Goal: Use online tool/utility: Utilize a website feature to perform a specific function

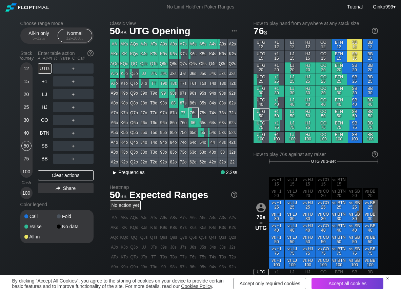
click at [113, 173] on div "▸" at bounding box center [114, 172] width 9 height 8
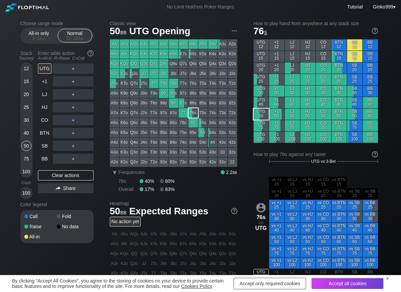
scroll to position [34, 0]
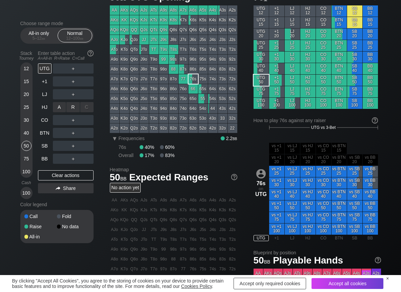
drag, startPoint x: 72, startPoint y: 102, endPoint x: 84, endPoint y: 119, distance: 20.5
click at [73, 106] on div "R ✕" at bounding box center [72, 107] width 13 height 10
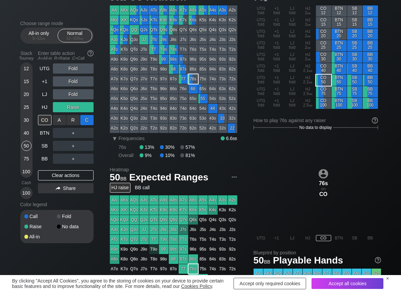
click at [86, 120] on div "C ✕" at bounding box center [86, 120] width 13 height 10
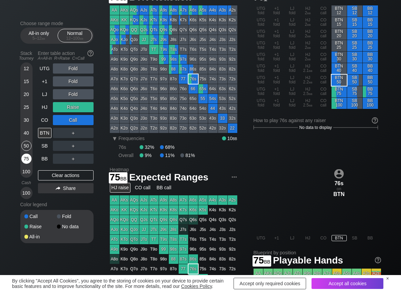
click at [24, 162] on div "75" at bounding box center [26, 159] width 10 height 10
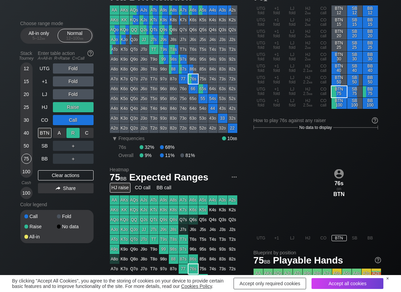
click at [78, 133] on div "R ✕" at bounding box center [72, 133] width 13 height 10
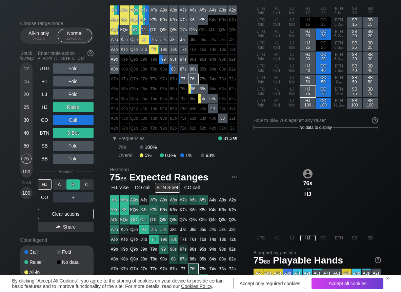
click at [72, 187] on div "R ✕" at bounding box center [72, 184] width 13 height 10
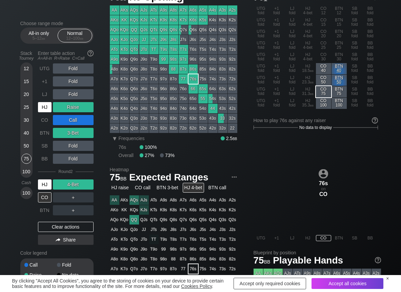
click at [42, 101] on div "HJ" at bounding box center [45, 107] width 15 height 13
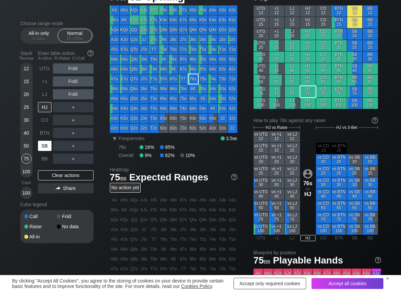
click at [46, 146] on div "SB" at bounding box center [45, 146] width 14 height 10
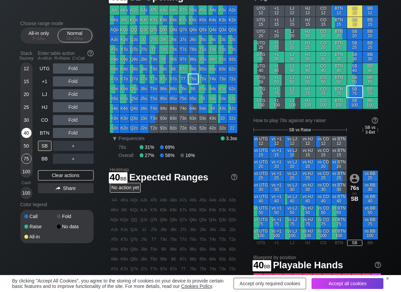
click at [27, 133] on div "40" at bounding box center [26, 133] width 10 height 10
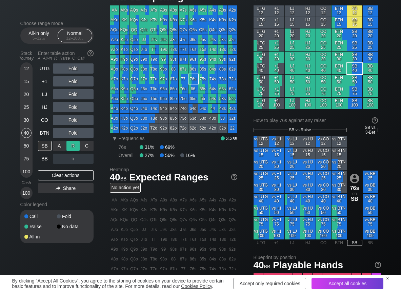
click at [72, 146] on div "R ✕" at bounding box center [72, 146] width 13 height 10
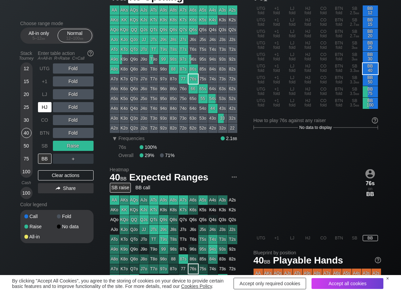
click at [48, 107] on div "HJ" at bounding box center [45, 107] width 14 height 10
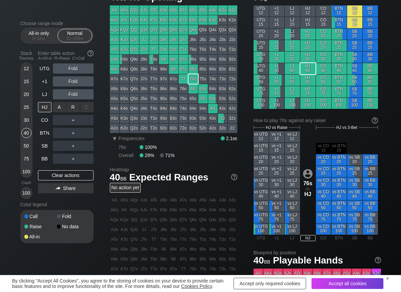
click at [73, 108] on div "R ✕" at bounding box center [72, 107] width 13 height 10
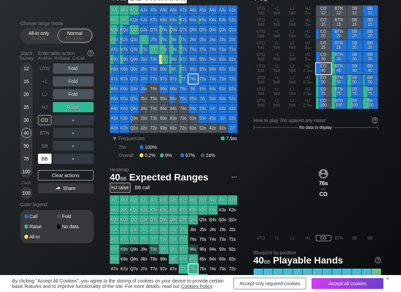
click at [44, 160] on div "BB" at bounding box center [45, 159] width 14 height 10
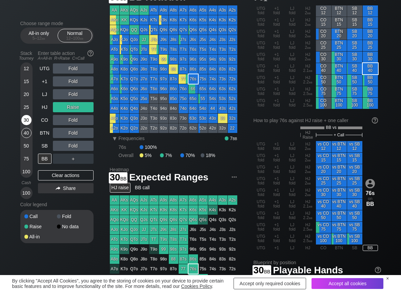
click at [25, 117] on div "30" at bounding box center [26, 120] width 10 height 10
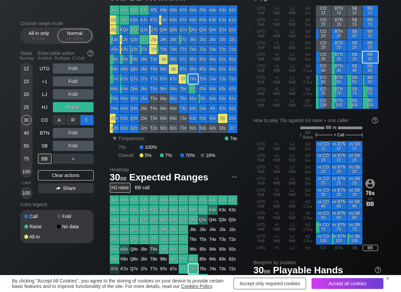
click at [90, 116] on div "C ✕" at bounding box center [86, 120] width 13 height 10
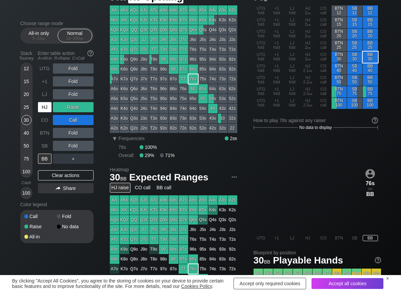
click at [45, 109] on div "HJ" at bounding box center [45, 107] width 14 height 10
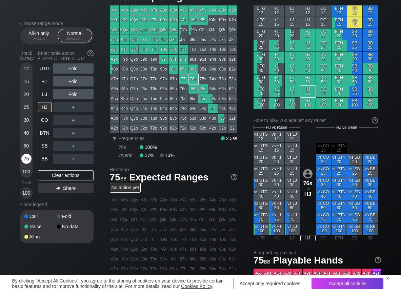
click at [27, 159] on div "75" at bounding box center [26, 159] width 10 height 10
click at [69, 106] on div "R ✕" at bounding box center [72, 107] width 13 height 10
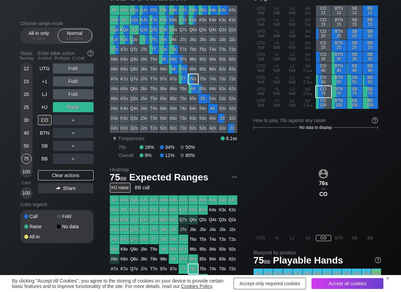
click at [42, 164] on div "UTG Fold +1 Fold LJ Fold HJ Raise CO ＋ BTN ＋ SB ＋ BB ＋ Clear actions Share" at bounding box center [66, 131] width 56 height 136
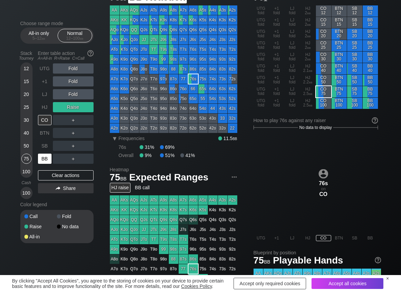
click at [42, 160] on div "BB" at bounding box center [45, 159] width 14 height 10
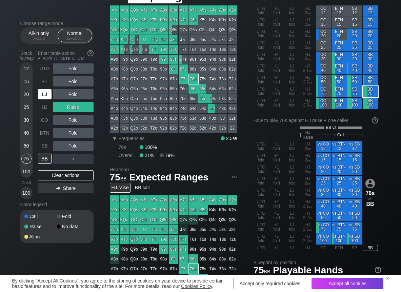
drag, startPoint x: 46, startPoint y: 94, endPoint x: 61, endPoint y: 94, distance: 14.9
click at [46, 94] on div "LJ" at bounding box center [45, 94] width 14 height 10
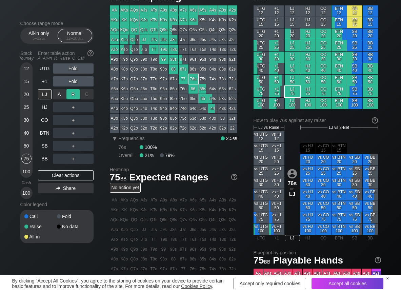
drag, startPoint x: 77, startPoint y: 93, endPoint x: 69, endPoint y: 98, distance: 9.9
click at [75, 93] on div "R ✕" at bounding box center [72, 94] width 13 height 10
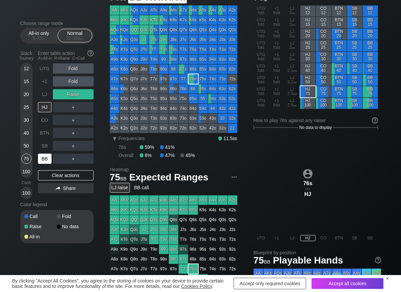
click at [43, 159] on div "BB" at bounding box center [45, 159] width 14 height 10
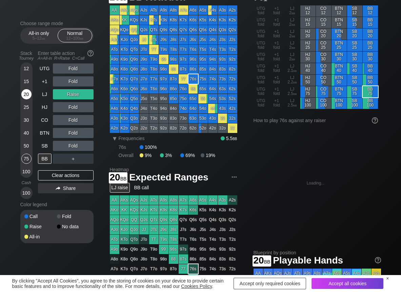
click at [25, 95] on div "20" at bounding box center [26, 94] width 10 height 10
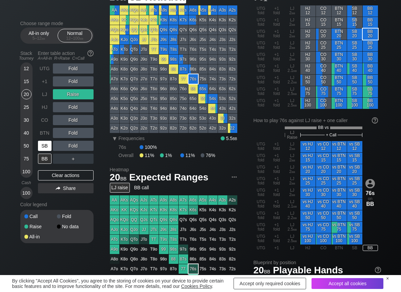
click at [47, 145] on div "SB" at bounding box center [45, 146] width 14 height 10
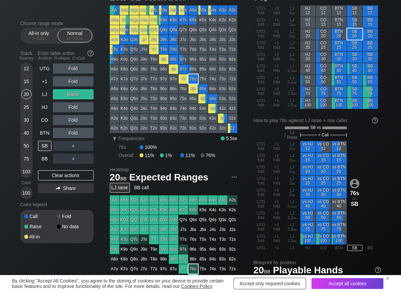
drag, startPoint x: 50, startPoint y: 173, endPoint x: 37, endPoint y: 138, distance: 37.3
click at [49, 174] on div "Clear actions" at bounding box center [66, 175] width 56 height 10
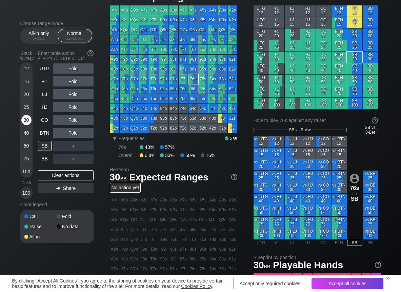
click at [29, 118] on div "30" at bounding box center [26, 120] width 10 height 10
click at [74, 81] on div "R ✕" at bounding box center [72, 81] width 13 height 10
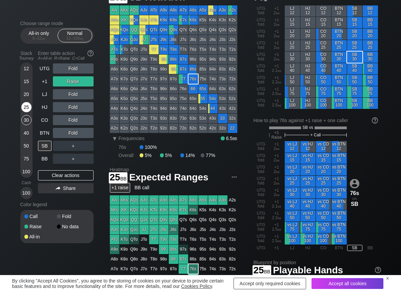
click at [25, 106] on div "25" at bounding box center [26, 107] width 10 height 10
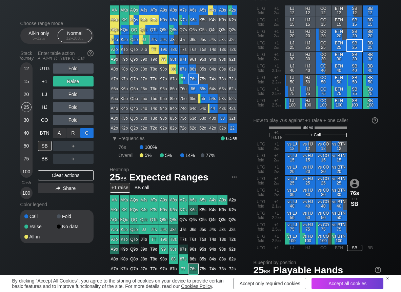
click at [89, 134] on div "C ✕" at bounding box center [86, 133] width 13 height 10
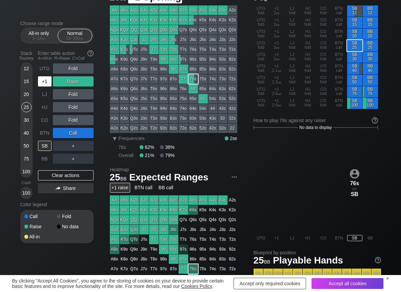
click at [46, 82] on div "+1" at bounding box center [45, 81] width 14 height 10
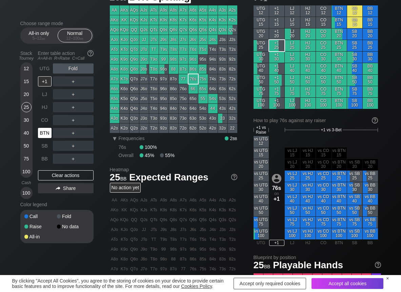
click at [39, 131] on div "BTN" at bounding box center [45, 133] width 14 height 10
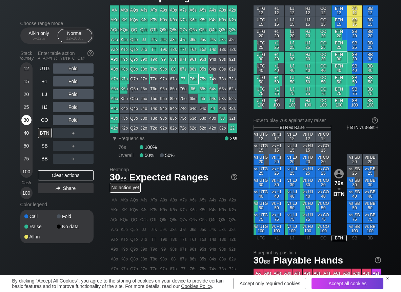
click at [25, 117] on div "30" at bounding box center [26, 120] width 10 height 10
click at [70, 94] on div "R ✕" at bounding box center [72, 94] width 13 height 10
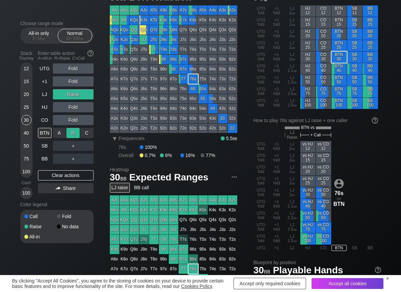
click at [74, 130] on div "R ✕" at bounding box center [72, 133] width 13 height 10
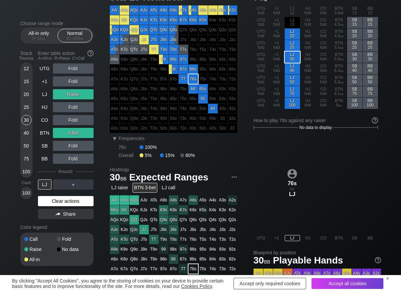
click at [48, 204] on div "Clear actions" at bounding box center [66, 201] width 56 height 10
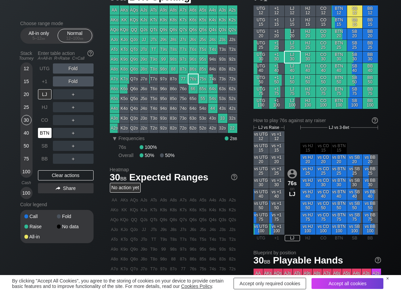
click at [48, 130] on div "BTN" at bounding box center [45, 133] width 14 height 10
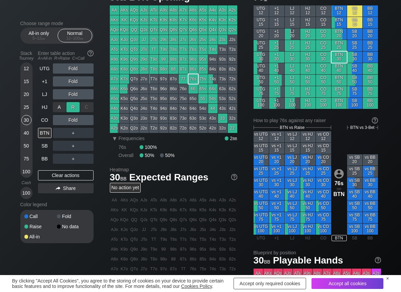
click at [72, 106] on div "R ✕" at bounding box center [72, 107] width 13 height 10
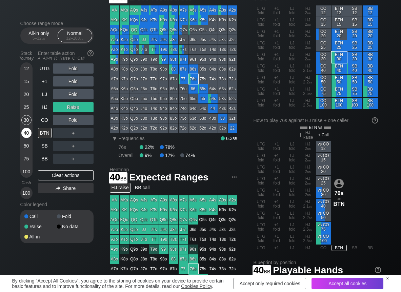
click at [27, 132] on div "40" at bounding box center [26, 133] width 10 height 10
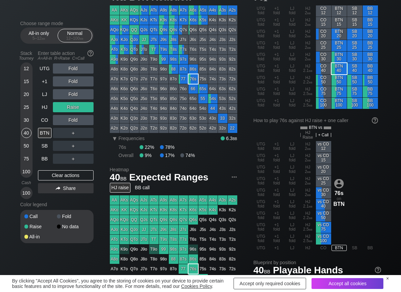
click at [46, 69] on div "UTG" at bounding box center [45, 68] width 14 height 10
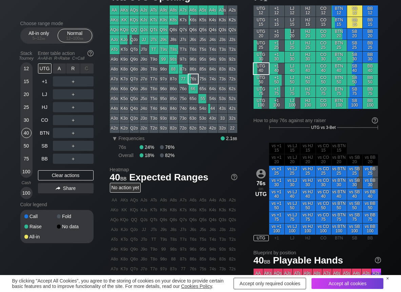
click at [78, 69] on div "R ✕" at bounding box center [72, 68] width 13 height 10
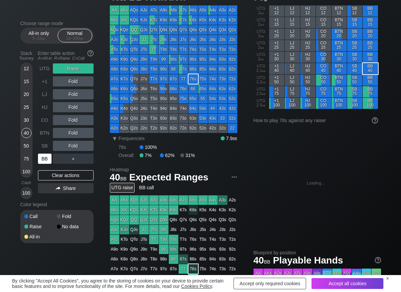
click at [49, 155] on div "BB" at bounding box center [45, 159] width 14 height 10
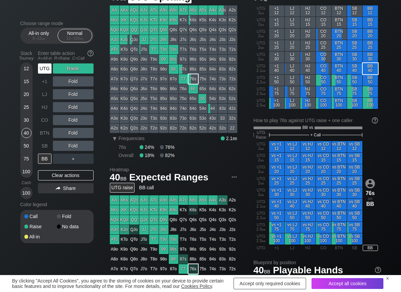
click at [48, 71] on div "UTG" at bounding box center [45, 68] width 14 height 10
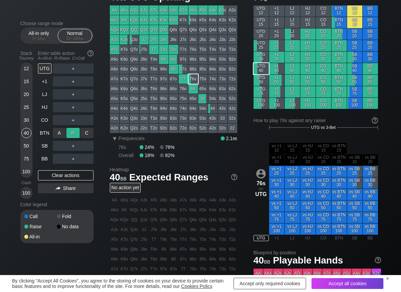
click at [72, 132] on div "R ✕" at bounding box center [72, 133] width 13 height 10
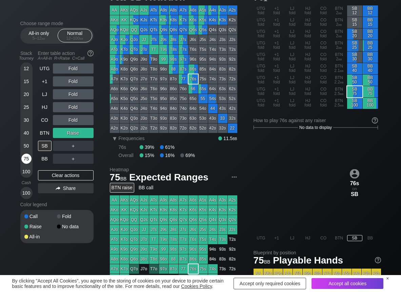
click at [29, 159] on div "75" at bounding box center [26, 159] width 10 height 10
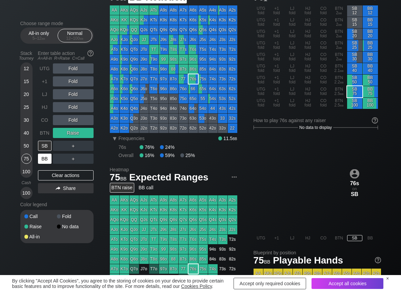
click at [47, 156] on div "BB" at bounding box center [45, 159] width 14 height 10
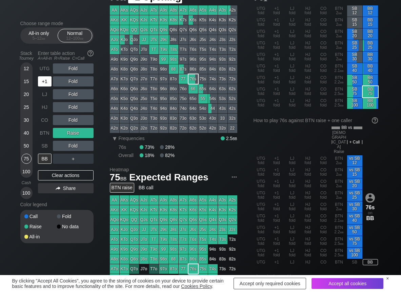
click at [42, 79] on div "+1" at bounding box center [45, 81] width 14 height 10
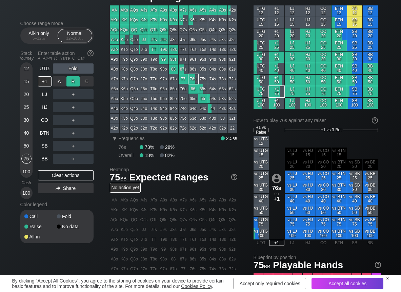
click at [72, 82] on div "R ✕" at bounding box center [72, 81] width 13 height 10
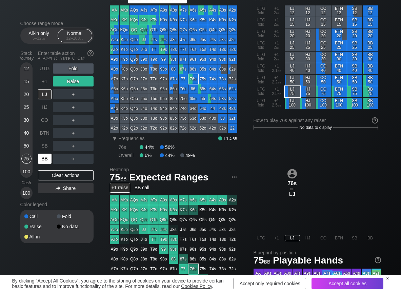
click at [45, 158] on div "BB" at bounding box center [45, 159] width 14 height 10
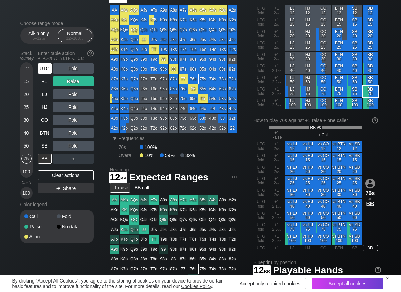
click at [45, 67] on div "UTG" at bounding box center [45, 68] width 14 height 10
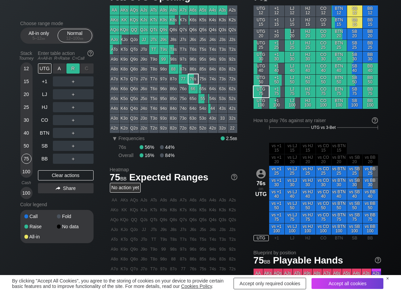
click at [78, 66] on div "R ✕" at bounding box center [72, 68] width 13 height 10
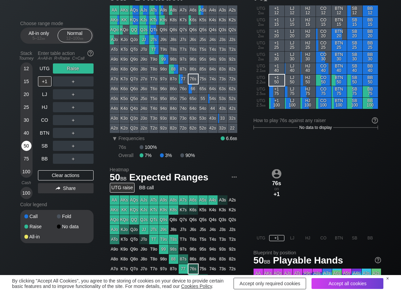
click at [21, 145] on div "50" at bounding box center [26, 146] width 10 height 10
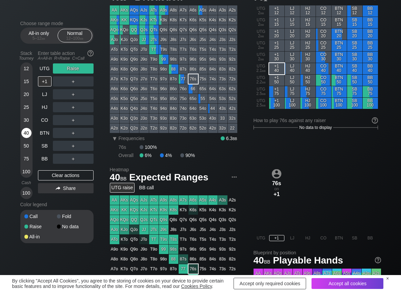
click at [24, 136] on div "40" at bounding box center [26, 133] width 10 height 10
click at [49, 173] on div "Clear actions" at bounding box center [66, 175] width 56 height 10
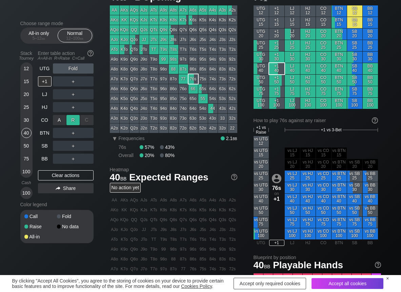
click at [74, 117] on div "R ✕" at bounding box center [72, 120] width 13 height 10
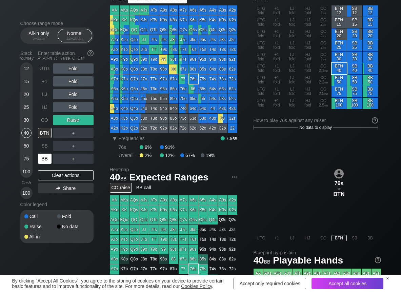
click at [42, 156] on div "BB" at bounding box center [45, 159] width 14 height 10
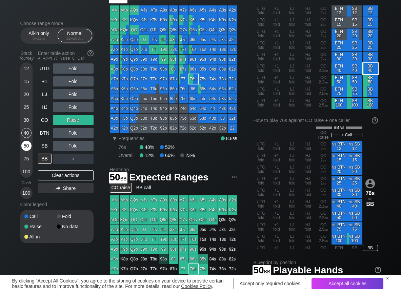
click at [24, 146] on div "50" at bounding box center [26, 146] width 10 height 10
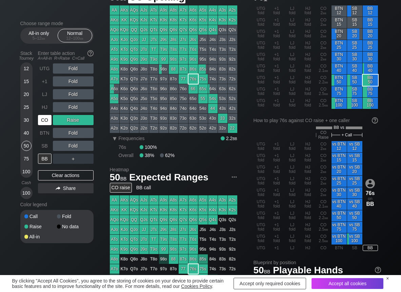
click at [41, 120] on div "CO" at bounding box center [45, 120] width 14 height 10
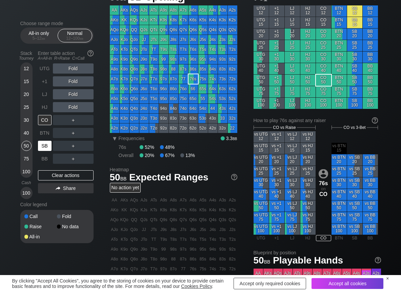
click at [39, 142] on div "SB" at bounding box center [45, 146] width 14 height 10
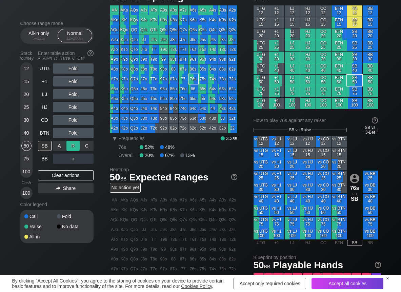
click at [67, 147] on div "R ✕" at bounding box center [72, 146] width 13 height 10
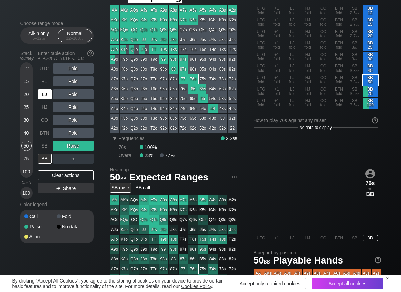
click at [44, 94] on div "LJ" at bounding box center [45, 94] width 14 height 10
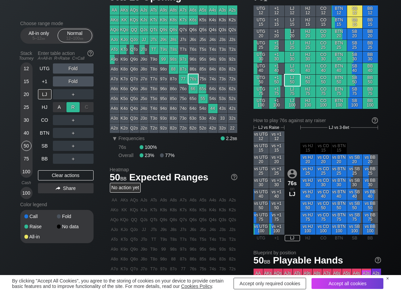
click at [73, 105] on div "R ✕" at bounding box center [72, 107] width 13 height 10
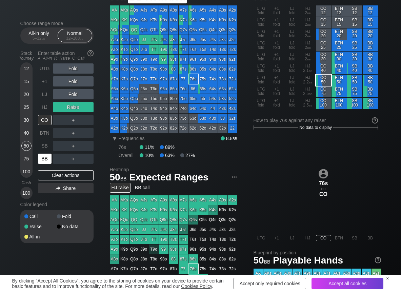
click at [42, 160] on div "BB" at bounding box center [45, 159] width 14 height 10
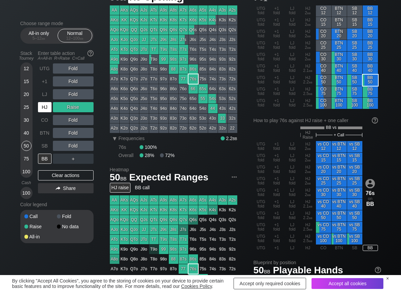
click at [45, 112] on div "HJ" at bounding box center [45, 107] width 14 height 10
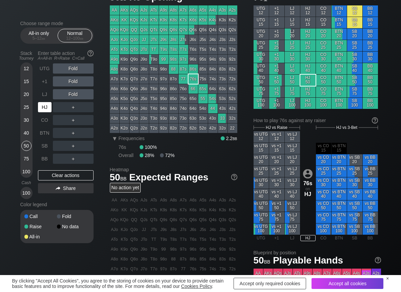
click at [43, 108] on div "HJ" at bounding box center [45, 107] width 14 height 10
click at [75, 89] on div "R ✕" at bounding box center [72, 94] width 13 height 10
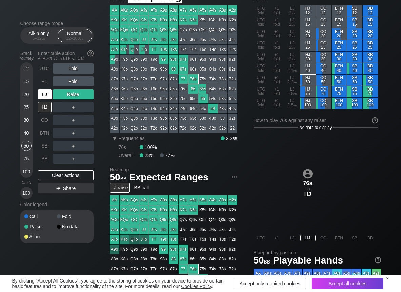
click at [44, 92] on div "LJ" at bounding box center [45, 94] width 14 height 10
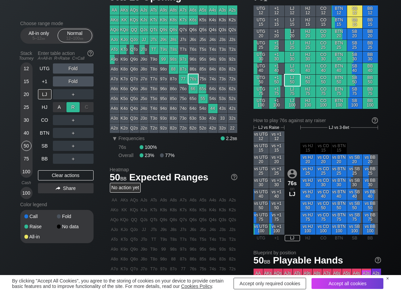
click at [72, 106] on div "R ✕" at bounding box center [72, 107] width 13 height 10
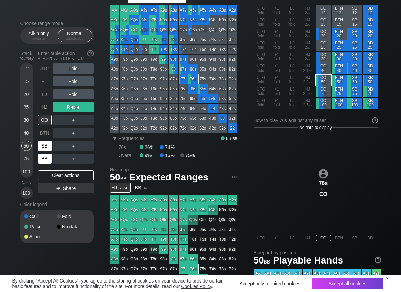
click at [48, 157] on div "BB" at bounding box center [45, 159] width 14 height 10
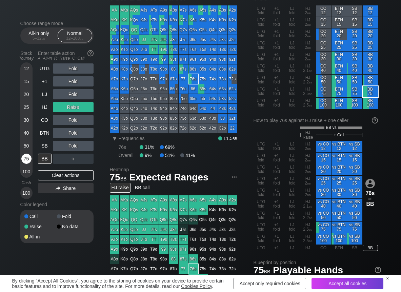
click at [29, 156] on div "75" at bounding box center [26, 159] width 10 height 10
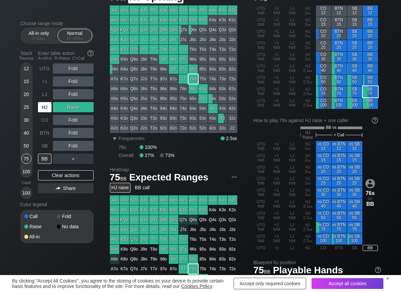
click at [46, 104] on div "HJ" at bounding box center [45, 107] width 14 height 10
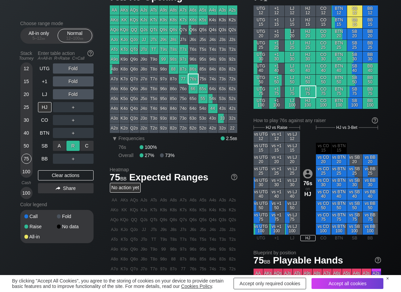
click at [75, 144] on div "R ✕" at bounding box center [72, 146] width 13 height 10
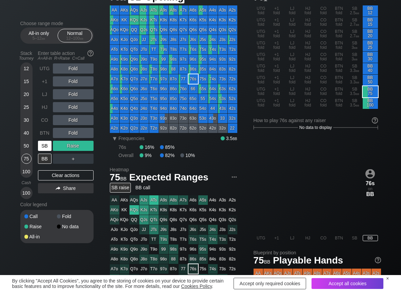
click at [48, 145] on div "SB" at bounding box center [45, 146] width 14 height 10
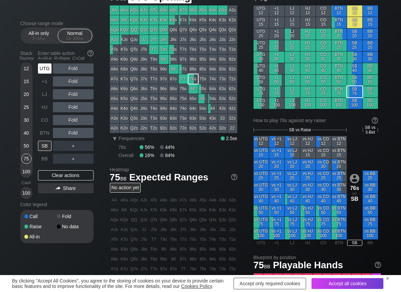
click at [47, 71] on div "UTG" at bounding box center [45, 68] width 14 height 10
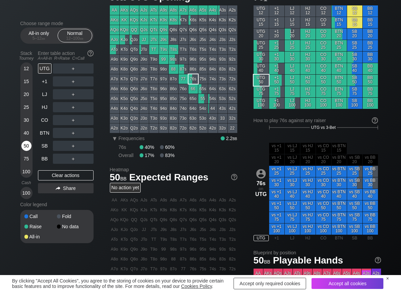
click at [27, 142] on div "50" at bounding box center [26, 146] width 10 height 10
click at [75, 85] on div "R ✕" at bounding box center [72, 81] width 13 height 10
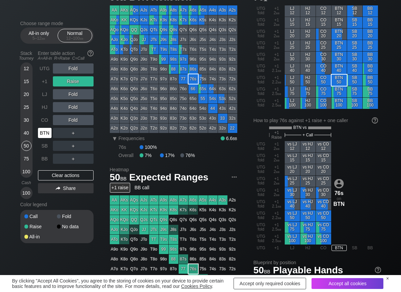
click at [41, 131] on div "BTN" at bounding box center [45, 133] width 14 height 10
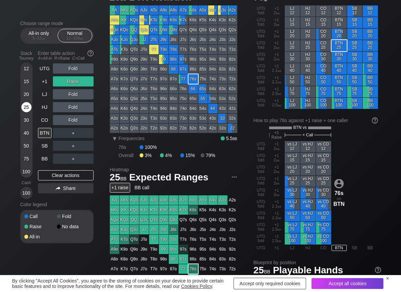
click at [24, 106] on div "25" at bounding box center [26, 107] width 10 height 10
click at [88, 109] on div "C ✕" at bounding box center [86, 107] width 13 height 10
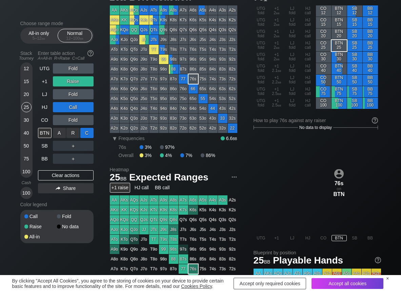
click at [84, 135] on div "C ✕" at bounding box center [86, 133] width 13 height 10
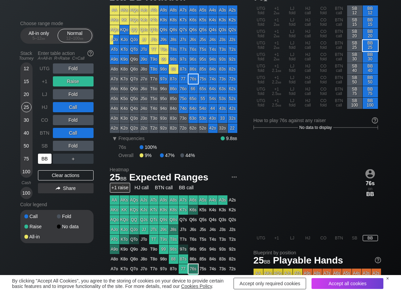
click at [40, 160] on div "BB" at bounding box center [45, 159] width 14 height 10
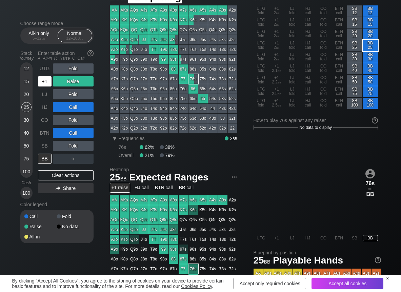
click at [48, 83] on div "+1" at bounding box center [45, 81] width 14 height 10
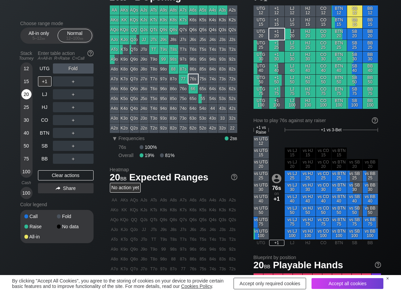
click at [26, 95] on div "20" at bounding box center [26, 94] width 10 height 10
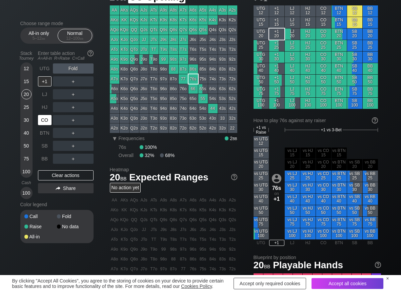
click at [41, 122] on div "CO" at bounding box center [45, 120] width 14 height 10
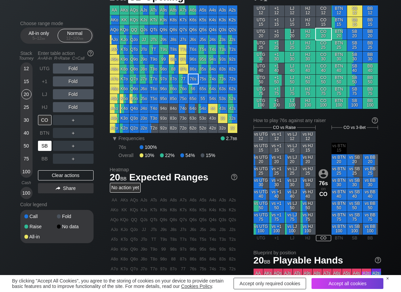
click at [50, 147] on div "SB" at bounding box center [45, 146] width 14 height 10
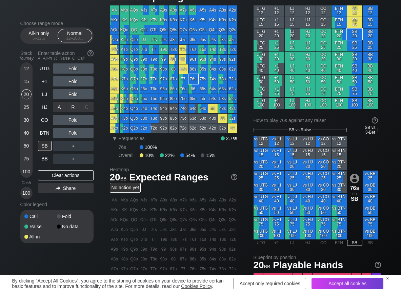
click at [70, 108] on div "R ✕" at bounding box center [72, 107] width 13 height 10
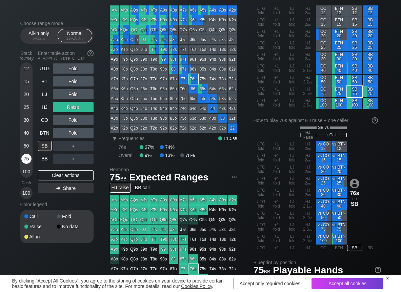
click at [24, 158] on div "75" at bounding box center [26, 159] width 10 height 10
click at [75, 149] on div "R ✕" at bounding box center [72, 146] width 13 height 10
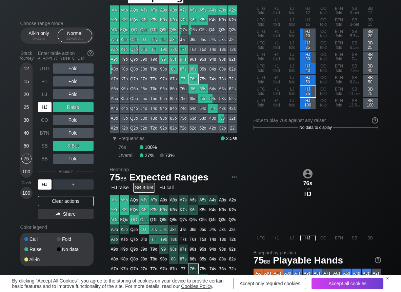
click at [42, 109] on div "HJ" at bounding box center [45, 107] width 14 height 10
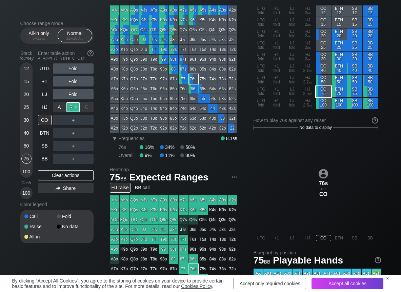
click at [69, 105] on div "R ✕" at bounding box center [72, 107] width 13 height 10
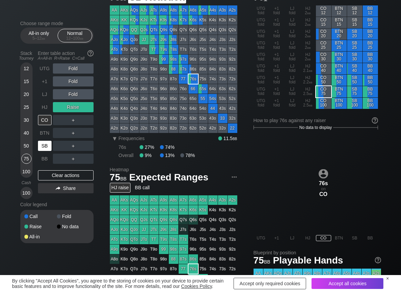
click at [41, 144] on div "SB" at bounding box center [45, 146] width 14 height 10
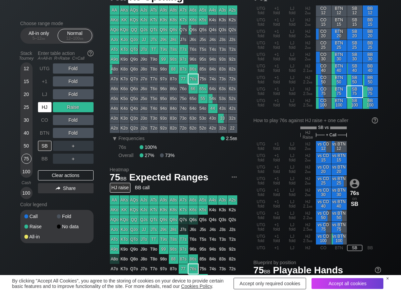
click at [49, 105] on div "HJ" at bounding box center [45, 107] width 14 height 10
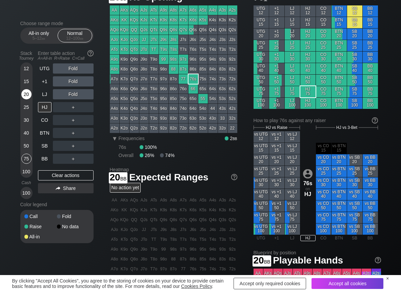
click at [26, 93] on div "20" at bounding box center [26, 94] width 10 height 10
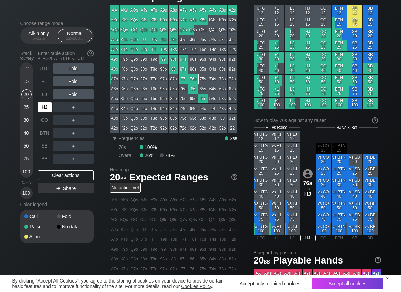
click at [45, 108] on div "HJ" at bounding box center [45, 107] width 14 height 10
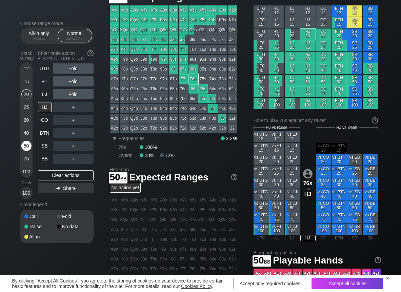
click at [24, 143] on div "50" at bounding box center [26, 146] width 10 height 10
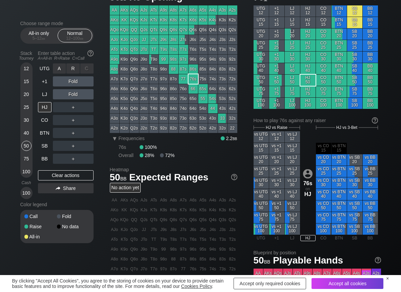
click at [78, 68] on div "R ✕" at bounding box center [72, 68] width 13 height 10
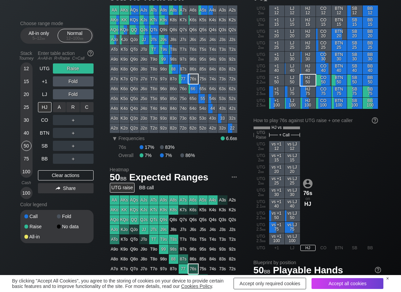
click at [87, 108] on div "C ✕" at bounding box center [86, 107] width 13 height 10
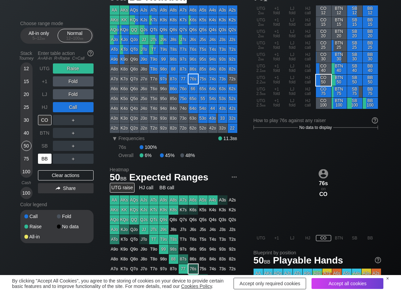
click at [43, 160] on div "BB" at bounding box center [45, 159] width 14 height 10
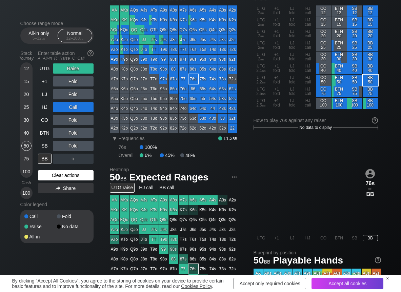
click at [49, 174] on div "Clear actions" at bounding box center [66, 175] width 56 height 10
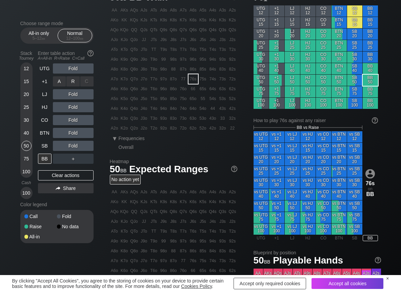
click at [71, 76] on div "R ✕" at bounding box center [72, 81] width 13 height 10
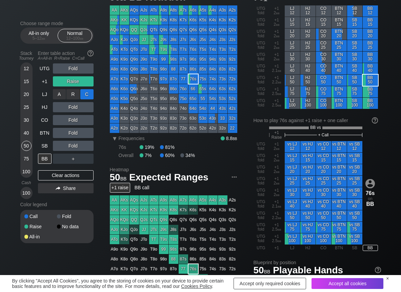
click at [87, 96] on div "C ✕" at bounding box center [86, 94] width 13 height 10
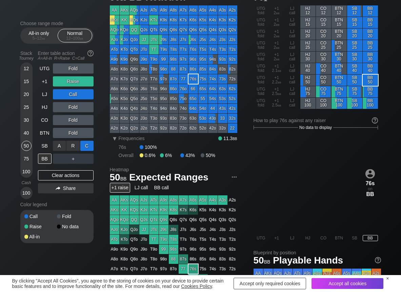
click at [90, 144] on div "C ✕" at bounding box center [86, 146] width 13 height 10
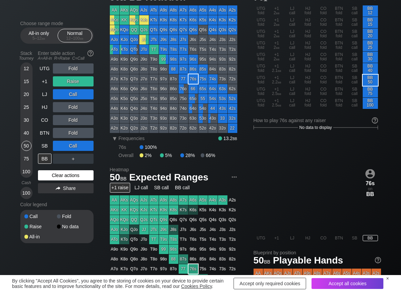
click at [78, 177] on div "Clear actions" at bounding box center [66, 175] width 56 height 10
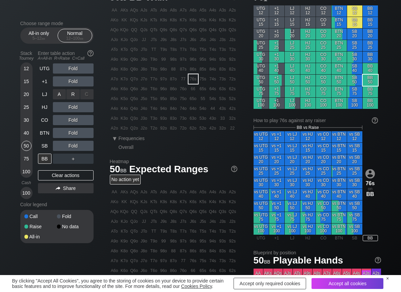
click at [72, 98] on div "R ✕" at bounding box center [72, 94] width 13 height 10
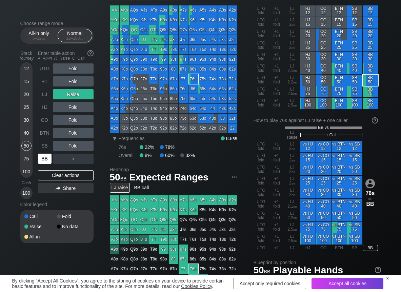
click at [44, 156] on div "BB" at bounding box center [45, 159] width 14 height 10
drag, startPoint x: 88, startPoint y: 144, endPoint x: 62, endPoint y: 142, distance: 26.5
click at [87, 145] on div "C ✕" at bounding box center [86, 146] width 13 height 10
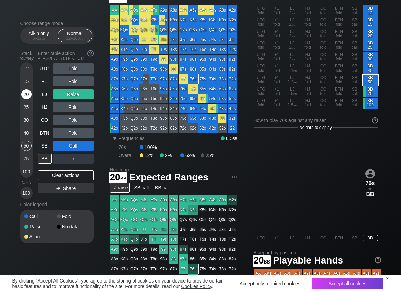
click at [24, 97] on div "20" at bounding box center [26, 94] width 10 height 10
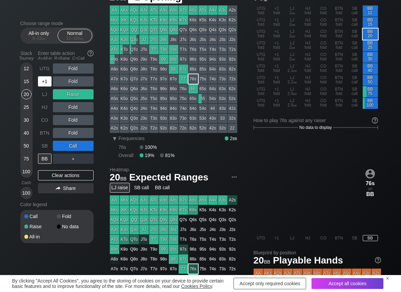
click at [42, 81] on div "+1" at bounding box center [45, 81] width 14 height 10
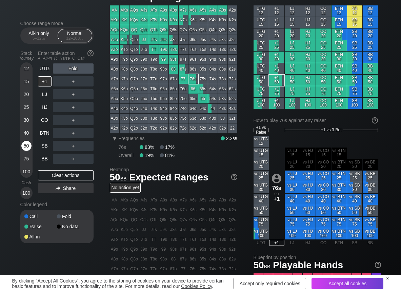
click at [26, 148] on div "50" at bounding box center [26, 146] width 10 height 10
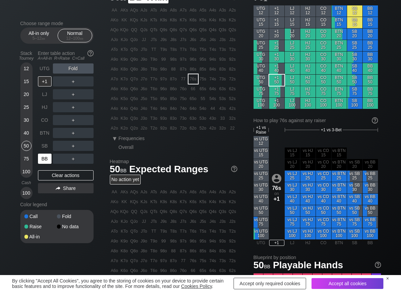
click at [42, 162] on div "BB" at bounding box center [45, 159] width 14 height 10
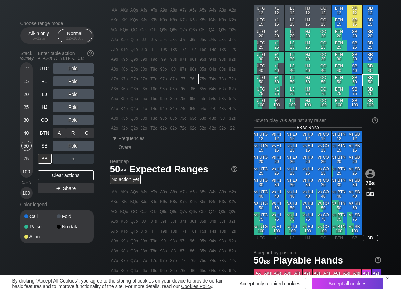
click at [69, 125] on div "A ✕ R ✕ C ✕ Fold" at bounding box center [73, 133] width 41 height 16
click at [69, 122] on div "R ✕" at bounding box center [72, 120] width 13 height 10
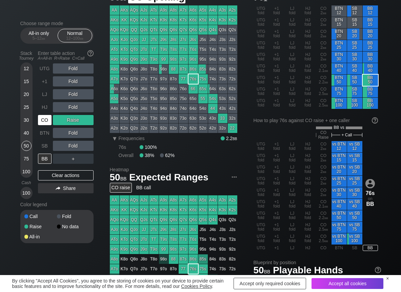
click at [48, 122] on div "CO" at bounding box center [45, 120] width 14 height 10
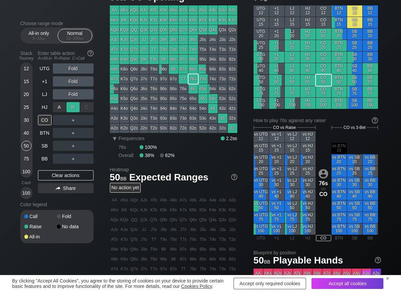
click at [70, 108] on div "R ✕" at bounding box center [72, 107] width 13 height 10
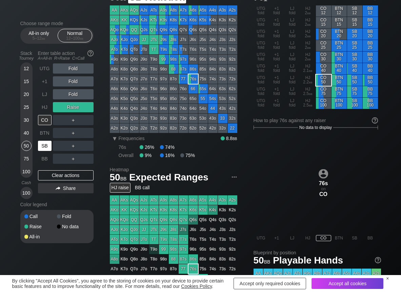
click at [47, 147] on div "SB" at bounding box center [45, 146] width 14 height 10
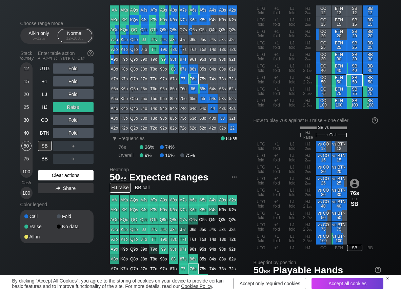
click at [46, 172] on div "Clear actions" at bounding box center [66, 175] width 56 height 10
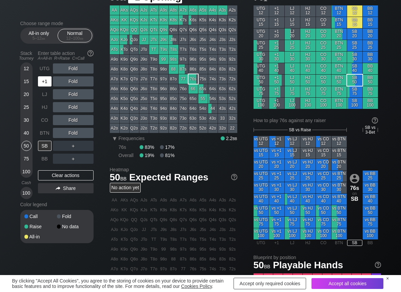
click at [43, 81] on div "+1" at bounding box center [45, 81] width 14 height 10
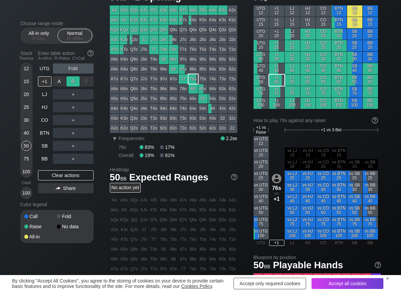
click at [72, 83] on div "R ✕" at bounding box center [72, 81] width 13 height 10
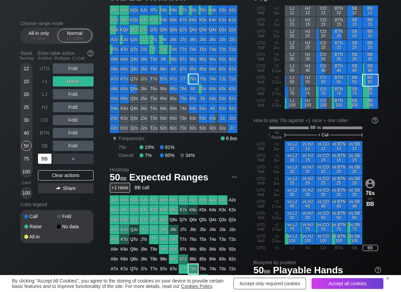
click at [44, 155] on div "BB" at bounding box center [45, 159] width 14 height 10
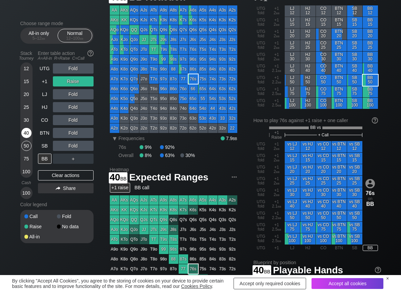
click at [27, 133] on div "40" at bounding box center [26, 133] width 10 height 10
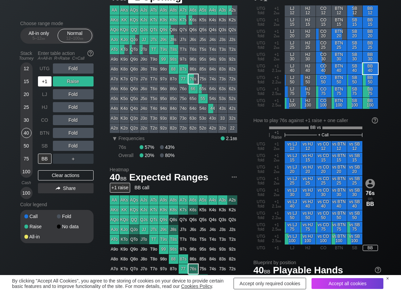
click at [43, 79] on div "+1" at bounding box center [45, 81] width 14 height 10
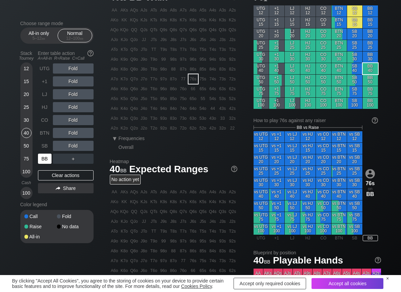
click at [48, 158] on div "BB" at bounding box center [45, 159] width 14 height 10
click at [72, 121] on div "R ✕" at bounding box center [72, 120] width 13 height 10
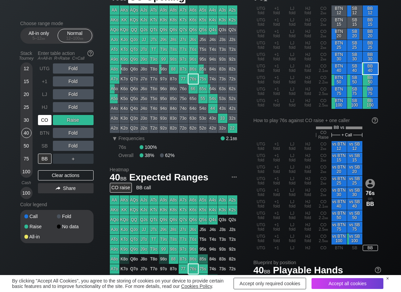
click at [45, 121] on div "CO" at bounding box center [45, 120] width 14 height 10
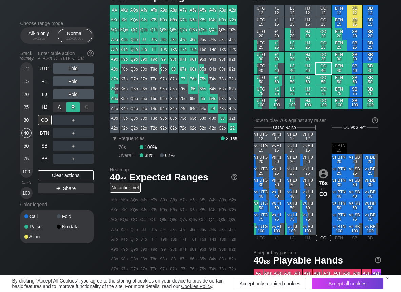
click at [71, 105] on div "R ✕" at bounding box center [72, 107] width 13 height 10
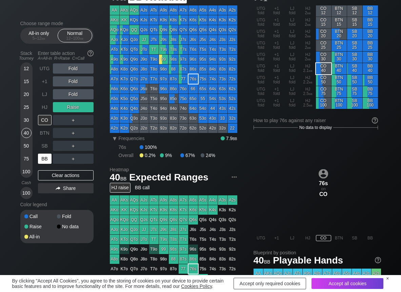
click at [44, 159] on div "BB" at bounding box center [45, 159] width 14 height 10
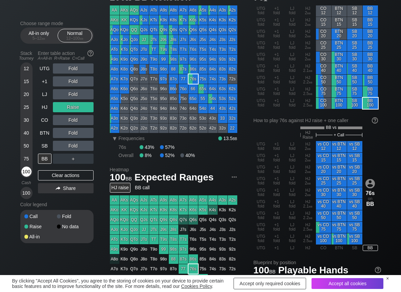
click at [24, 171] on div "100" at bounding box center [26, 171] width 10 height 10
click at [74, 157] on div "R ✕" at bounding box center [72, 159] width 13 height 10
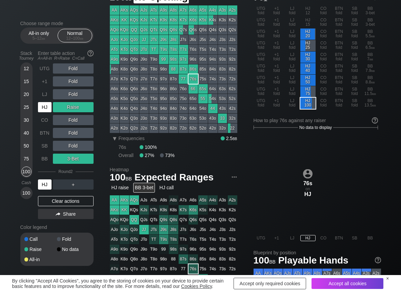
click at [43, 106] on div "HJ" at bounding box center [45, 107] width 14 height 10
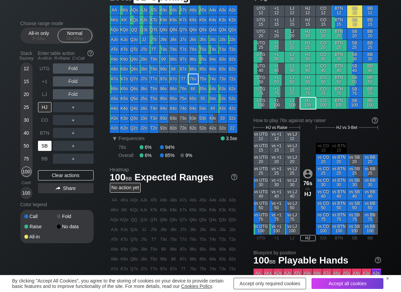
click at [41, 143] on div "SB" at bounding box center [45, 146] width 14 height 10
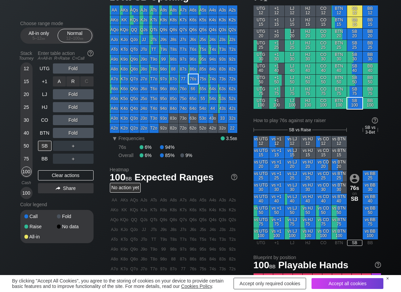
click at [77, 83] on div "R ✕" at bounding box center [72, 81] width 13 height 10
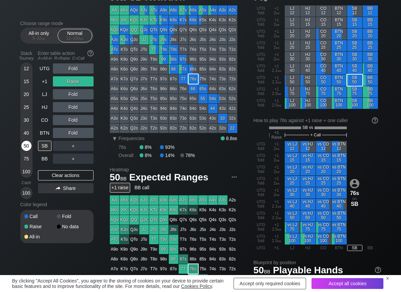
click at [26, 146] on div "50" at bounding box center [26, 146] width 10 height 10
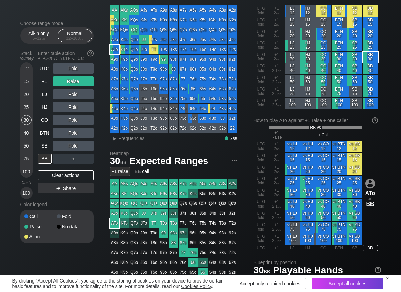
scroll to position [34, 0]
click at [119, 142] on span "▸ Frequencies" at bounding box center [127, 138] width 35 height 8
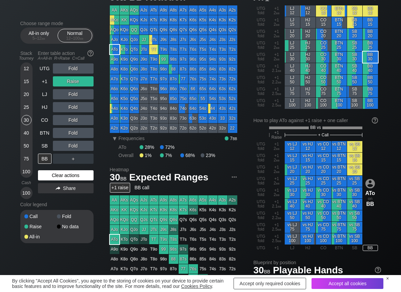
click at [47, 174] on div "Clear actions" at bounding box center [66, 175] width 56 height 10
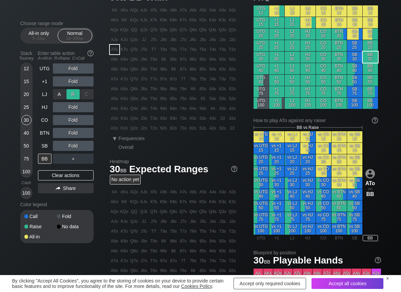
click at [68, 94] on div "R ✕" at bounding box center [72, 94] width 13 height 10
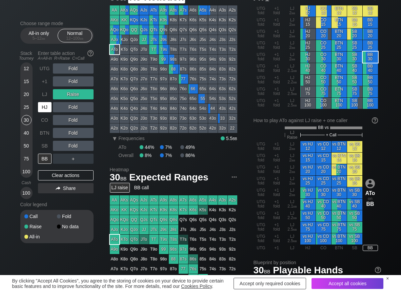
click at [44, 108] on div "HJ" at bounding box center [45, 107] width 14 height 10
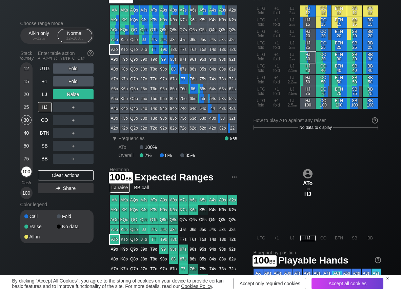
click at [25, 174] on div "100" at bounding box center [26, 171] width 10 height 10
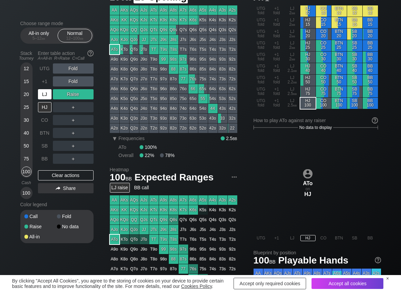
click at [43, 96] on div "LJ" at bounding box center [45, 94] width 14 height 10
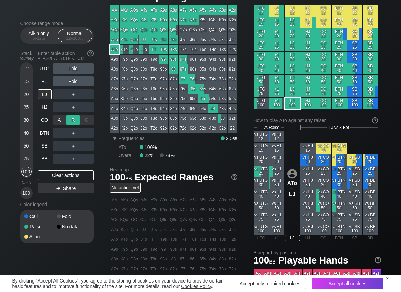
click at [76, 120] on div "R ✕" at bounding box center [72, 120] width 13 height 10
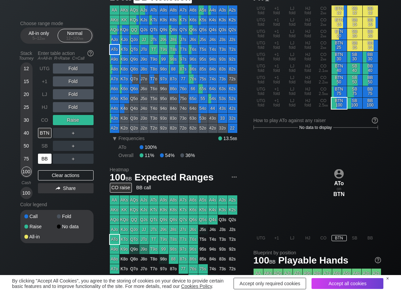
click at [45, 160] on div "BB" at bounding box center [45, 159] width 14 height 10
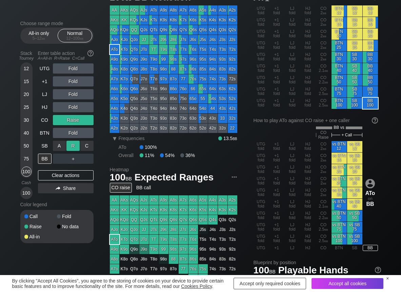
click at [76, 145] on div "R ✕" at bounding box center [72, 146] width 13 height 10
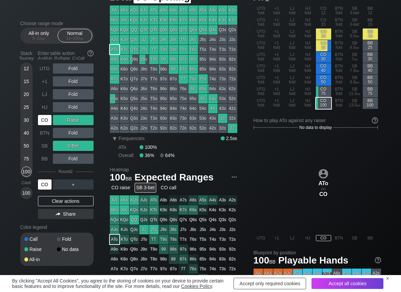
click at [46, 123] on div "CO" at bounding box center [45, 120] width 14 height 10
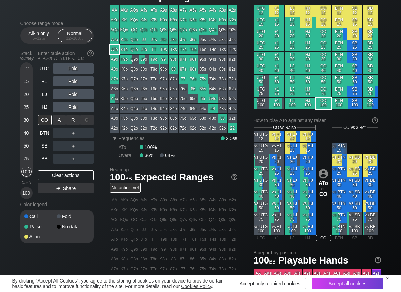
drag, startPoint x: 76, startPoint y: 120, endPoint x: 63, endPoint y: 128, distance: 15.7
click at [76, 120] on div "R ✕" at bounding box center [72, 120] width 13 height 10
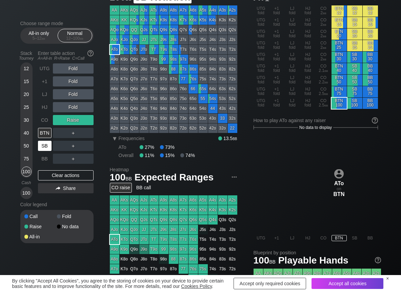
click at [42, 146] on div "SB" at bounding box center [45, 146] width 14 height 10
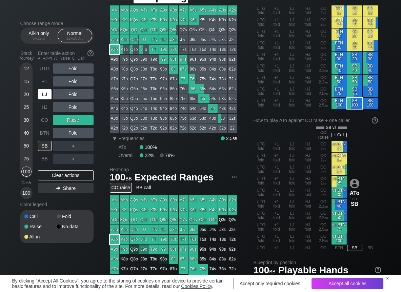
click at [49, 93] on div "LJ" at bounding box center [45, 94] width 14 height 10
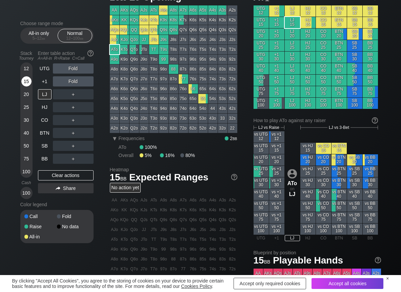
click at [26, 84] on div "15" at bounding box center [26, 81] width 10 height 10
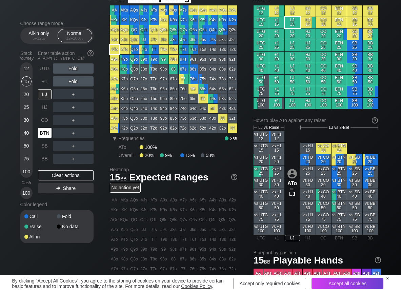
drag, startPoint x: 46, startPoint y: 129, endPoint x: 35, endPoint y: 117, distance: 16.3
click at [46, 129] on div "BTN" at bounding box center [45, 133] width 14 height 10
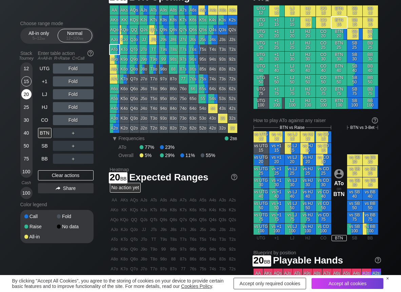
click at [26, 92] on div "20" at bounding box center [26, 94] width 10 height 10
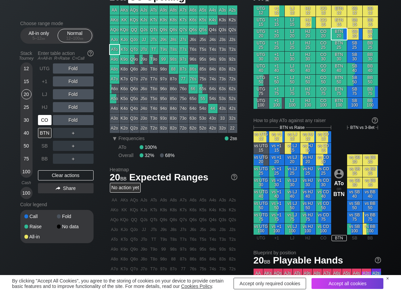
click at [43, 123] on div "CO" at bounding box center [45, 120] width 14 height 10
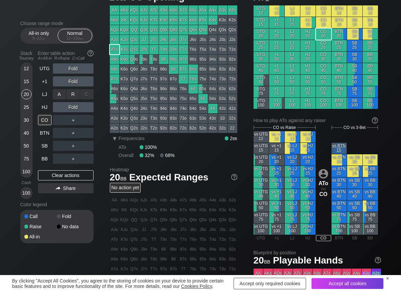
click at [72, 94] on div "R ✕" at bounding box center [72, 94] width 13 height 10
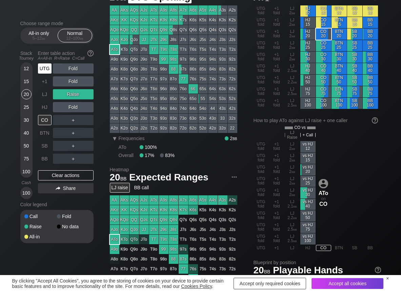
click at [44, 67] on div "UTG" at bounding box center [45, 68] width 14 height 10
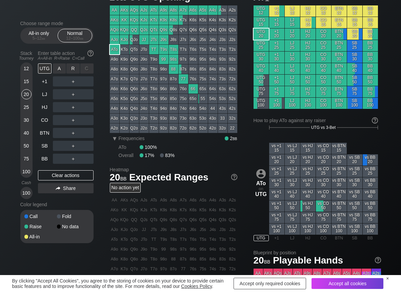
click at [72, 66] on div "R ✕" at bounding box center [72, 68] width 13 height 10
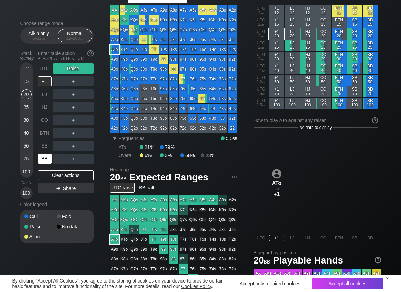
click at [46, 159] on div "BB" at bounding box center [45, 159] width 14 height 10
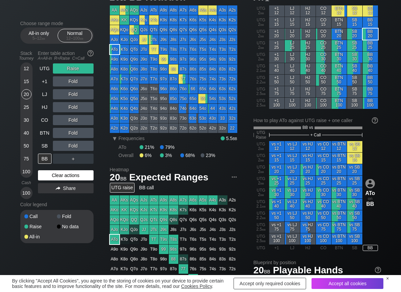
click at [43, 173] on div "Clear actions" at bounding box center [66, 175] width 56 height 10
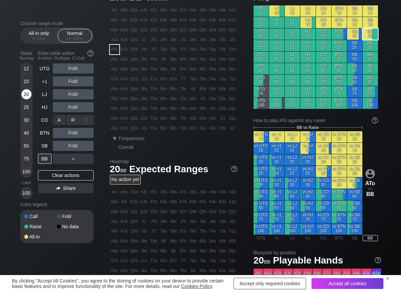
click at [61, 121] on div "A ✕" at bounding box center [59, 120] width 13 height 10
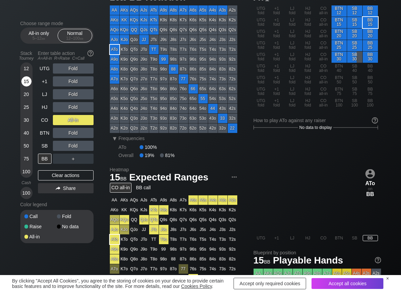
click at [24, 78] on div "15" at bounding box center [26, 81] width 10 height 10
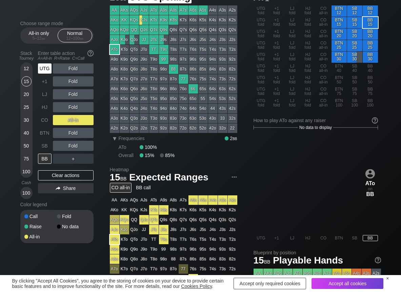
click at [48, 67] on div "UTG" at bounding box center [45, 68] width 14 height 10
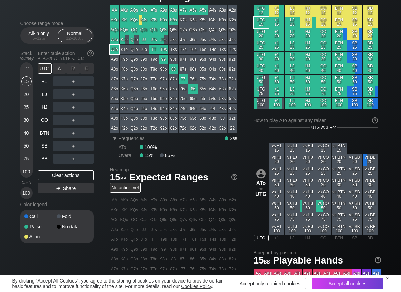
drag, startPoint x: 71, startPoint y: 67, endPoint x: 73, endPoint y: 74, distance: 6.3
click at [71, 67] on div "R ✕" at bounding box center [72, 68] width 13 height 10
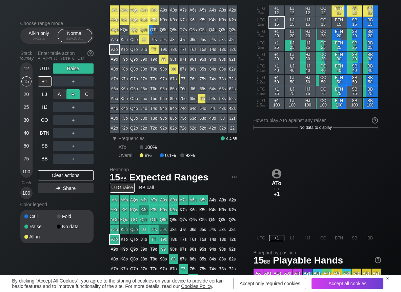
click at [71, 92] on div "R ✕" at bounding box center [72, 94] width 13 height 10
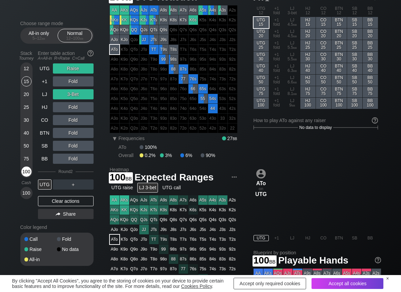
click at [25, 171] on div "100" at bounding box center [26, 171] width 10 height 10
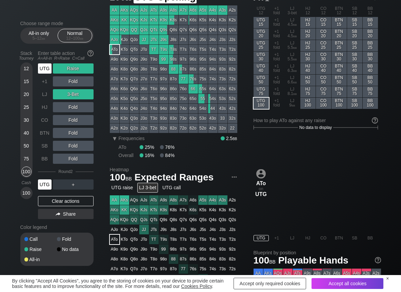
click at [45, 67] on div "UTG" at bounding box center [45, 68] width 14 height 10
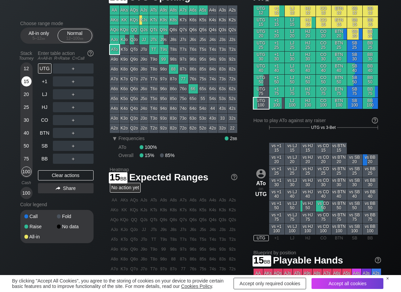
click at [27, 80] on div "15" at bounding box center [26, 81] width 10 height 10
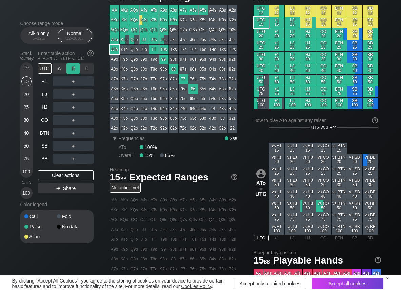
click at [68, 68] on div "R ✕" at bounding box center [72, 68] width 13 height 10
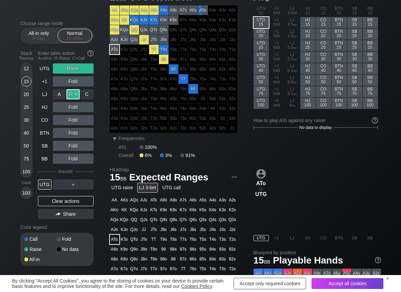
click at [75, 94] on div "R ✕" at bounding box center [72, 94] width 13 height 10
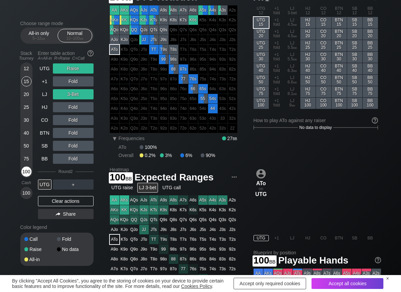
click at [25, 169] on div "100" at bounding box center [26, 171] width 10 height 10
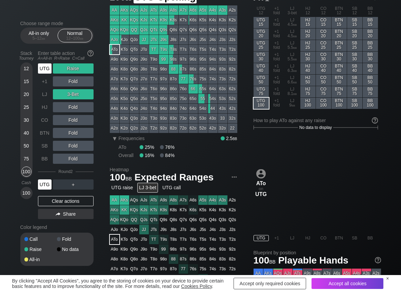
click at [42, 65] on div "UTG" at bounding box center [45, 68] width 14 height 10
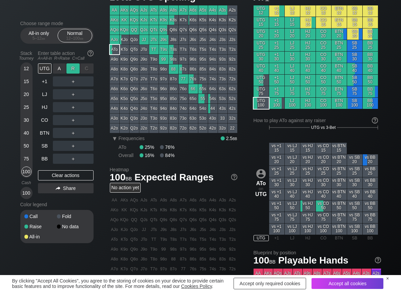
click at [71, 67] on div "R ✕" at bounding box center [72, 68] width 13 height 10
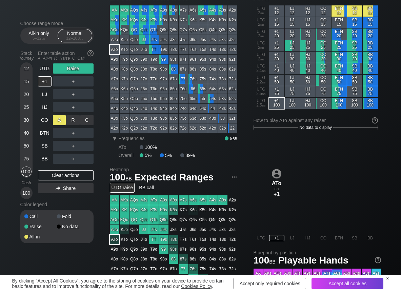
click at [63, 120] on div "A ✕" at bounding box center [59, 120] width 13 height 10
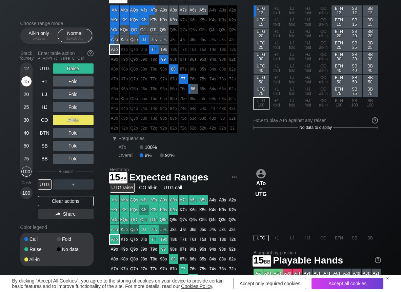
click at [25, 82] on div "15" at bounding box center [26, 81] width 10 height 10
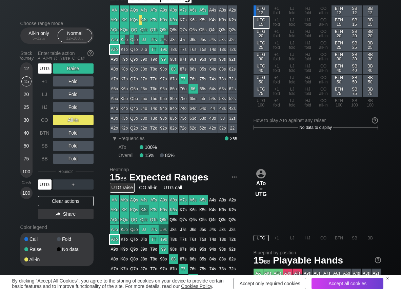
click at [50, 68] on div "UTG" at bounding box center [45, 68] width 14 height 10
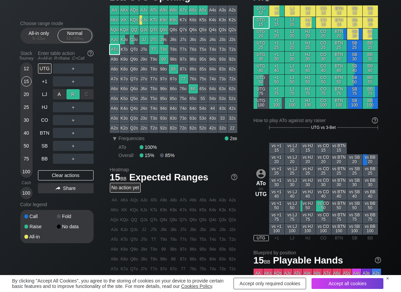
click at [76, 95] on div "R ✕" at bounding box center [72, 94] width 13 height 10
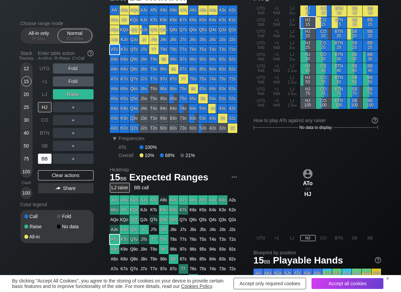
click at [45, 158] on div "BB" at bounding box center [45, 159] width 14 height 10
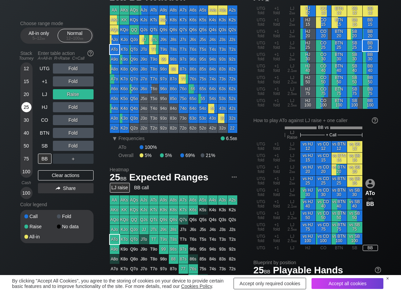
click at [23, 108] on div "25" at bounding box center [26, 107] width 10 height 10
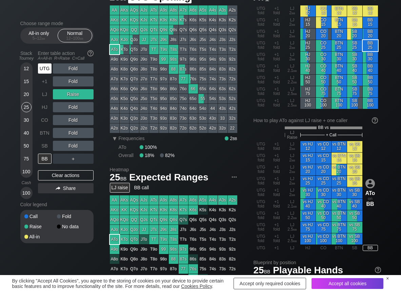
click at [46, 68] on div "UTG" at bounding box center [45, 68] width 14 height 10
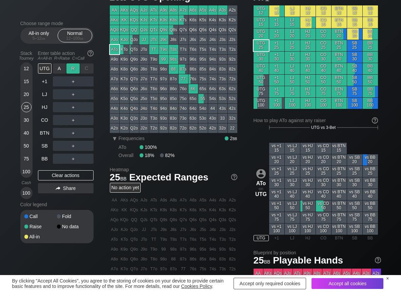
drag, startPoint x: 74, startPoint y: 71, endPoint x: 69, endPoint y: 90, distance: 19.5
click at [74, 72] on div "R ✕" at bounding box center [72, 68] width 13 height 10
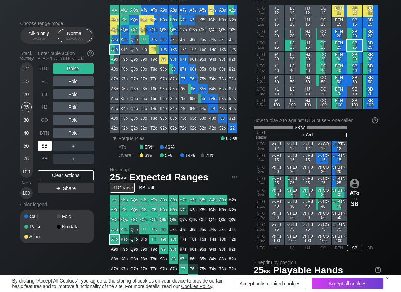
click at [48, 144] on div "SB" at bounding box center [45, 146] width 14 height 10
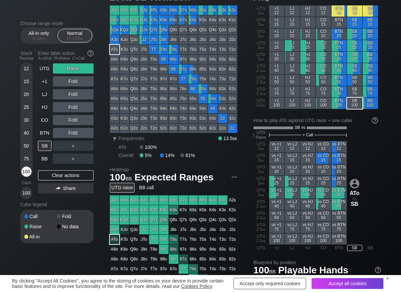
click at [29, 170] on div "100" at bounding box center [26, 171] width 10 height 10
click at [73, 118] on div "R ✕" at bounding box center [72, 120] width 13 height 10
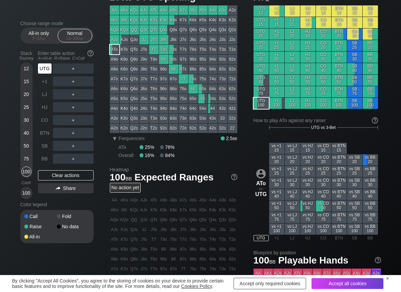
click at [46, 68] on div "UTG" at bounding box center [45, 68] width 14 height 10
click at [71, 109] on div "R ✕" at bounding box center [72, 107] width 13 height 10
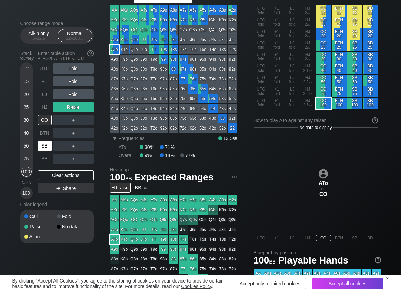
click at [41, 147] on div "SB" at bounding box center [45, 146] width 14 height 10
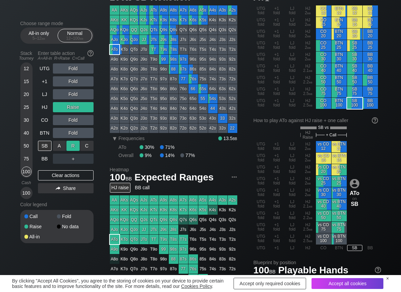
click at [74, 142] on div "R ✕" at bounding box center [72, 146] width 13 height 10
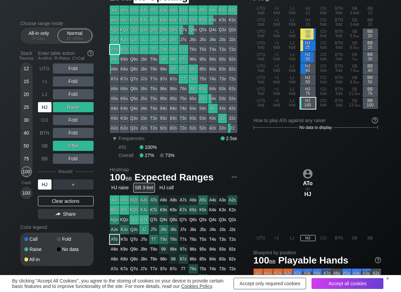
click at [48, 105] on div "HJ" at bounding box center [45, 107] width 14 height 10
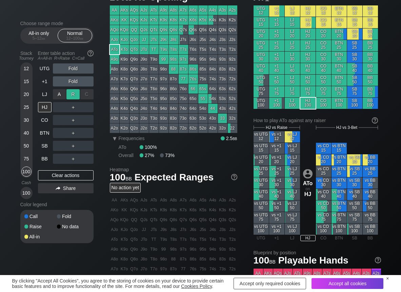
click at [72, 94] on div "R ✕" at bounding box center [72, 94] width 13 height 10
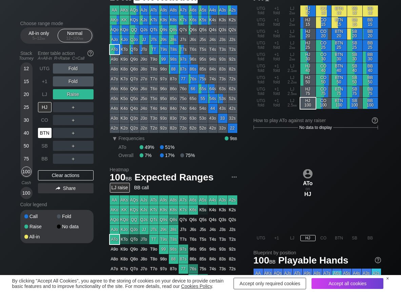
click at [43, 135] on div "BTN" at bounding box center [45, 133] width 14 height 10
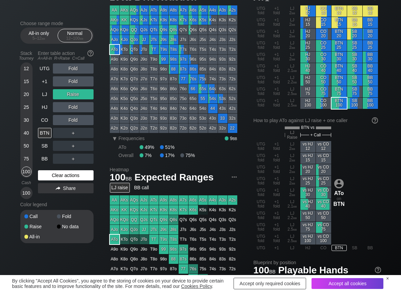
click at [70, 177] on div "Clear actions" at bounding box center [66, 175] width 56 height 10
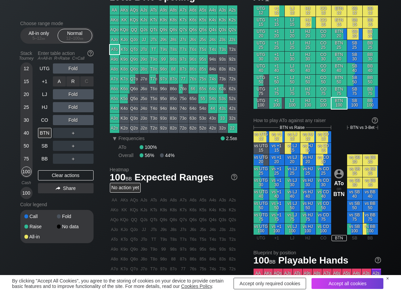
click at [70, 86] on div "R ✕" at bounding box center [72, 81] width 13 height 10
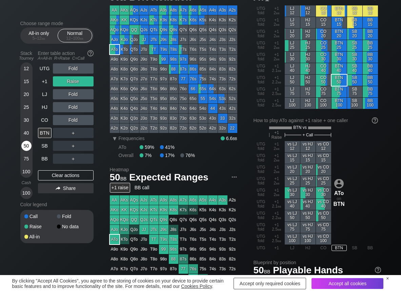
click at [27, 146] on div "50" at bounding box center [26, 146] width 10 height 10
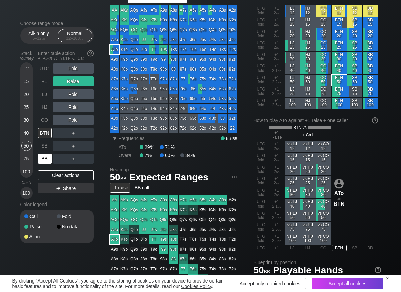
click at [43, 159] on div "BB" at bounding box center [45, 159] width 14 height 10
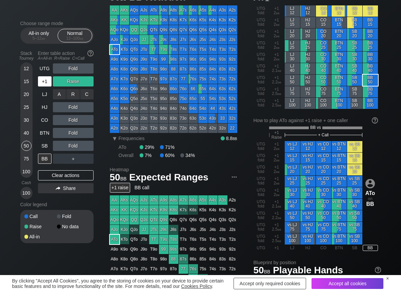
scroll to position [34, 0]
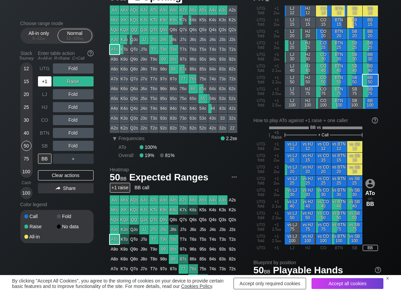
drag, startPoint x: 47, startPoint y: 80, endPoint x: 65, endPoint y: 104, distance: 29.9
click at [47, 80] on div "+1" at bounding box center [45, 81] width 14 height 10
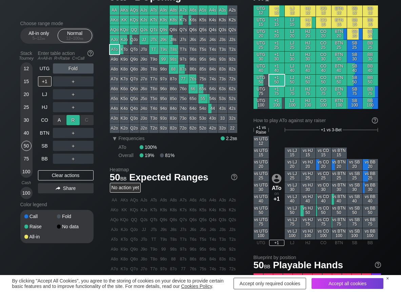
drag, startPoint x: 72, startPoint y: 115, endPoint x: 73, endPoint y: 122, distance: 7.2
click at [72, 119] on div "A ✕ R ✕ C ✕ ＋" at bounding box center [73, 120] width 41 height 16
click at [73, 122] on div "R ✕" at bounding box center [72, 120] width 13 height 10
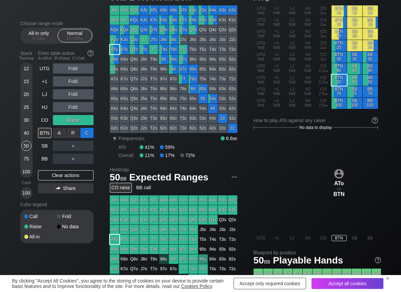
drag, startPoint x: 87, startPoint y: 133, endPoint x: 81, endPoint y: 137, distance: 7.0
click at [87, 133] on div "C ✕" at bounding box center [86, 133] width 13 height 10
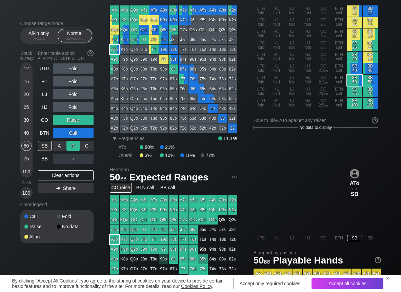
click at [76, 146] on div "R ✕" at bounding box center [72, 146] width 13 height 10
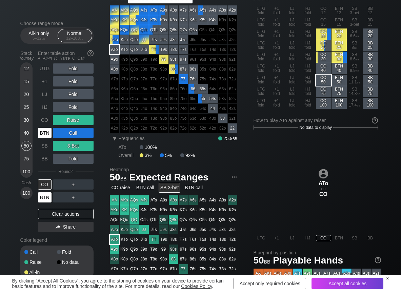
click at [44, 192] on div "BTN" at bounding box center [45, 197] width 15 height 13
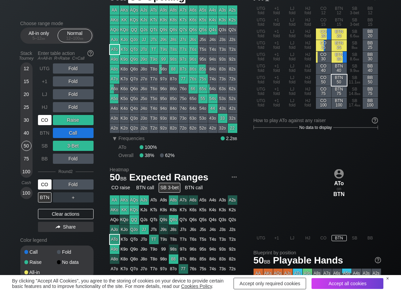
click at [43, 115] on div "CO" at bounding box center [45, 120] width 14 height 10
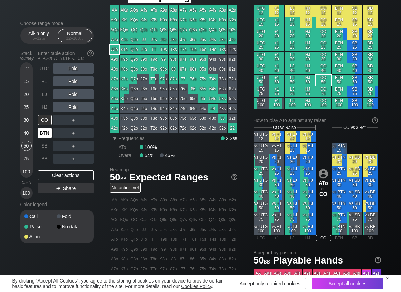
click at [39, 134] on div "BTN" at bounding box center [45, 133] width 14 height 10
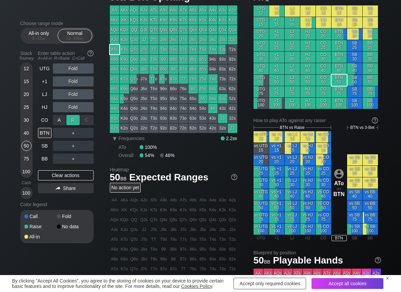
click at [72, 122] on div "R ✕" at bounding box center [72, 120] width 13 height 10
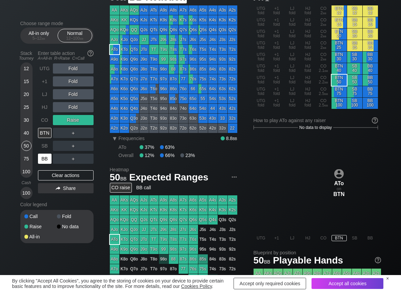
click at [47, 160] on div "BB" at bounding box center [45, 159] width 14 height 10
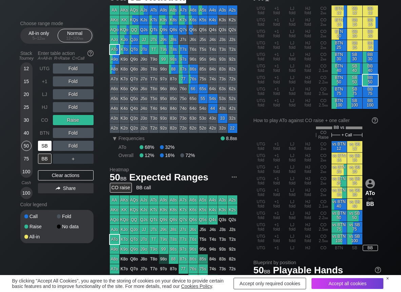
click at [48, 151] on div "SB" at bounding box center [45, 145] width 15 height 13
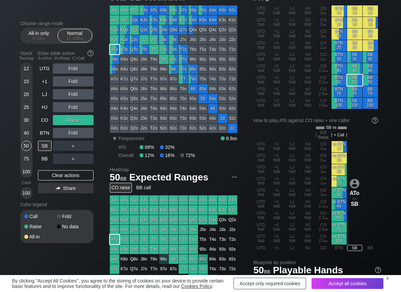
click at [44, 180] on div "UTG Fold +1 Fold LJ Fold HJ Fold CO Raise BTN Fold SB ＋ BB ＋ Clear actions Share" at bounding box center [66, 131] width 56 height 136
click at [45, 179] on div "Clear actions" at bounding box center [66, 175] width 56 height 10
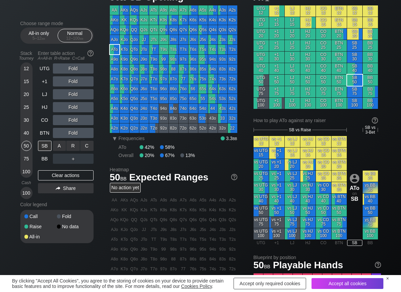
click at [72, 148] on div "R ✕" at bounding box center [72, 146] width 13 height 10
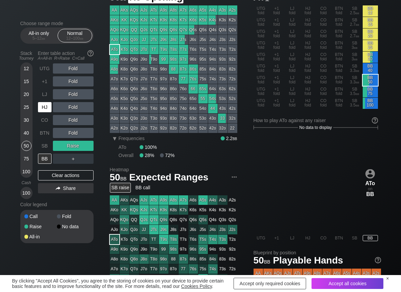
click at [42, 108] on div "HJ" at bounding box center [45, 107] width 14 height 10
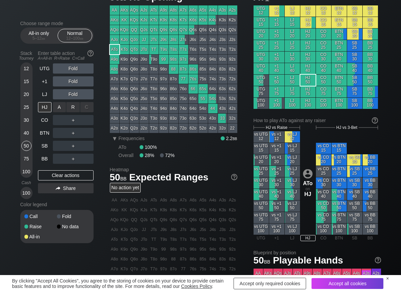
click at [78, 104] on div "R ✕" at bounding box center [72, 107] width 13 height 10
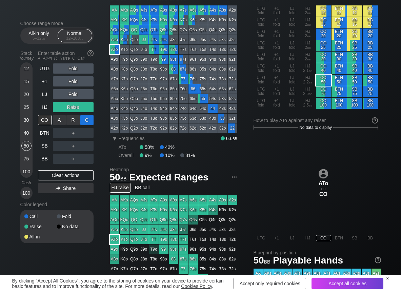
click at [86, 117] on div "C ✕" at bounding box center [86, 120] width 13 height 10
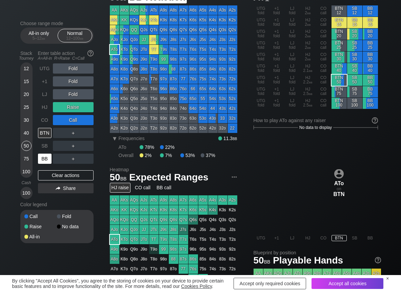
click at [45, 162] on div "BB" at bounding box center [45, 159] width 14 height 10
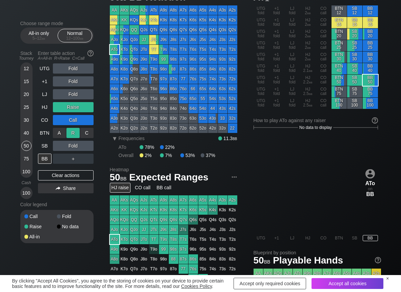
click at [74, 134] on div "R ✕" at bounding box center [72, 133] width 13 height 10
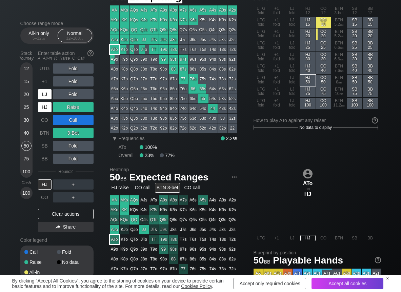
click at [45, 106] on div "HJ" at bounding box center [45, 107] width 14 height 10
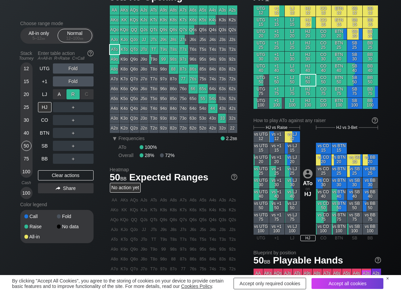
click at [70, 94] on div "R ✕" at bounding box center [72, 94] width 13 height 10
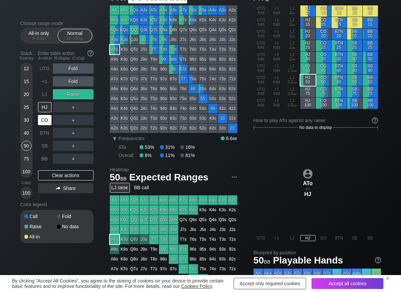
click at [42, 117] on div "CO" at bounding box center [45, 120] width 14 height 10
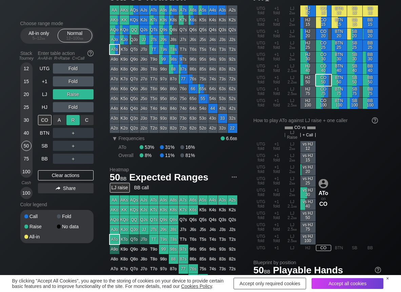
click at [75, 120] on div "R ✕" at bounding box center [72, 120] width 13 height 10
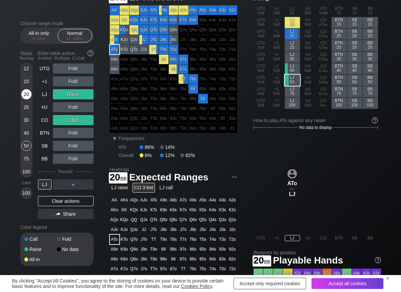
click at [28, 94] on div "20" at bounding box center [26, 94] width 10 height 10
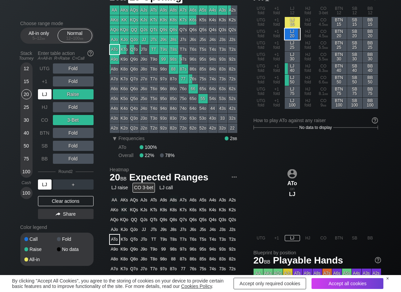
click at [50, 93] on div "LJ" at bounding box center [45, 94] width 14 height 10
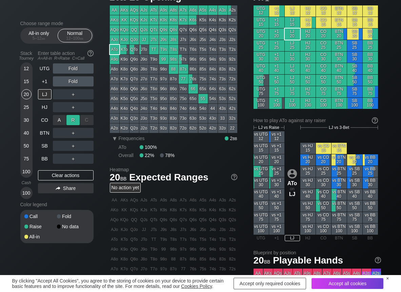
drag, startPoint x: 77, startPoint y: 117, endPoint x: 76, endPoint y: 124, distance: 6.9
click at [76, 119] on div "R ✕" at bounding box center [72, 120] width 13 height 10
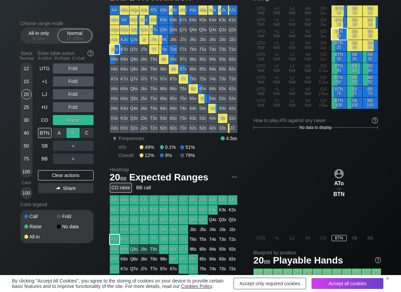
drag, startPoint x: 76, startPoint y: 128, endPoint x: 66, endPoint y: 137, distance: 12.7
click at [73, 133] on div "R ✕" at bounding box center [72, 133] width 13 height 10
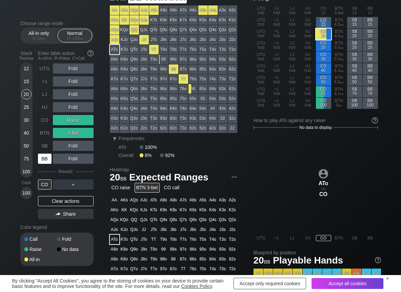
click at [46, 158] on div "BB" at bounding box center [45, 159] width 14 height 10
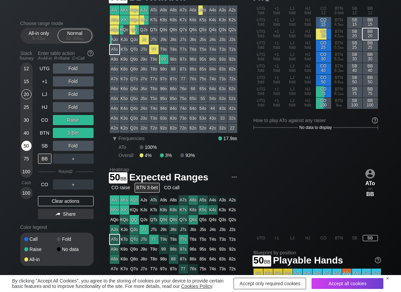
click at [28, 145] on div "50" at bounding box center [26, 146] width 10 height 10
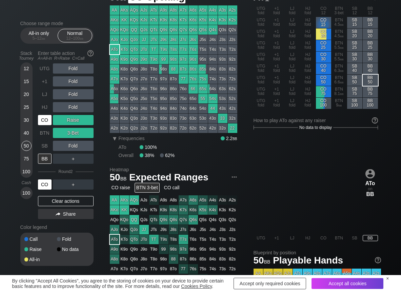
click at [45, 119] on div "CO" at bounding box center [45, 120] width 14 height 10
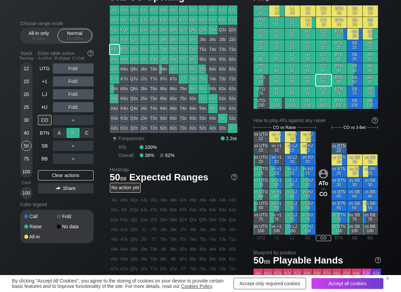
drag, startPoint x: 74, startPoint y: 131, endPoint x: 66, endPoint y: 138, distance: 10.3
click at [74, 131] on div "R ✕" at bounding box center [72, 133] width 13 height 10
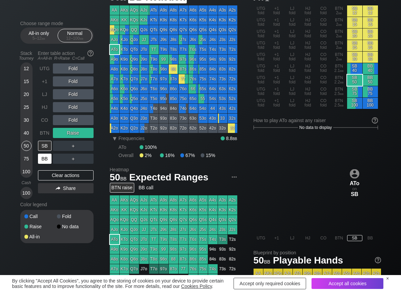
click at [43, 159] on div "BB" at bounding box center [45, 159] width 14 height 10
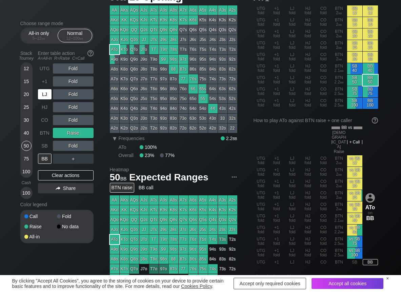
click at [46, 98] on div "LJ" at bounding box center [45, 94] width 14 height 10
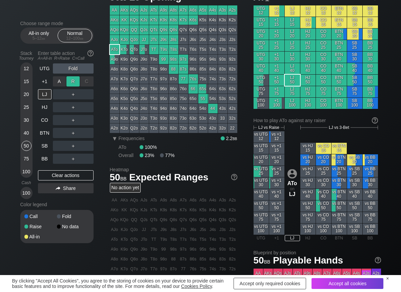
click at [74, 81] on div "R ✕" at bounding box center [72, 81] width 13 height 10
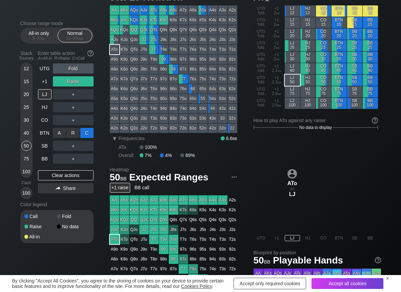
click at [90, 129] on div "C ✕" at bounding box center [86, 133] width 13 height 10
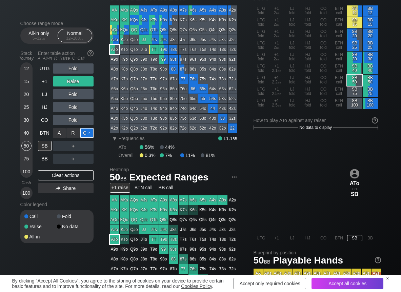
click at [90, 129] on div "C ✕" at bounding box center [86, 133] width 13 height 10
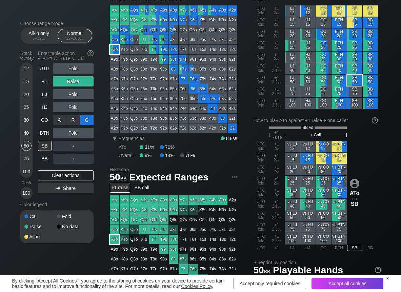
click at [92, 120] on div "C ✕" at bounding box center [86, 120] width 13 height 10
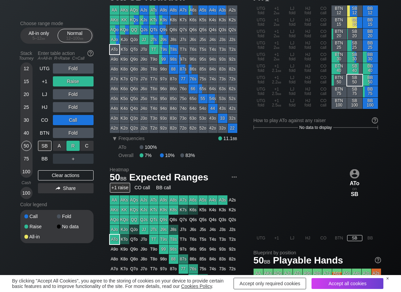
click at [73, 144] on div "R ✕" at bounding box center [72, 146] width 13 height 10
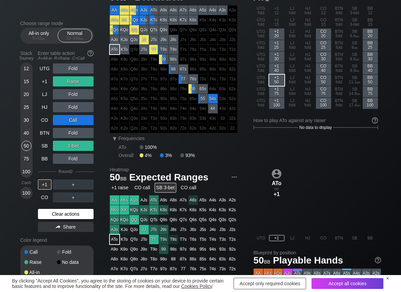
click at [53, 210] on div "Clear actions" at bounding box center [66, 214] width 56 height 10
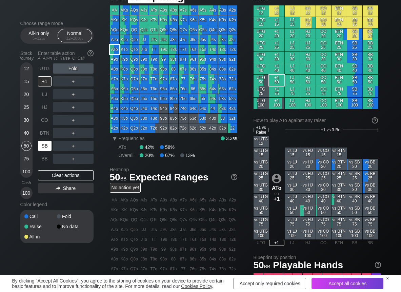
click at [42, 146] on div "SB" at bounding box center [45, 146] width 14 height 10
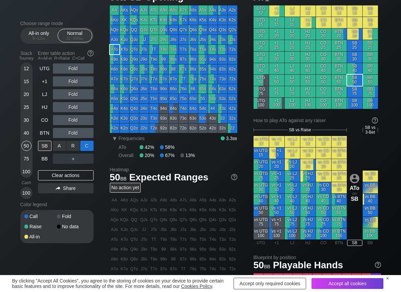
click at [88, 148] on div "C ✕" at bounding box center [86, 146] width 13 height 10
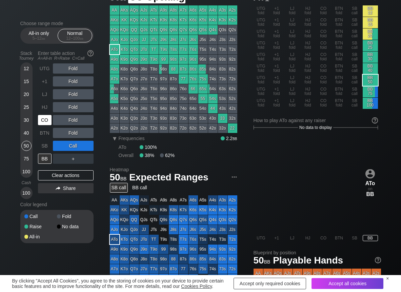
click at [47, 125] on div "CO" at bounding box center [45, 120] width 14 height 10
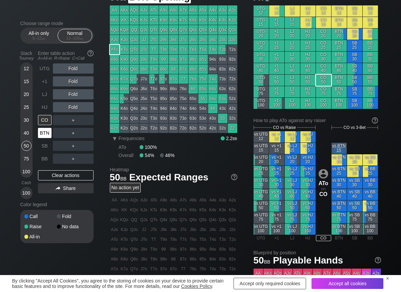
click at [46, 136] on div "BTN" at bounding box center [45, 133] width 14 height 10
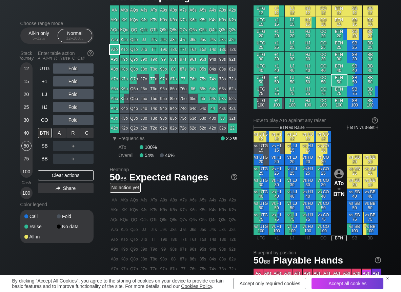
click at [68, 131] on div "R ✕" at bounding box center [72, 133] width 13 height 10
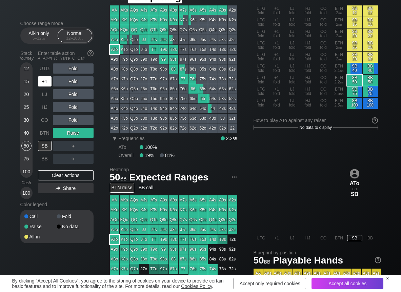
drag, startPoint x: 44, startPoint y: 80, endPoint x: 57, endPoint y: 88, distance: 15.6
click at [44, 82] on div "+1" at bounding box center [45, 81] width 14 height 10
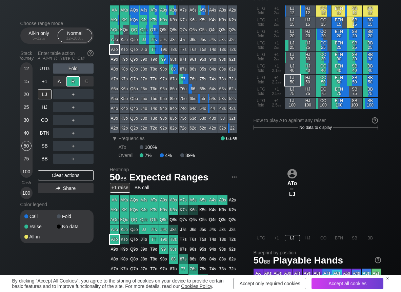
click at [75, 82] on div "R ✕" at bounding box center [72, 81] width 13 height 10
click at [40, 164] on div "UTG Fold +1 Raise LJ ＋ HJ ＋ CO ＋ BTN ＋ SB ＋ BB ＋ Clear actions Share" at bounding box center [66, 131] width 56 height 136
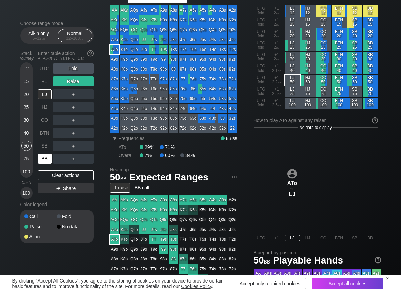
click at [44, 155] on div "BB" at bounding box center [45, 159] width 14 height 10
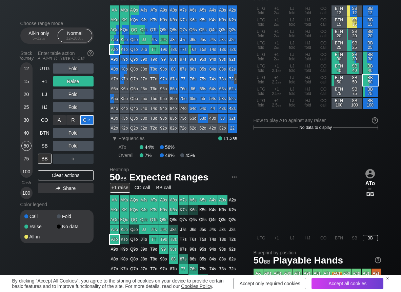
click at [88, 121] on div "C ✕" at bounding box center [86, 120] width 13 height 10
click at [90, 134] on div "C ✕" at bounding box center [86, 133] width 13 height 10
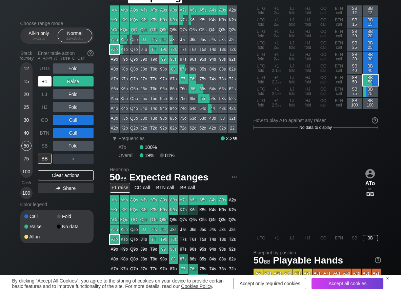
click at [50, 84] on div "+1" at bounding box center [45, 81] width 14 height 10
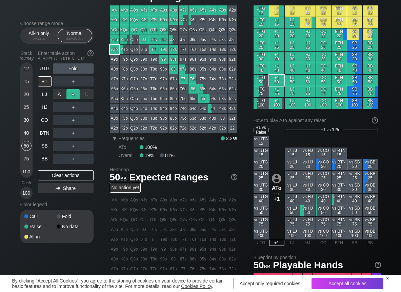
click at [75, 94] on div "R ✕" at bounding box center [72, 94] width 13 height 10
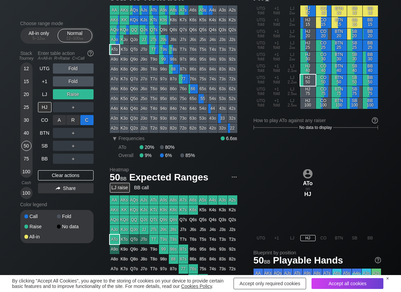
click at [85, 120] on div "C ✕" at bounding box center [86, 120] width 13 height 10
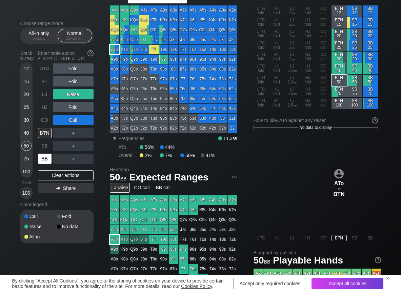
click at [45, 158] on div "BB" at bounding box center [45, 159] width 14 height 10
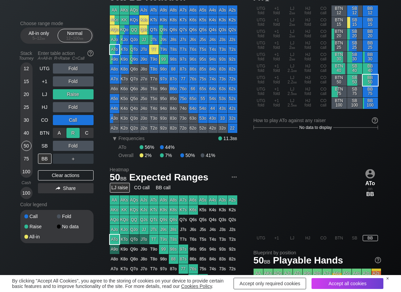
click at [74, 136] on div "R ✕" at bounding box center [72, 133] width 13 height 10
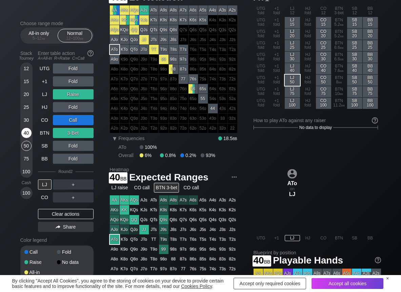
click at [29, 133] on div "40" at bounding box center [26, 133] width 10 height 10
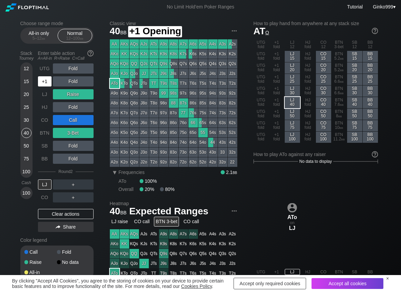
click at [48, 82] on div "+1" at bounding box center [45, 81] width 14 height 10
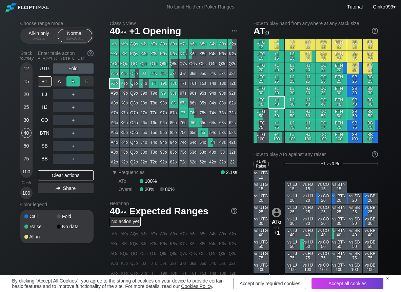
click at [70, 85] on div "R ✕" at bounding box center [72, 81] width 13 height 10
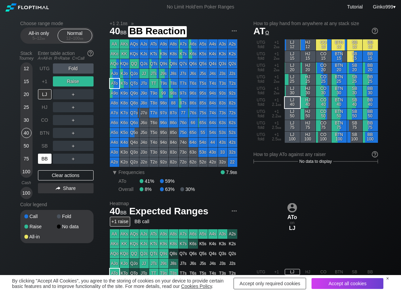
click at [45, 160] on div "BB" at bounding box center [45, 159] width 14 height 10
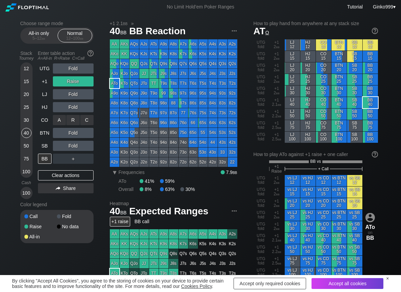
click at [86, 122] on div "C ✕" at bounding box center [86, 120] width 13 height 10
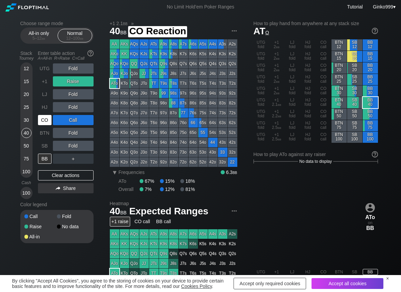
scroll to position [34, 0]
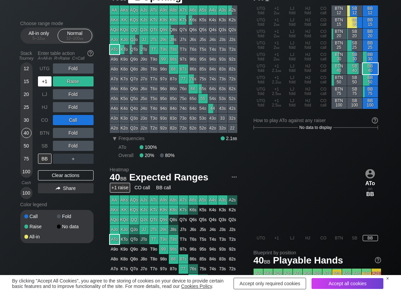
click at [45, 85] on div "+1" at bounding box center [45, 81] width 14 height 10
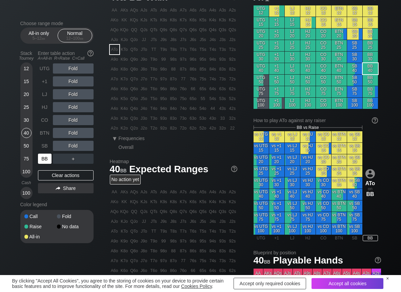
click at [42, 158] on div "BB" at bounding box center [45, 159] width 14 height 10
drag, startPoint x: 71, startPoint y: 117, endPoint x: 33, endPoint y: 105, distance: 39.7
click at [70, 117] on div "R ✕" at bounding box center [72, 120] width 13 height 10
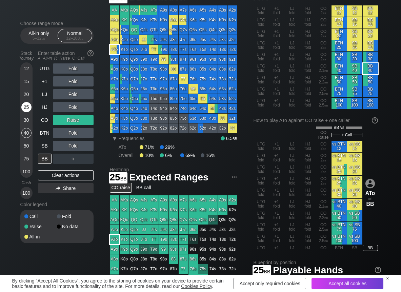
click at [25, 106] on div "25" at bounding box center [26, 107] width 10 height 10
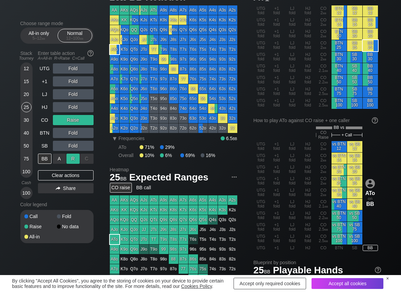
click at [73, 158] on div "R ✕" at bounding box center [72, 159] width 13 height 10
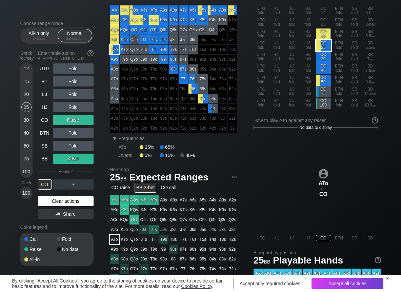
click at [70, 198] on div "Clear actions" at bounding box center [66, 201] width 56 height 10
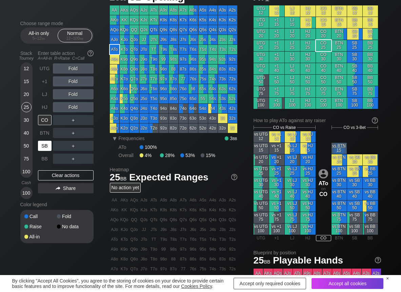
click at [42, 149] on div "SB" at bounding box center [45, 146] width 14 height 10
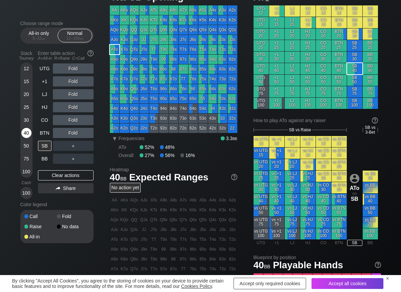
click at [26, 136] on div "40" at bounding box center [26, 133] width 10 height 10
click at [70, 146] on div "R ✕" at bounding box center [72, 146] width 13 height 10
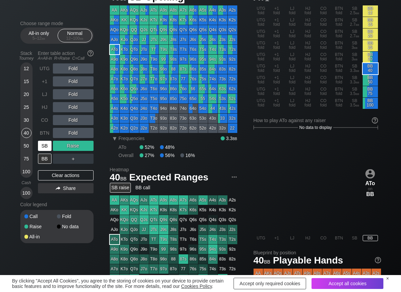
click at [42, 150] on div "SB" at bounding box center [45, 146] width 14 height 10
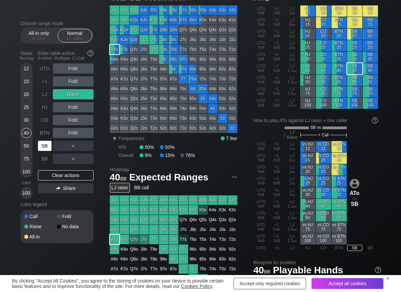
click at [46, 142] on div "SB" at bounding box center [45, 146] width 14 height 10
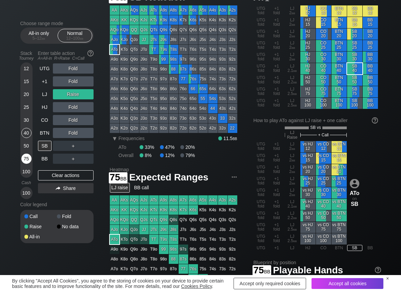
click at [26, 158] on div "75" at bounding box center [26, 159] width 10 height 10
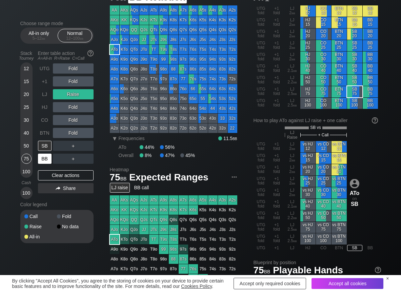
click at [43, 156] on div "BB" at bounding box center [45, 159] width 14 height 10
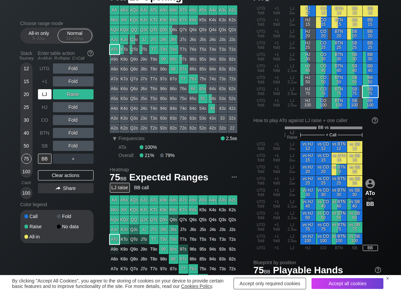
click at [42, 96] on div "LJ" at bounding box center [45, 94] width 14 height 10
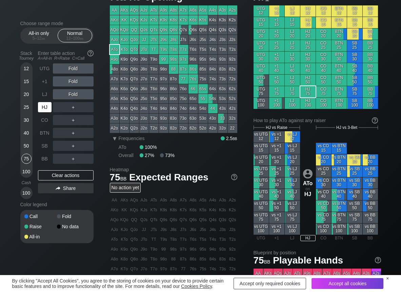
click at [43, 105] on div "HJ" at bounding box center [45, 107] width 14 height 10
click at [74, 95] on div "R ✕" at bounding box center [72, 94] width 13 height 10
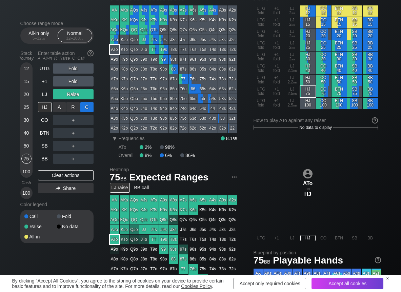
click at [90, 105] on div "C ✕" at bounding box center [86, 107] width 13 height 10
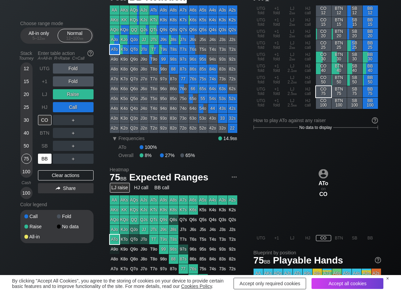
click at [48, 155] on div "BB" at bounding box center [45, 159] width 14 height 10
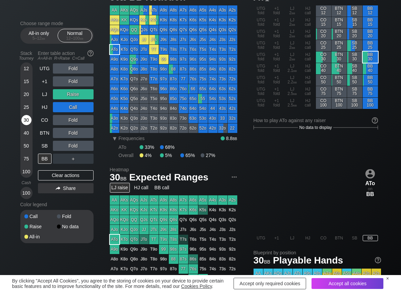
click at [27, 124] on div "30" at bounding box center [26, 120] width 10 height 10
click at [90, 147] on div "C ✕" at bounding box center [86, 146] width 13 height 10
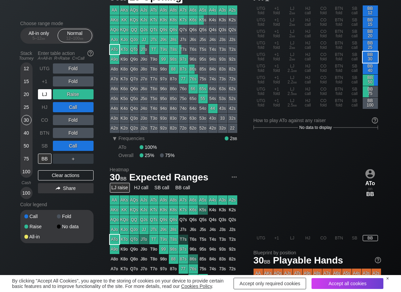
click at [47, 93] on div "LJ" at bounding box center [45, 94] width 14 height 10
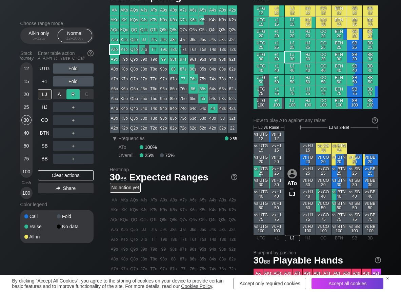
click at [71, 93] on div "R ✕" at bounding box center [72, 94] width 13 height 10
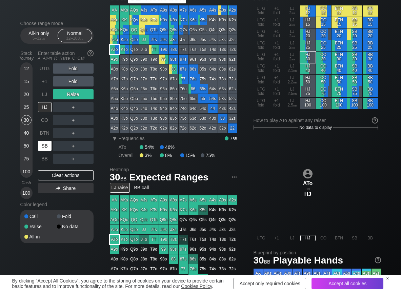
click at [47, 144] on div "SB" at bounding box center [45, 146] width 14 height 10
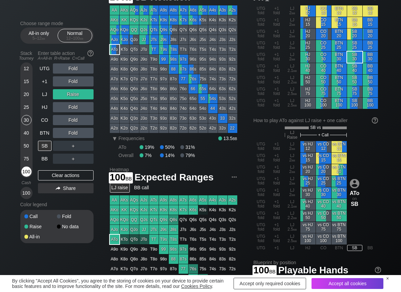
click at [28, 170] on div "100" at bounding box center [26, 171] width 10 height 10
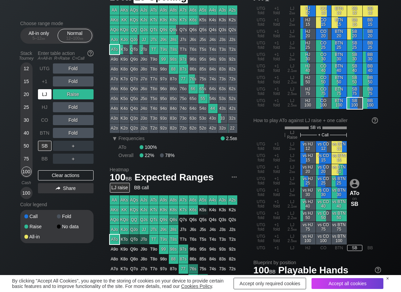
click at [38, 95] on div "LJ" at bounding box center [45, 94] width 14 height 10
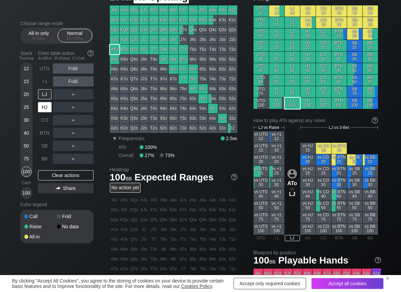
click at [45, 110] on div "HJ" at bounding box center [45, 107] width 14 height 10
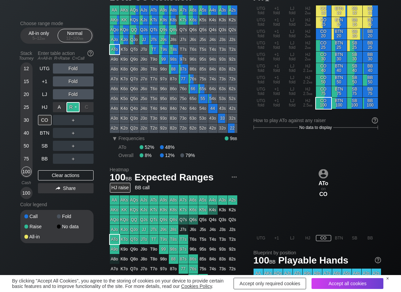
click at [72, 106] on div "R ✕" at bounding box center [72, 107] width 13 height 10
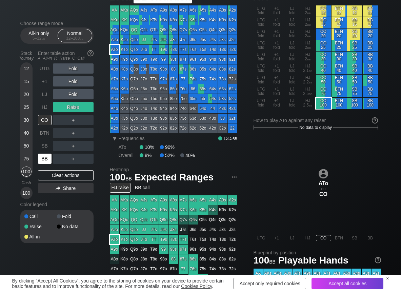
click at [40, 156] on div "BB" at bounding box center [45, 159] width 14 height 10
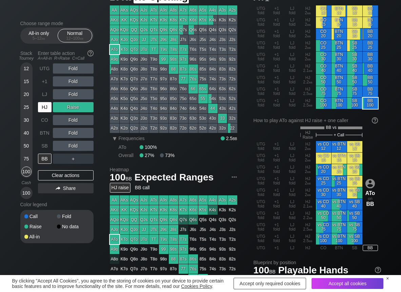
click at [44, 104] on div "HJ" at bounding box center [45, 107] width 14 height 10
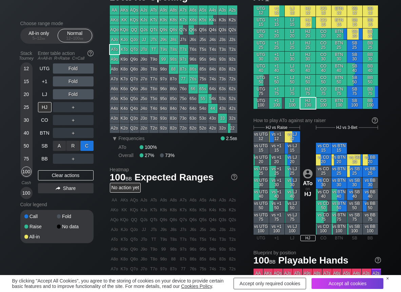
click at [88, 145] on div "C ✕" at bounding box center [86, 146] width 13 height 10
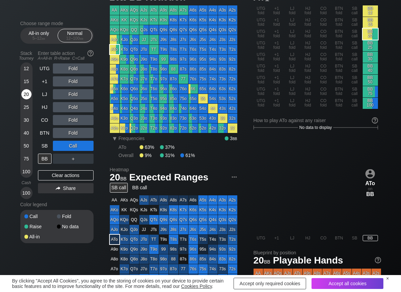
click at [27, 96] on div "20" at bounding box center [26, 94] width 10 height 10
click at [70, 158] on div "R ✕" at bounding box center [72, 159] width 13 height 10
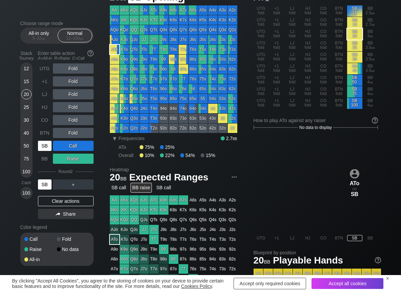
click at [47, 147] on div "SB" at bounding box center [45, 146] width 14 height 10
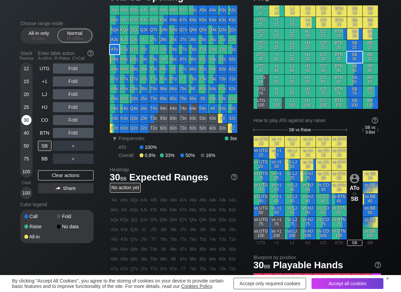
click at [26, 119] on div "30" at bounding box center [26, 120] width 10 height 10
click at [72, 68] on div "R ✕" at bounding box center [72, 68] width 13 height 10
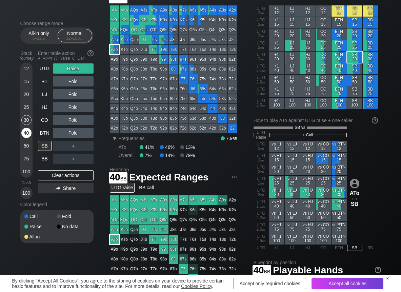
click at [28, 128] on div "40" at bounding box center [26, 133] width 10 height 10
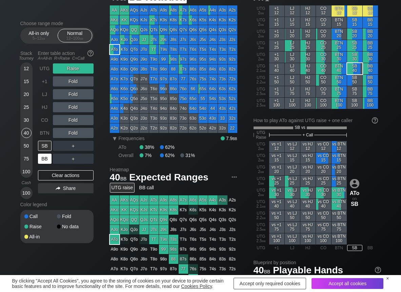
click at [44, 159] on div "BB" at bounding box center [45, 159] width 14 height 10
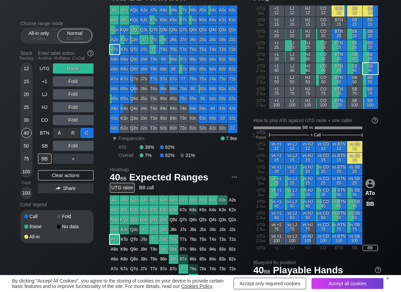
click at [92, 133] on div "C ✕" at bounding box center [86, 133] width 13 height 10
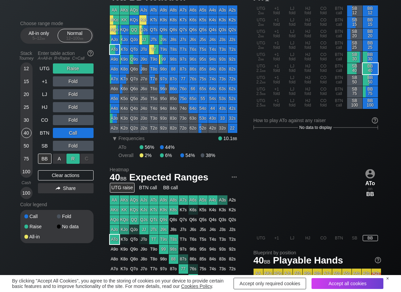
click at [68, 157] on div "R ✕" at bounding box center [72, 159] width 13 height 10
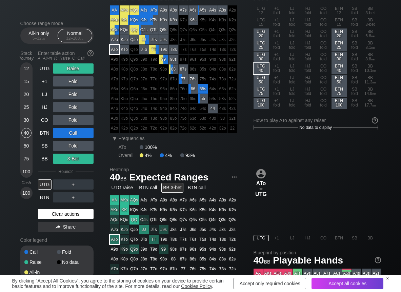
click at [51, 211] on div "Clear actions" at bounding box center [66, 214] width 56 height 10
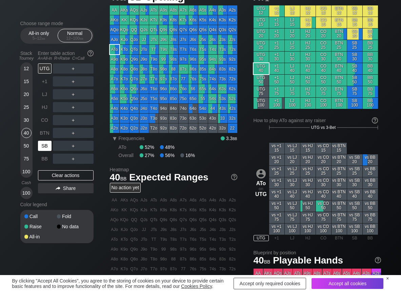
click at [49, 144] on div "SB" at bounding box center [45, 146] width 14 height 10
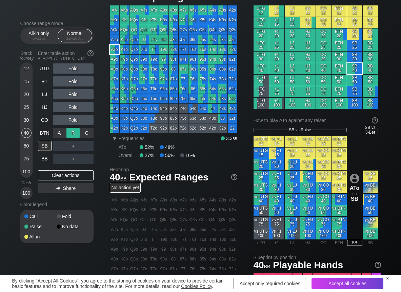
click at [70, 136] on div "R ✕" at bounding box center [72, 133] width 13 height 10
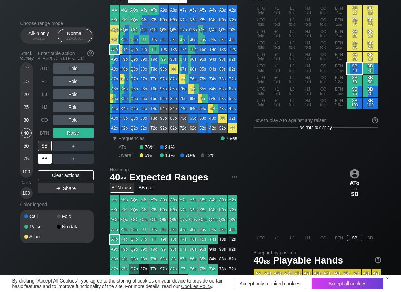
click at [45, 156] on div "BB" at bounding box center [45, 159] width 14 height 10
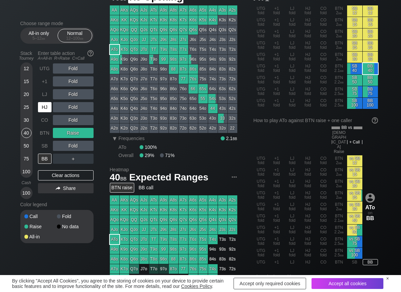
click at [44, 111] on div "HJ" at bounding box center [45, 107] width 14 height 10
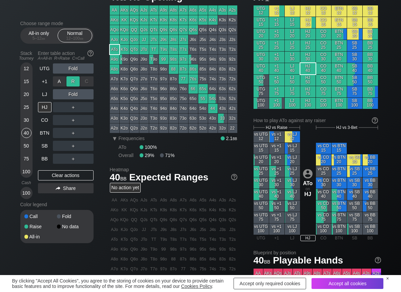
click at [76, 83] on div "R ✕" at bounding box center [72, 81] width 13 height 10
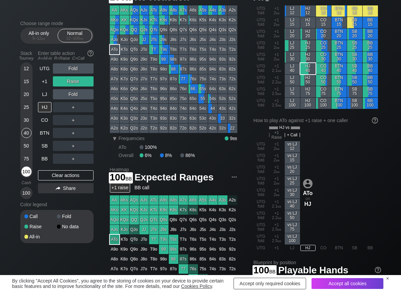
click at [28, 170] on div "100" at bounding box center [26, 171] width 10 height 10
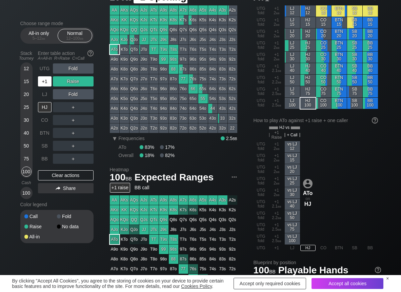
click at [42, 80] on div "+1" at bounding box center [45, 81] width 14 height 10
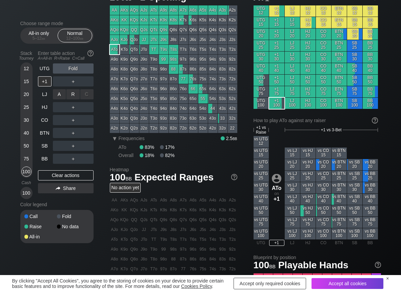
drag, startPoint x: 69, startPoint y: 93, endPoint x: 63, endPoint y: 120, distance: 27.7
click at [69, 94] on div "R ✕" at bounding box center [72, 94] width 13 height 10
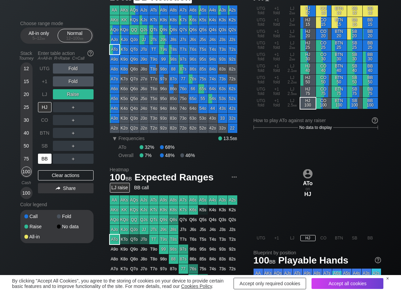
click at [45, 159] on div "BB" at bounding box center [45, 159] width 14 height 10
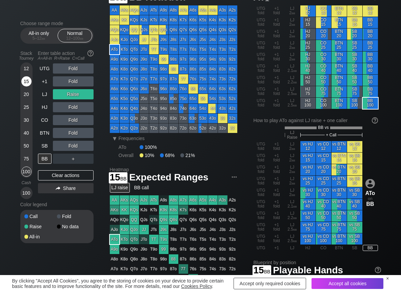
click at [26, 83] on div "15" at bounding box center [26, 81] width 10 height 10
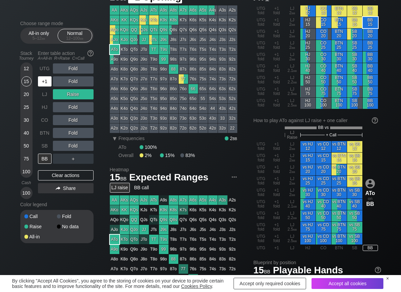
drag, startPoint x: 44, startPoint y: 79, endPoint x: 53, endPoint y: 81, distance: 9.5
click at [45, 80] on div "+1" at bounding box center [45, 81] width 14 height 10
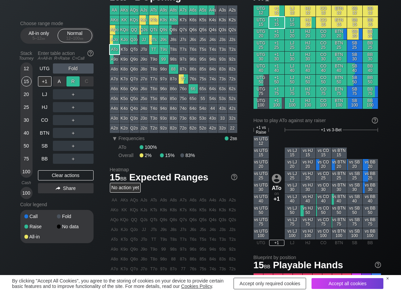
click at [76, 81] on div "R ✕" at bounding box center [72, 81] width 13 height 10
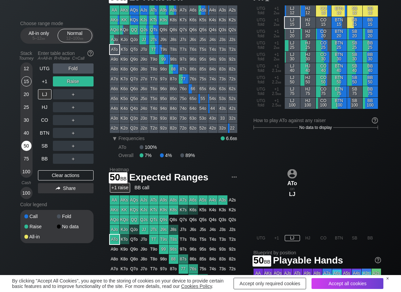
click at [28, 144] on div "50" at bounding box center [26, 146] width 10 height 10
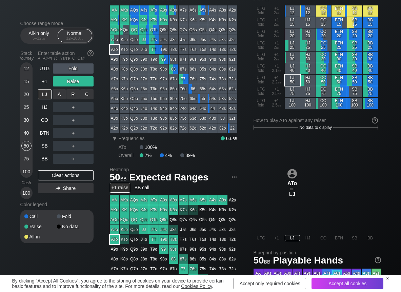
drag, startPoint x: 88, startPoint y: 93, endPoint x: 60, endPoint y: 114, distance: 35.0
click at [86, 94] on div "C ✕" at bounding box center [86, 94] width 13 height 10
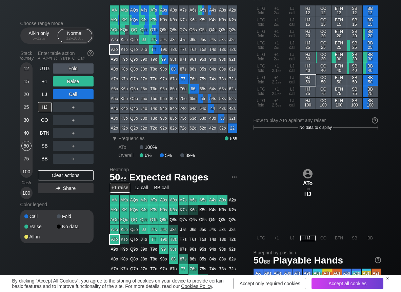
click at [32, 107] on div "12 15 20 25 30 40 50 75 100" at bounding box center [26, 119] width 12 height 115
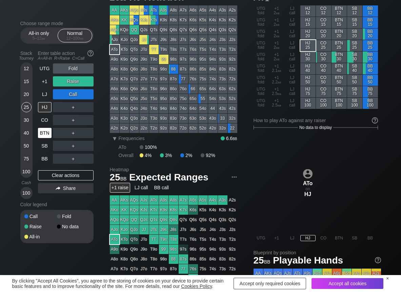
drag, startPoint x: 30, startPoint y: 107, endPoint x: 38, endPoint y: 137, distance: 30.6
click at [27, 109] on div "25" at bounding box center [26, 107] width 10 height 10
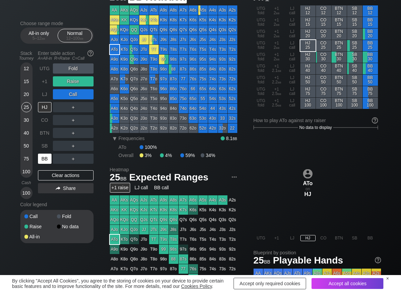
click at [44, 159] on div "BB" at bounding box center [45, 159] width 14 height 10
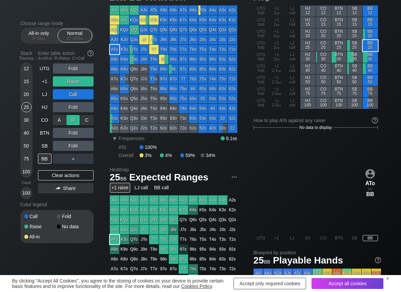
click at [76, 122] on div "R ✕" at bounding box center [72, 120] width 13 height 10
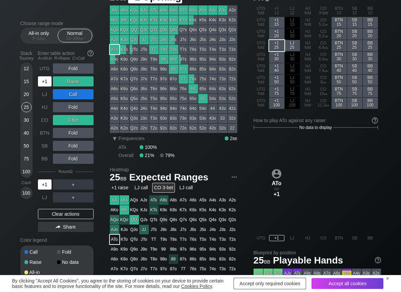
click at [45, 84] on div "+1" at bounding box center [45, 81] width 14 height 10
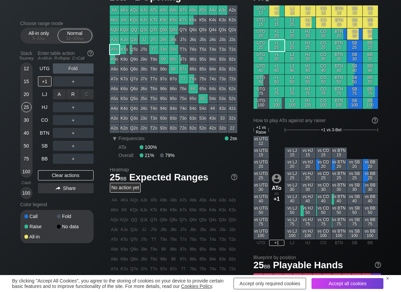
click at [71, 95] on div "R ✕" at bounding box center [72, 94] width 13 height 10
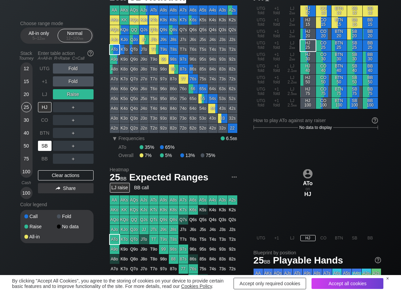
click at [42, 147] on div "SB" at bounding box center [45, 146] width 14 height 10
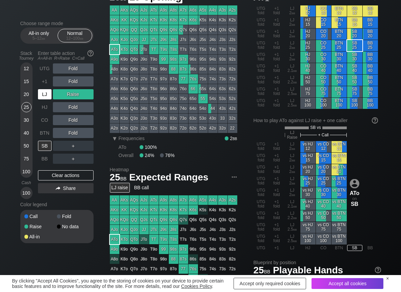
click at [44, 95] on div "LJ" at bounding box center [45, 94] width 14 height 10
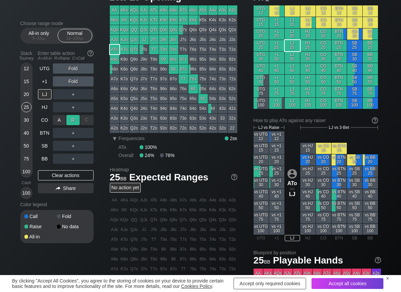
click at [78, 117] on div "R ✕" at bounding box center [72, 120] width 13 height 10
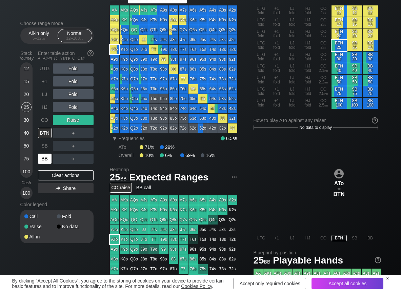
click at [46, 156] on div "BB" at bounding box center [45, 159] width 14 height 10
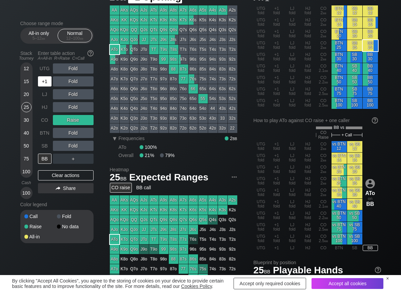
click at [45, 82] on div "+1" at bounding box center [45, 81] width 14 height 10
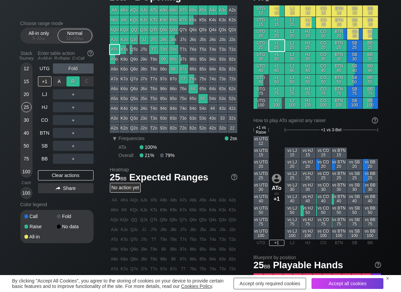
click at [72, 81] on div "R ✕" at bounding box center [72, 81] width 13 height 10
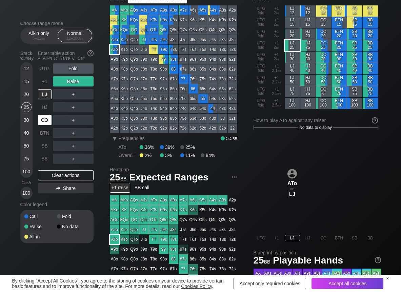
click at [47, 116] on div "CO" at bounding box center [45, 120] width 14 height 10
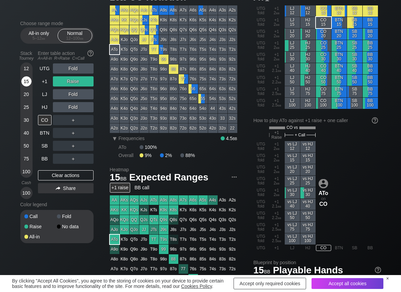
click at [26, 78] on div "15" at bounding box center [26, 81] width 10 height 10
click at [88, 94] on div "C ✕" at bounding box center [86, 94] width 13 height 10
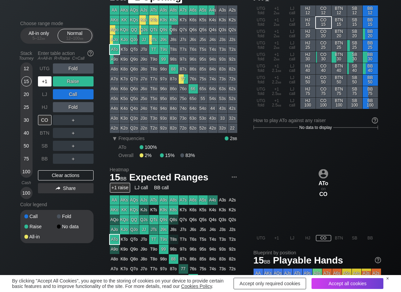
drag, startPoint x: 45, startPoint y: 83, endPoint x: 55, endPoint y: 113, distance: 31.8
click at [45, 84] on div "+1" at bounding box center [45, 81] width 14 height 10
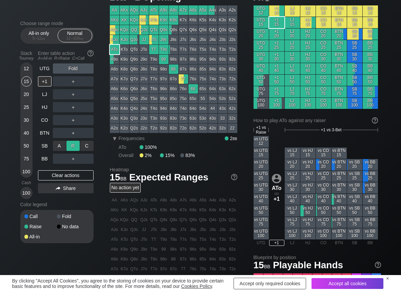
click at [75, 144] on div "R ✕" at bounding box center [72, 146] width 13 height 10
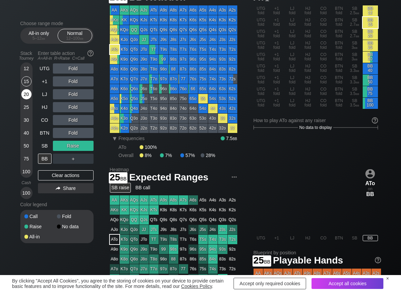
click at [23, 101] on div "20" at bounding box center [26, 95] width 10 height 13
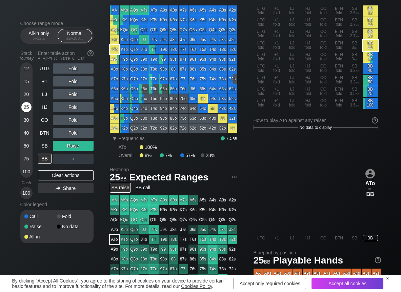
click at [23, 107] on div "25" at bounding box center [26, 107] width 10 height 10
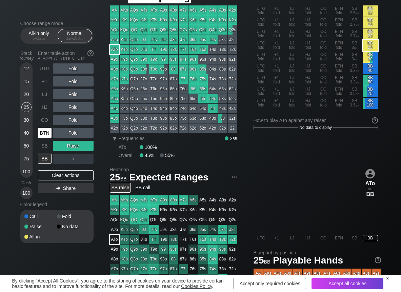
click at [46, 135] on div "BTN" at bounding box center [45, 133] width 14 height 10
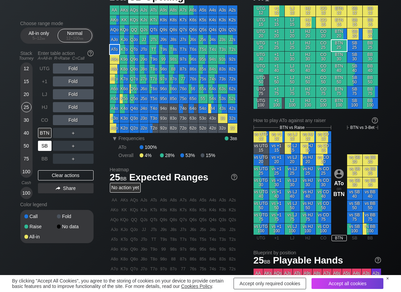
click at [49, 144] on div "SB" at bounding box center [45, 146] width 14 height 10
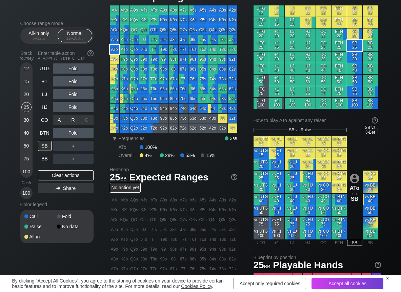
drag, startPoint x: 69, startPoint y: 120, endPoint x: 69, endPoint y: 140, distance: 20.3
click at [69, 121] on div "R ✕" at bounding box center [72, 120] width 13 height 10
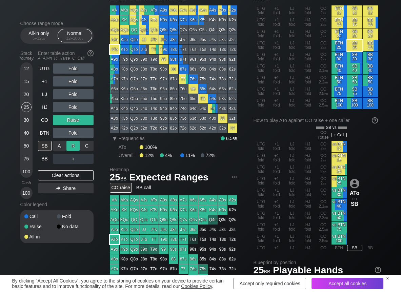
click at [70, 147] on div "R ✕" at bounding box center [72, 146] width 13 height 10
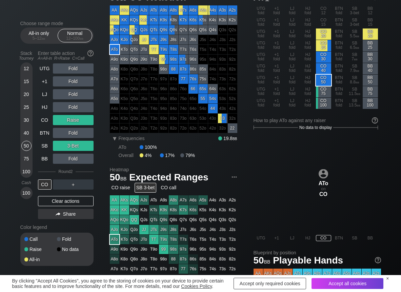
drag, startPoint x: 28, startPoint y: 145, endPoint x: 20, endPoint y: 146, distance: 7.5
click at [27, 145] on div "50" at bounding box center [26, 146] width 10 height 10
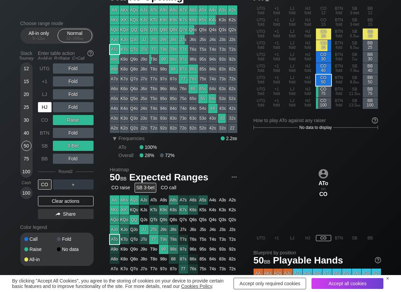
click at [44, 107] on div "HJ" at bounding box center [45, 107] width 14 height 10
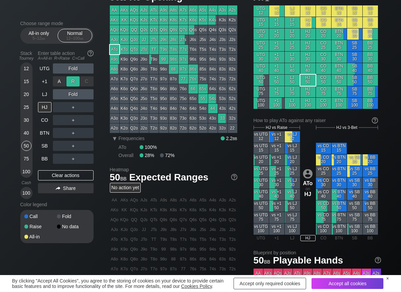
click at [70, 82] on div "R ✕" at bounding box center [72, 81] width 13 height 10
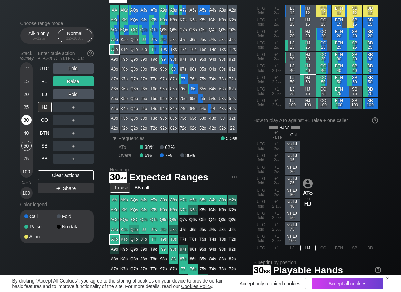
click at [27, 119] on div "30" at bounding box center [26, 120] width 10 height 10
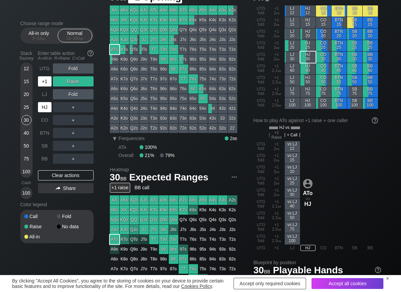
click at [43, 82] on div "+1" at bounding box center [45, 81] width 14 height 10
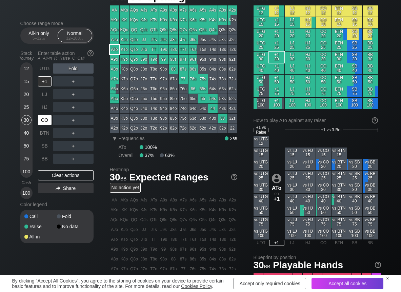
click at [44, 117] on div "CO" at bounding box center [45, 120] width 14 height 10
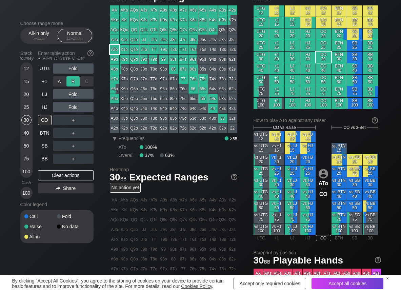
click at [74, 78] on div "R ✕" at bounding box center [72, 81] width 13 height 10
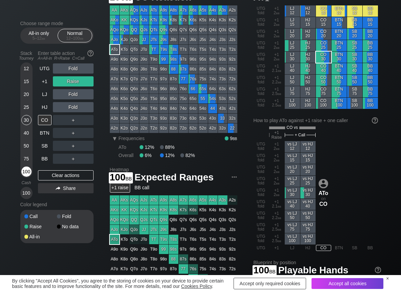
click at [27, 171] on div "100" at bounding box center [26, 171] width 10 height 10
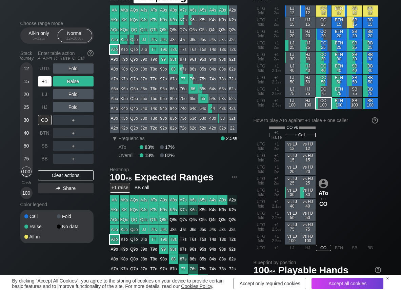
drag, startPoint x: 48, startPoint y: 80, endPoint x: 54, endPoint y: 87, distance: 9.6
click at [49, 81] on div "+1" at bounding box center [45, 81] width 14 height 10
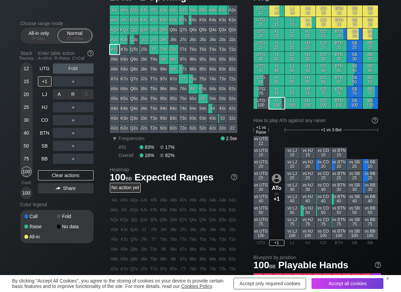
drag, startPoint x: 75, startPoint y: 92, endPoint x: 81, endPoint y: 104, distance: 13.4
click at [77, 95] on div "R ✕" at bounding box center [72, 94] width 13 height 10
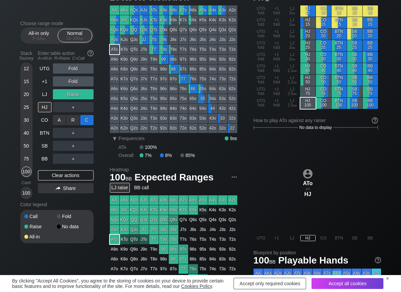
click at [88, 117] on div "C ✕" at bounding box center [86, 120] width 13 height 10
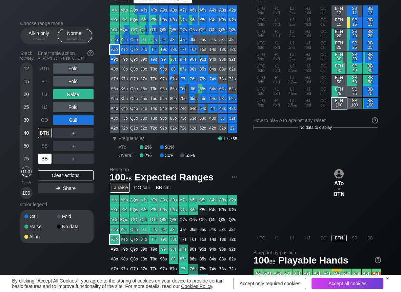
click at [46, 153] on div "BB" at bounding box center [45, 158] width 15 height 13
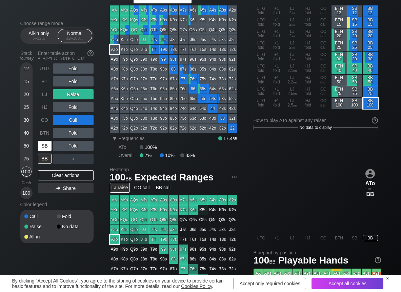
click at [46, 145] on div "SB" at bounding box center [45, 146] width 14 height 10
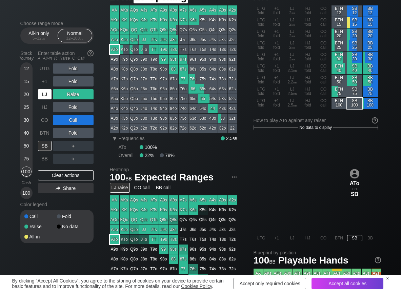
click at [43, 96] on div "LJ" at bounding box center [45, 94] width 14 height 10
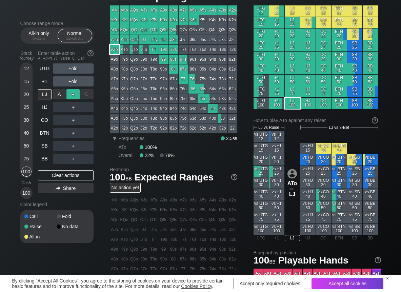
drag, startPoint x: 73, startPoint y: 90, endPoint x: 67, endPoint y: 97, distance: 8.5
click at [72, 90] on div "R ✕" at bounding box center [72, 94] width 13 height 10
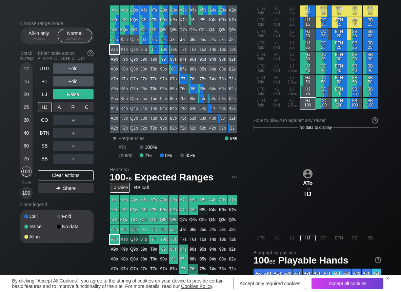
click at [57, 108] on div "A ✕" at bounding box center [59, 107] width 13 height 10
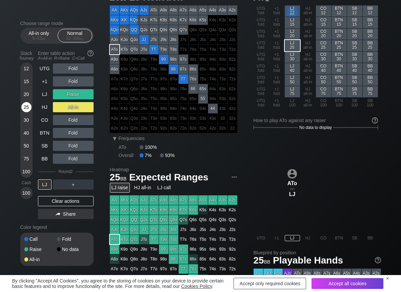
click at [27, 107] on div "25" at bounding box center [26, 107] width 10 height 10
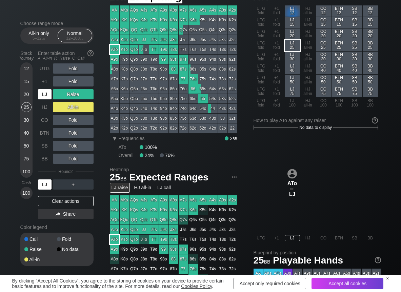
click at [49, 95] on div "LJ" at bounding box center [45, 94] width 14 height 10
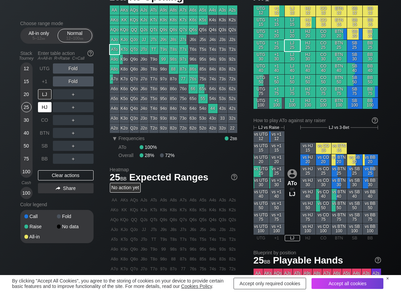
click at [45, 105] on div "HJ" at bounding box center [45, 107] width 14 height 10
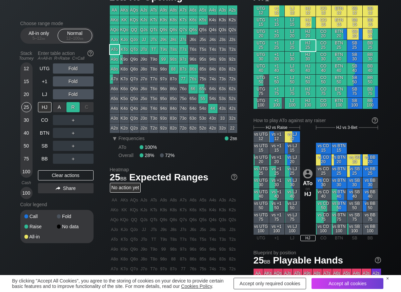
drag, startPoint x: 72, startPoint y: 104, endPoint x: 69, endPoint y: 109, distance: 5.5
click at [72, 104] on div "R ✕" at bounding box center [72, 107] width 13 height 10
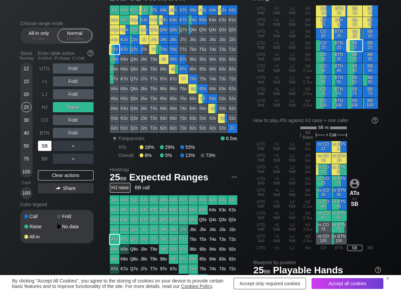
click at [44, 146] on div "SB" at bounding box center [45, 146] width 14 height 10
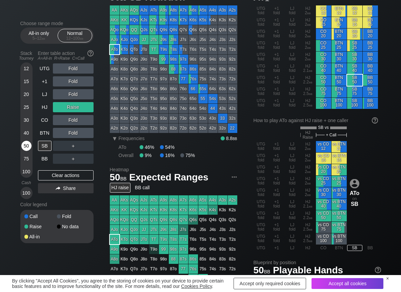
click at [27, 143] on div "50" at bounding box center [26, 146] width 10 height 10
drag, startPoint x: 85, startPoint y: 145, endPoint x: 68, endPoint y: 146, distance: 16.6
click at [85, 145] on div "C ✕" at bounding box center [86, 146] width 13 height 10
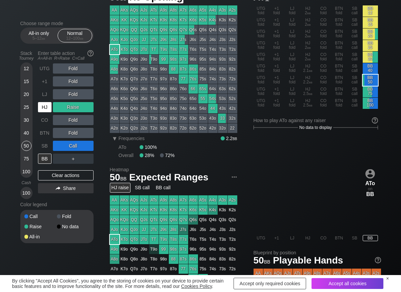
click at [47, 112] on div "HJ" at bounding box center [45, 107] width 14 height 10
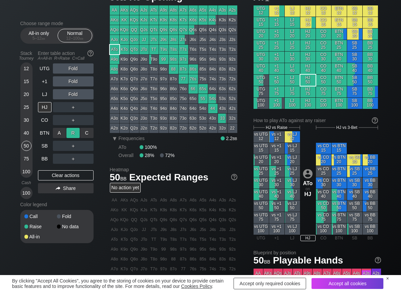
click at [74, 132] on div "R ✕" at bounding box center [72, 133] width 13 height 10
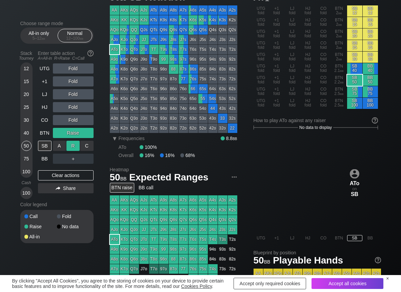
click at [72, 145] on div "R ✕" at bounding box center [72, 146] width 13 height 10
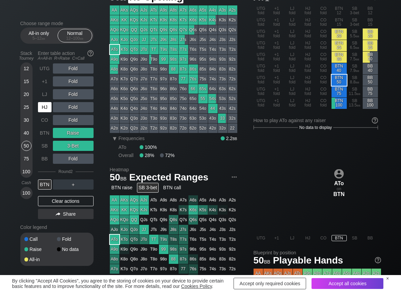
click at [45, 113] on div "HJ" at bounding box center [45, 107] width 15 height 13
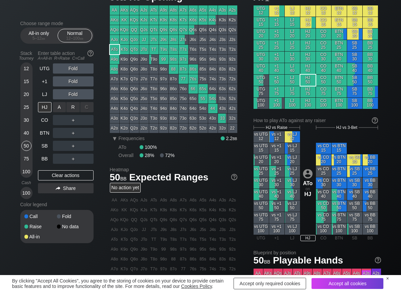
drag, startPoint x: 74, startPoint y: 107, endPoint x: 60, endPoint y: 133, distance: 29.1
click at [70, 109] on div "R ✕" at bounding box center [72, 107] width 13 height 10
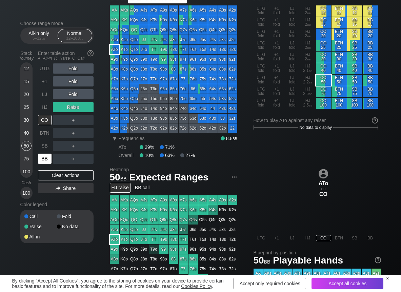
click at [46, 155] on div "BB" at bounding box center [45, 159] width 14 height 10
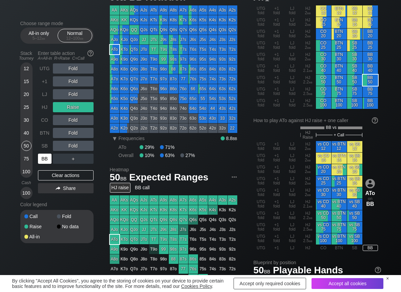
click at [47, 159] on div "BB" at bounding box center [45, 159] width 14 height 10
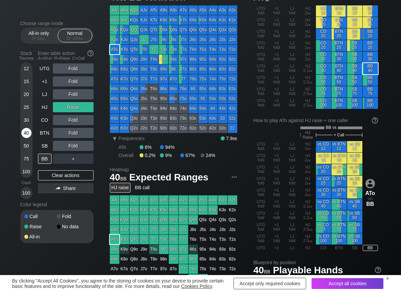
click at [23, 136] on div "40" at bounding box center [26, 133] width 10 height 10
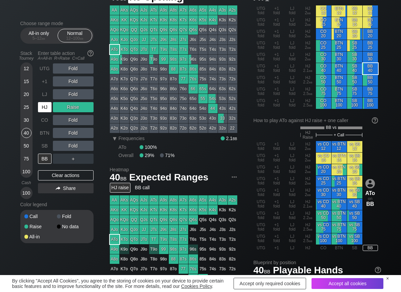
click at [43, 106] on div "HJ" at bounding box center [45, 107] width 14 height 10
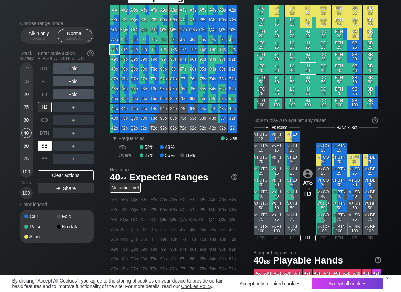
click at [42, 142] on div "SB" at bounding box center [45, 146] width 14 height 10
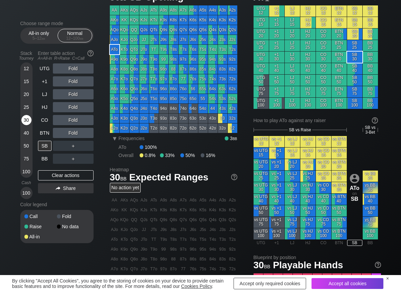
click at [30, 118] on div "30" at bounding box center [26, 120] width 10 height 10
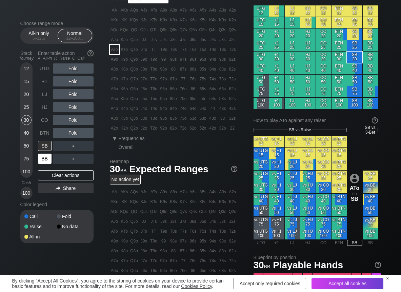
click at [45, 159] on div "BB" at bounding box center [45, 159] width 14 height 10
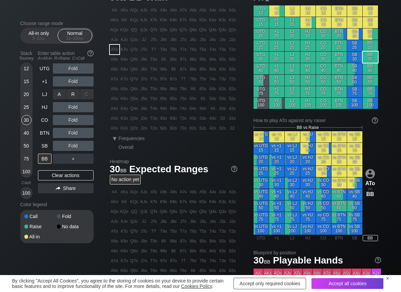
click at [80, 94] on div "A ✕ R ✕ C ✕" at bounding box center [73, 94] width 41 height 10
click at [74, 92] on div "R ✕" at bounding box center [72, 94] width 13 height 10
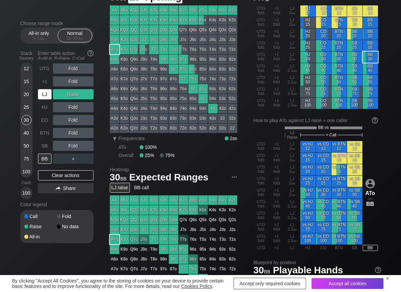
click at [43, 94] on div "LJ" at bounding box center [45, 94] width 14 height 10
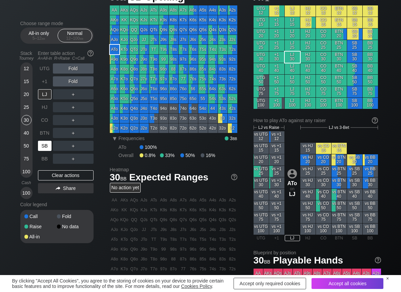
click at [46, 145] on div "SB" at bounding box center [45, 146] width 14 height 10
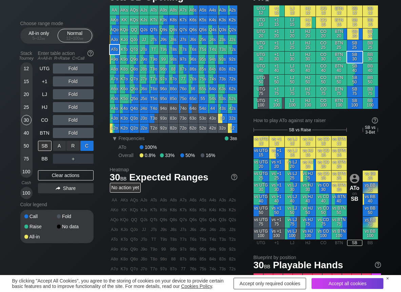
click at [89, 145] on div "C ✕" at bounding box center [86, 146] width 13 height 10
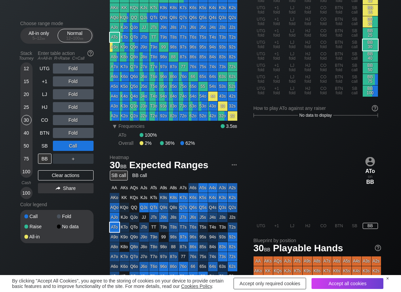
scroll to position [34, 0]
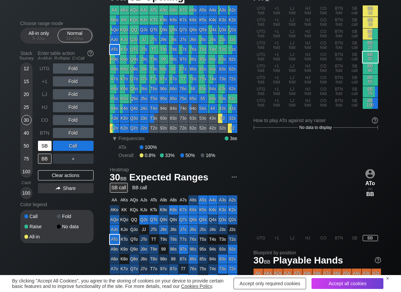
click at [45, 145] on div "SB" at bounding box center [45, 146] width 14 height 10
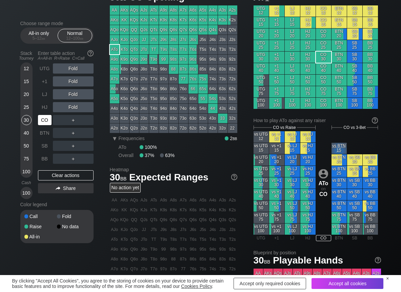
click at [44, 124] on div "CO" at bounding box center [45, 120] width 14 height 10
drag, startPoint x: 73, startPoint y: 120, endPoint x: 69, endPoint y: 126, distance: 6.6
click at [72, 121] on div "R ✕" at bounding box center [72, 120] width 13 height 10
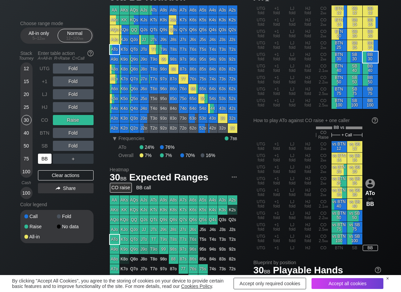
click at [39, 159] on div "BB" at bounding box center [45, 159] width 14 height 10
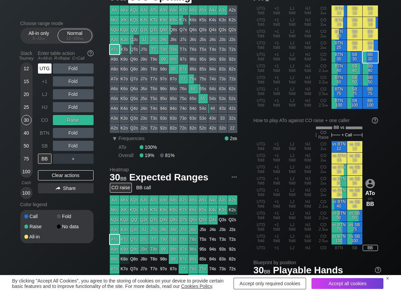
click at [42, 72] on div "UTG" at bounding box center [45, 68] width 14 height 10
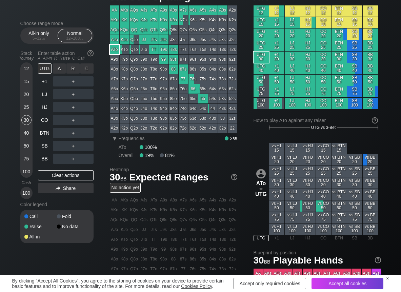
drag, startPoint x: 77, startPoint y: 67, endPoint x: 70, endPoint y: 92, distance: 25.7
click at [77, 67] on div "R ✕" at bounding box center [72, 68] width 13 height 10
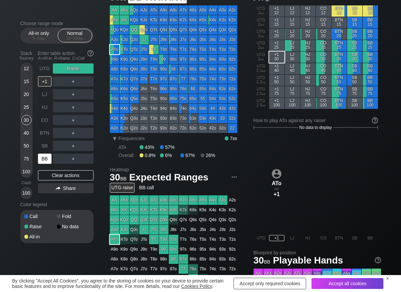
click at [47, 156] on div "BB" at bounding box center [45, 159] width 14 height 10
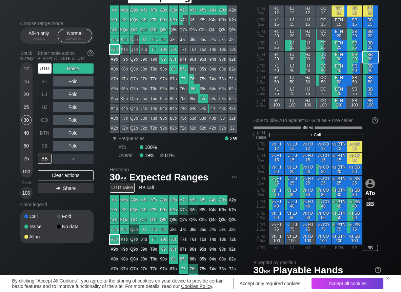
click at [42, 73] on div "UTG" at bounding box center [45, 68] width 14 height 10
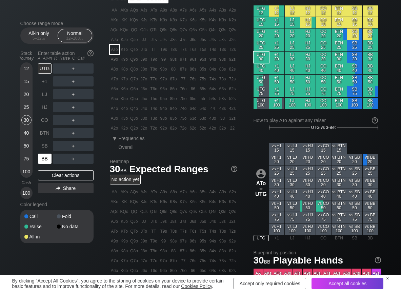
click at [41, 157] on div "BB" at bounding box center [45, 159] width 14 height 10
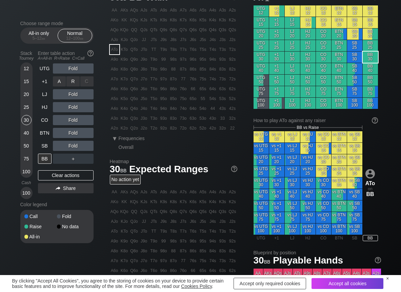
click at [78, 82] on div "R ✕" at bounding box center [72, 81] width 13 height 10
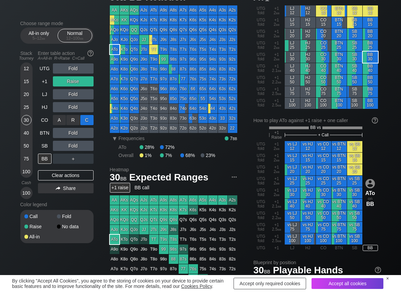
click at [87, 118] on div "C ✕" at bounding box center [86, 120] width 13 height 10
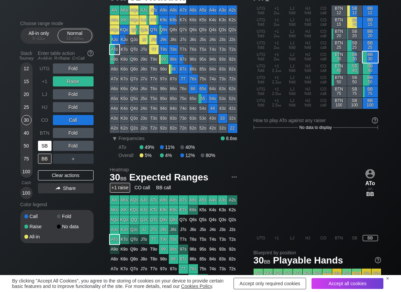
click at [44, 149] on div "SB" at bounding box center [45, 146] width 14 height 10
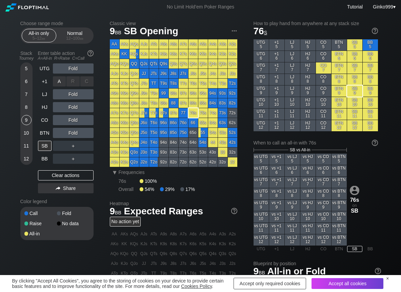
scroll to position [27, 0]
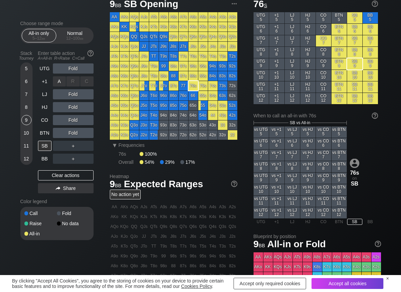
click at [58, 78] on div "A ✕" at bounding box center [59, 81] width 13 height 10
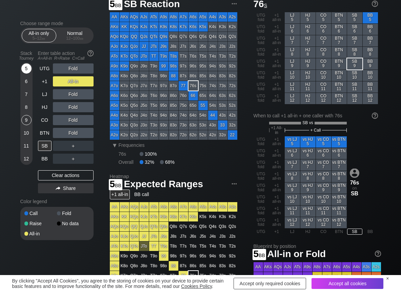
click at [27, 67] on div "5" at bounding box center [26, 68] width 10 height 10
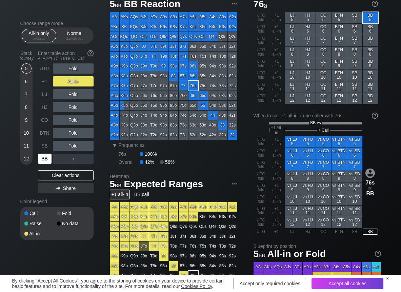
click at [46, 158] on div "BB" at bounding box center [45, 159] width 14 height 10
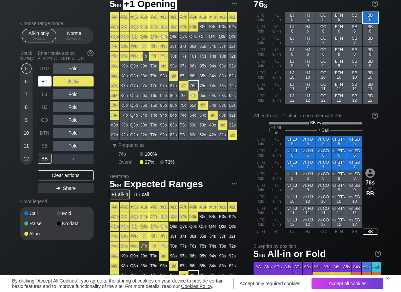
click at [45, 81] on div "+1" at bounding box center [45, 81] width 14 height 10
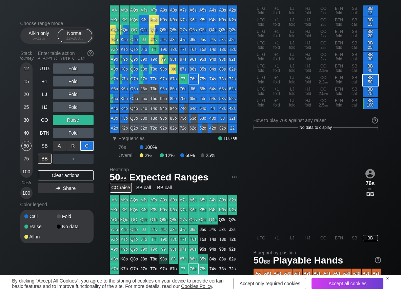
scroll to position [34, 0]
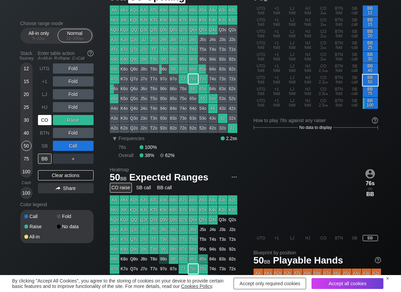
click at [45, 116] on div "CO" at bounding box center [45, 120] width 14 height 10
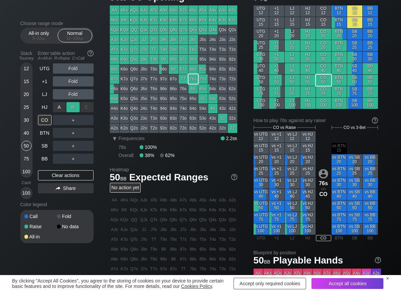
click at [74, 107] on div "R ✕" at bounding box center [72, 107] width 13 height 10
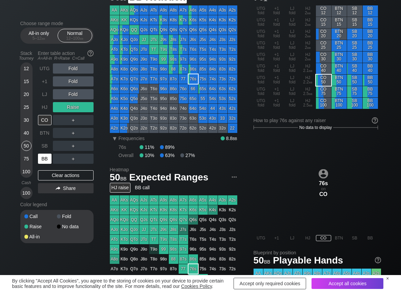
click at [43, 158] on div "BB" at bounding box center [45, 159] width 14 height 10
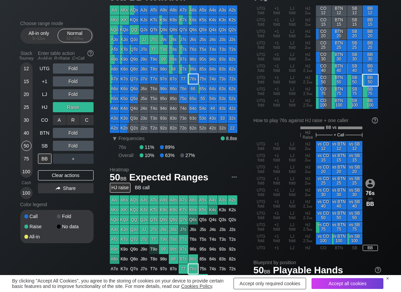
click at [90, 120] on div "C ✕" at bounding box center [86, 120] width 13 height 10
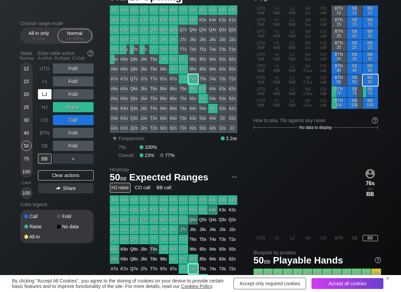
click at [44, 95] on div "LJ" at bounding box center [45, 94] width 14 height 10
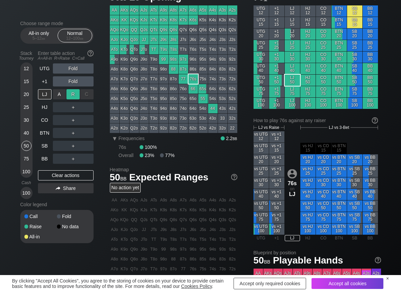
click at [74, 96] on div "R ✕" at bounding box center [72, 94] width 13 height 10
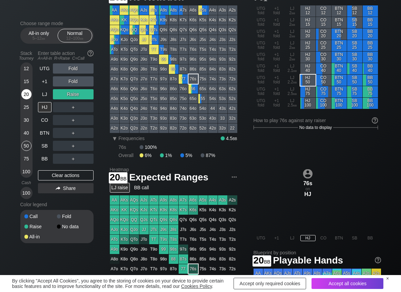
click at [29, 92] on div "20" at bounding box center [26, 94] width 10 height 10
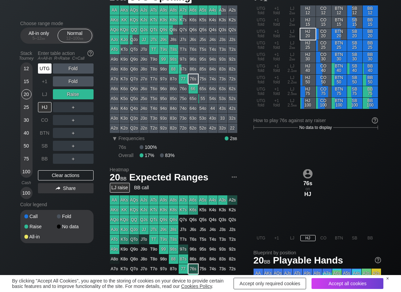
click at [42, 67] on div "UTG" at bounding box center [45, 68] width 14 height 10
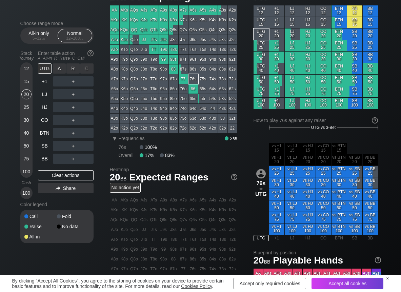
drag, startPoint x: 72, startPoint y: 69, endPoint x: 62, endPoint y: 87, distance: 20.3
click at [72, 71] on div "R ✕" at bounding box center [72, 68] width 13 height 10
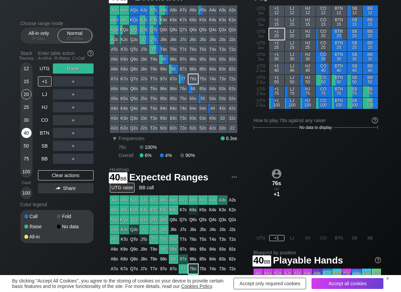
drag, startPoint x: 27, startPoint y: 131, endPoint x: 44, endPoint y: 144, distance: 21.3
click at [28, 132] on div "40" at bounding box center [26, 133] width 10 height 10
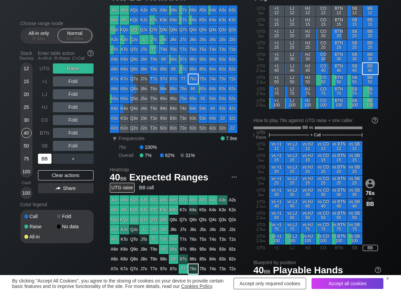
click at [45, 160] on div "BB" at bounding box center [45, 159] width 14 height 10
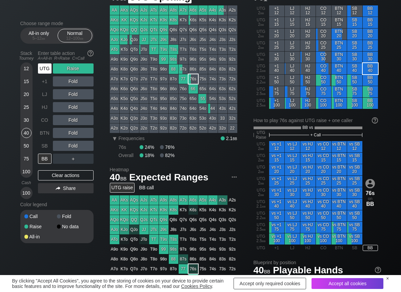
drag, startPoint x: 45, startPoint y: 70, endPoint x: 68, endPoint y: 94, distance: 32.6
click at [45, 72] on div "UTG" at bounding box center [45, 68] width 14 height 10
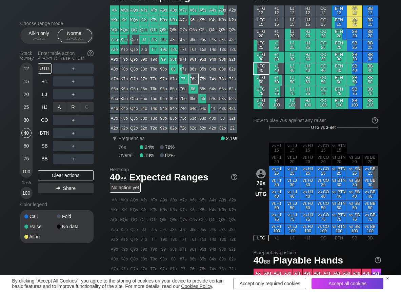
drag, startPoint x: 73, startPoint y: 102, endPoint x: 65, endPoint y: 113, distance: 12.8
click at [73, 103] on div "R ✕" at bounding box center [72, 107] width 13 height 10
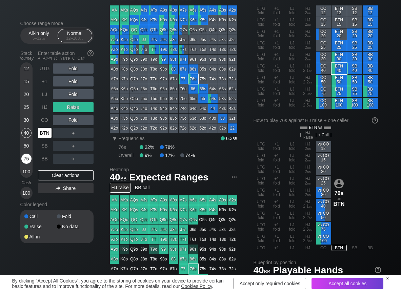
drag, startPoint x: 43, startPoint y: 133, endPoint x: 31, endPoint y: 155, distance: 24.7
click at [41, 134] on div "BTN" at bounding box center [45, 133] width 14 height 10
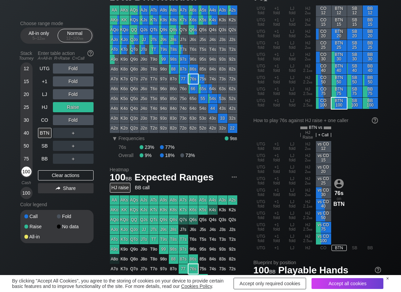
click at [26, 168] on div "100" at bounding box center [26, 171] width 10 height 10
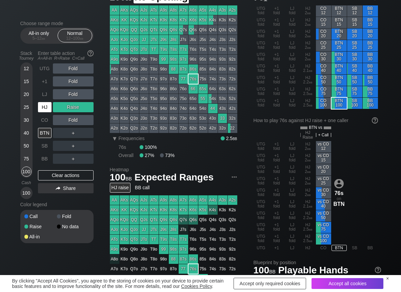
click at [47, 108] on div "HJ" at bounding box center [45, 107] width 14 height 10
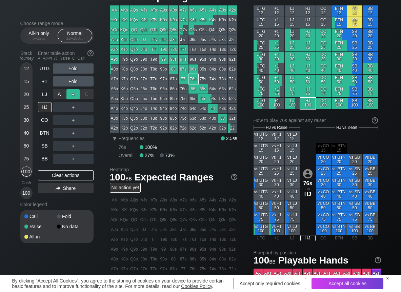
drag, startPoint x: 77, startPoint y: 91, endPoint x: 69, endPoint y: 99, distance: 11.7
click at [76, 92] on div "R ✕" at bounding box center [72, 94] width 13 height 10
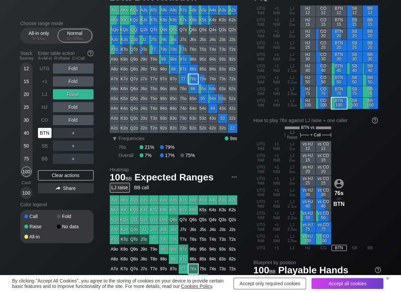
click at [45, 135] on div "BTN" at bounding box center [45, 133] width 14 height 10
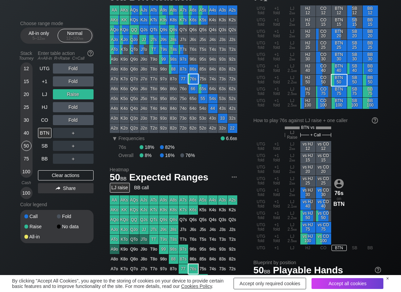
drag, startPoint x: 27, startPoint y: 145, endPoint x: 0, endPoint y: 146, distance: 27.1
click at [25, 146] on div "50" at bounding box center [26, 146] width 10 height 10
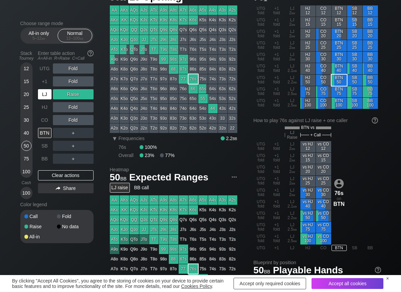
click at [46, 94] on div "LJ" at bounding box center [45, 94] width 14 height 10
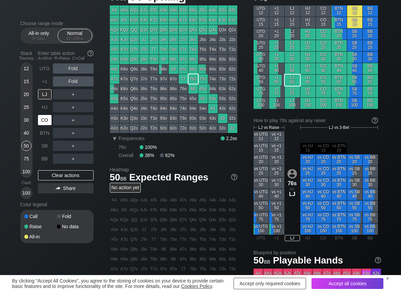
drag, startPoint x: 49, startPoint y: 119, endPoint x: 39, endPoint y: 125, distance: 11.9
click at [46, 121] on div "CO" at bounding box center [45, 120] width 14 height 10
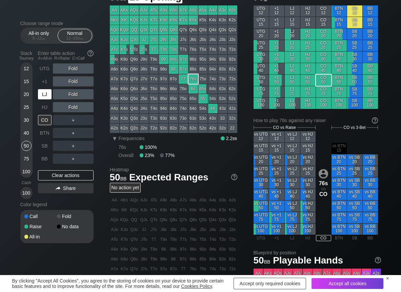
click at [45, 92] on div "LJ" at bounding box center [45, 94] width 14 height 10
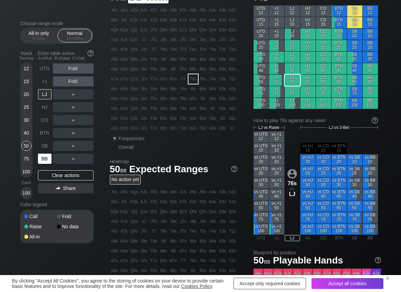
click at [47, 159] on div "BB" at bounding box center [45, 159] width 14 height 10
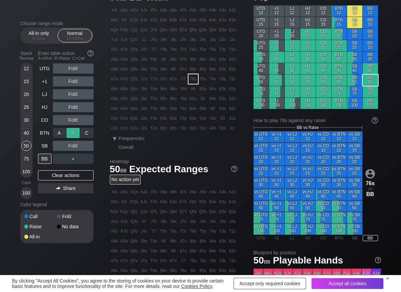
click at [73, 137] on div "R ✕" at bounding box center [72, 133] width 13 height 10
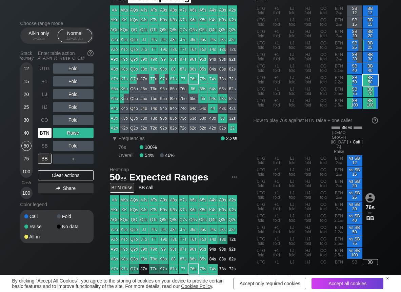
click at [39, 133] on div "BTN" at bounding box center [45, 133] width 14 height 10
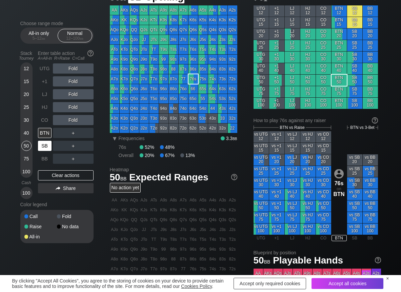
click at [41, 145] on div "SB" at bounding box center [45, 146] width 14 height 10
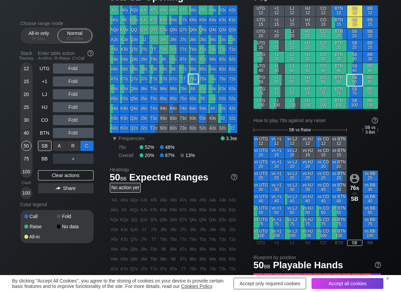
click at [86, 144] on div "C ✕" at bounding box center [86, 146] width 13 height 10
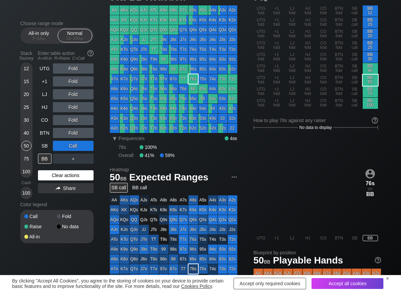
click at [57, 177] on div "Clear actions" at bounding box center [66, 175] width 56 height 10
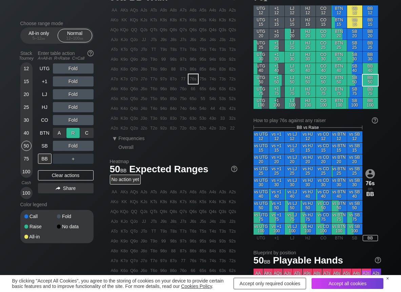
click at [76, 135] on div "R ✕" at bounding box center [72, 133] width 13 height 10
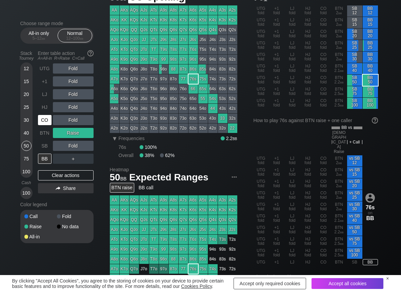
click at [41, 123] on div "CO" at bounding box center [45, 120] width 14 height 10
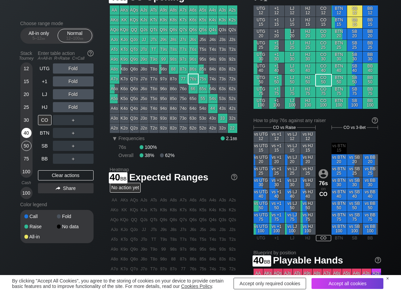
click at [27, 137] on div "40" at bounding box center [26, 133] width 10 height 10
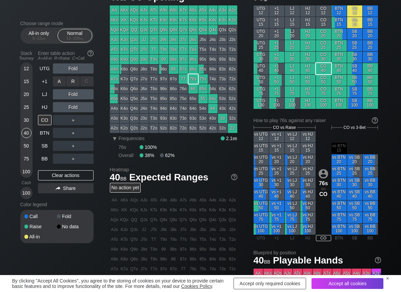
click at [73, 86] on div "R ✕" at bounding box center [72, 81] width 13 height 10
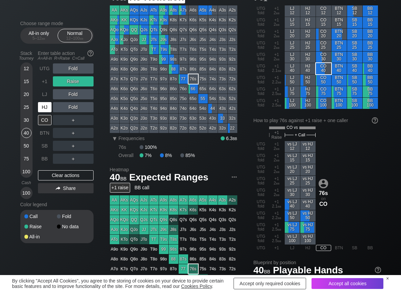
click at [47, 112] on div "HJ" at bounding box center [45, 107] width 14 height 10
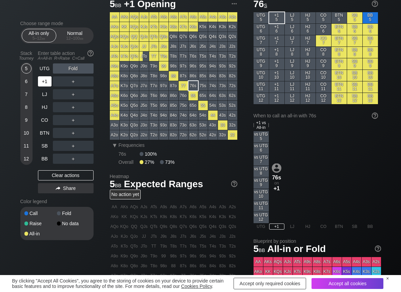
scroll to position [27, 0]
click at [60, 84] on div "A ✕" at bounding box center [59, 81] width 13 height 10
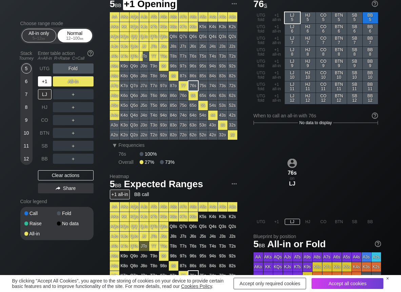
click at [48, 81] on div "+1" at bounding box center [45, 81] width 14 height 10
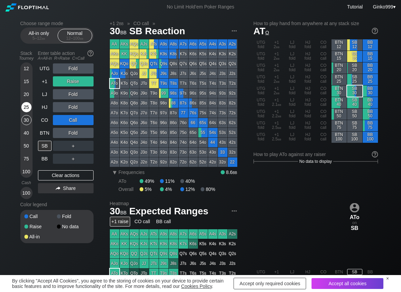
scroll to position [34, 0]
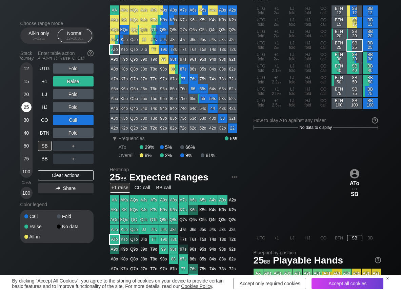
click at [27, 105] on div "25" at bounding box center [26, 107] width 10 height 10
click at [64, 149] on div "A ✕" at bounding box center [59, 146] width 13 height 10
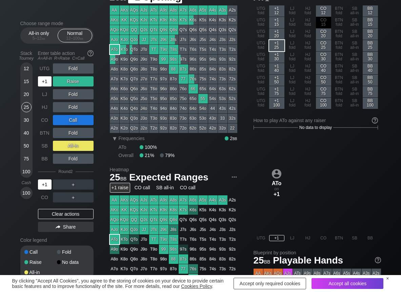
click at [43, 85] on div "+1" at bounding box center [45, 81] width 14 height 10
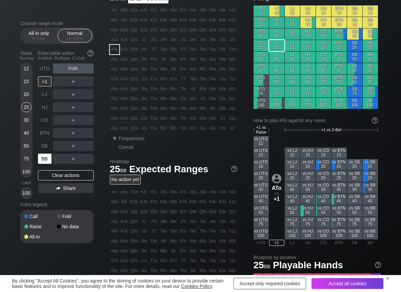
click at [45, 156] on div "BB" at bounding box center [45, 159] width 14 height 10
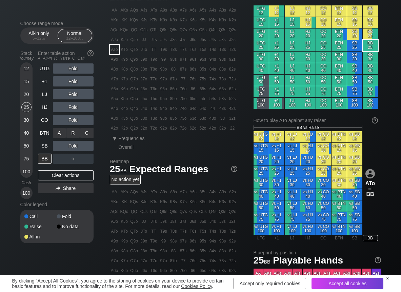
click at [69, 133] on div "R ✕" at bounding box center [72, 133] width 13 height 10
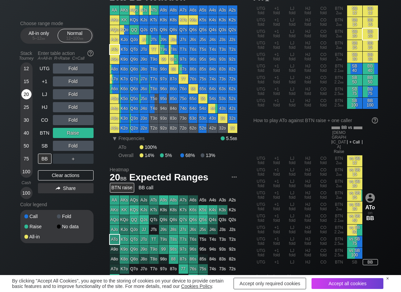
click at [24, 96] on div "20" at bounding box center [26, 94] width 10 height 10
drag, startPoint x: 69, startPoint y: 140, endPoint x: 69, endPoint y: 144, distance: 4.1
click at [73, 145] on div "R ✕" at bounding box center [72, 146] width 13 height 10
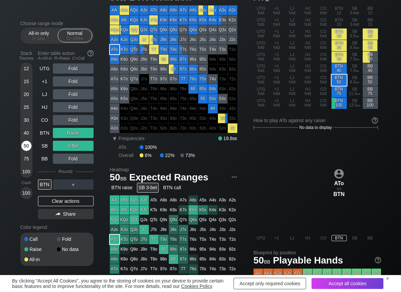
drag, startPoint x: 25, startPoint y: 146, endPoint x: 28, endPoint y: 158, distance: 11.7
click at [25, 147] on div "50" at bounding box center [26, 146] width 10 height 10
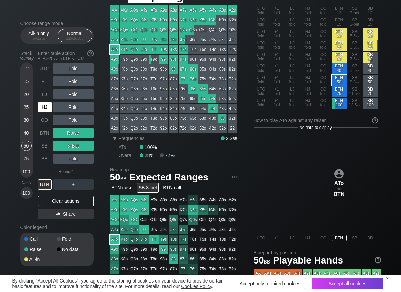
click at [44, 108] on div "HJ" at bounding box center [45, 107] width 14 height 10
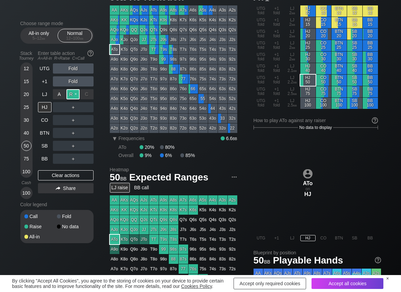
click at [76, 93] on div "R ✕" at bounding box center [72, 94] width 13 height 10
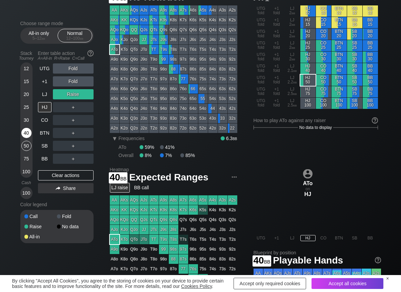
click at [26, 131] on div "40" at bounding box center [26, 133] width 10 height 10
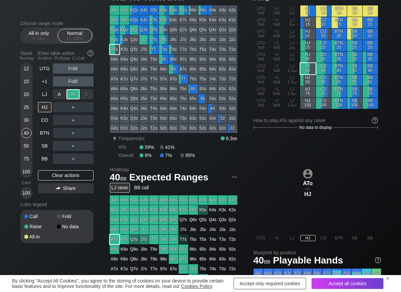
drag, startPoint x: 66, startPoint y: 99, endPoint x: 74, endPoint y: 85, distance: 15.8
click at [72, 92] on div "R ✕" at bounding box center [72, 94] width 13 height 10
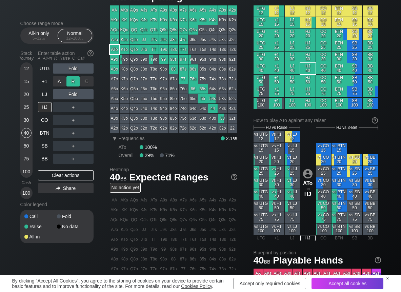
click at [74, 80] on div "R ✕" at bounding box center [72, 81] width 13 height 10
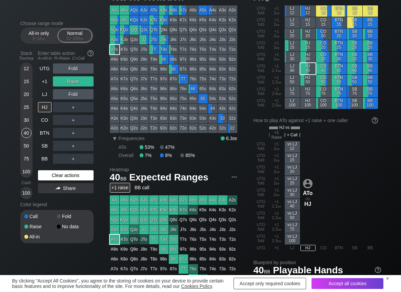
click at [61, 170] on div "UTG Fold +1 Raise LJ Fold HJ ＋ CO ＋ BTN ＋ SB ＋ BB ＋ Clear actions Share" at bounding box center [66, 131] width 56 height 136
click at [61, 173] on div "Clear actions" at bounding box center [66, 175] width 56 height 10
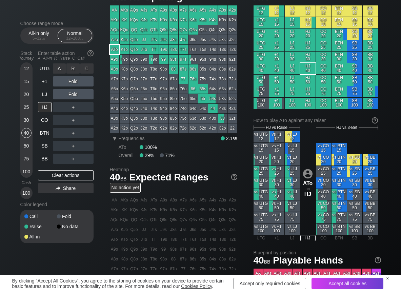
drag, startPoint x: 74, startPoint y: 69, endPoint x: 60, endPoint y: 126, distance: 58.3
click at [75, 69] on div "R ✕" at bounding box center [72, 68] width 13 height 10
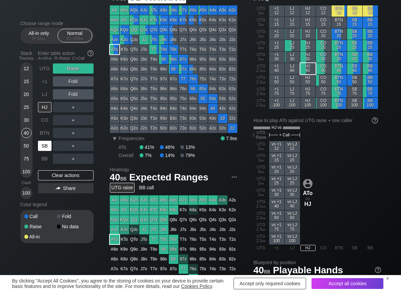
click at [49, 141] on div "SB" at bounding box center [45, 146] width 14 height 10
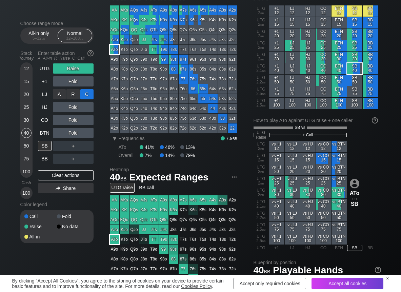
click at [86, 93] on div "C ✕" at bounding box center [86, 94] width 13 height 10
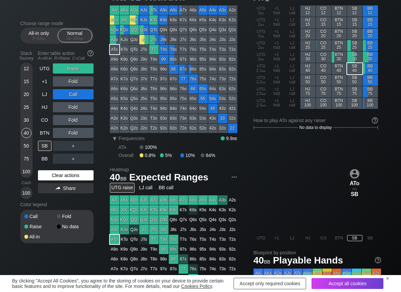
click at [53, 174] on div "Clear actions" at bounding box center [66, 175] width 56 height 10
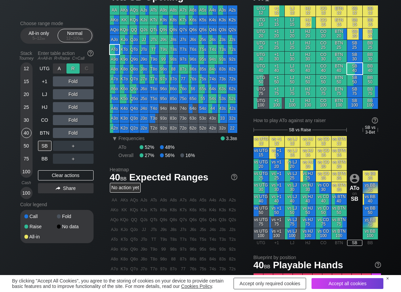
click at [76, 70] on div "R ✕" at bounding box center [72, 68] width 13 height 10
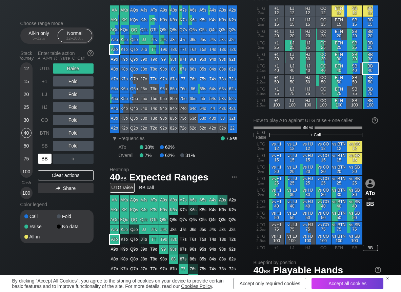
click at [41, 155] on div "BB" at bounding box center [45, 159] width 14 height 10
click at [90, 133] on div "C ✕" at bounding box center [86, 133] width 13 height 10
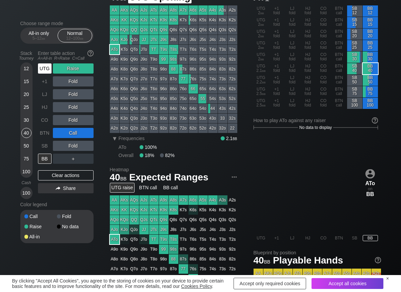
click at [44, 71] on div "UTG" at bounding box center [45, 68] width 14 height 10
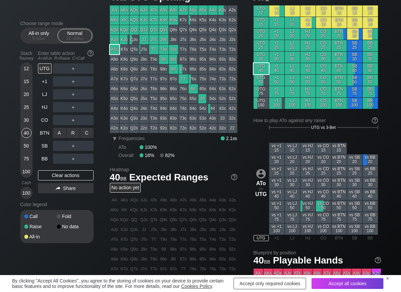
drag, startPoint x: 74, startPoint y: 132, endPoint x: 64, endPoint y: 139, distance: 11.9
click at [70, 134] on div "R ✕" at bounding box center [72, 133] width 13 height 10
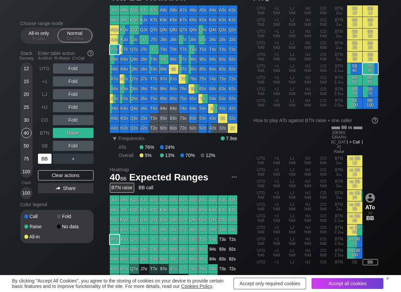
click at [42, 158] on div "BB" at bounding box center [45, 159] width 14 height 10
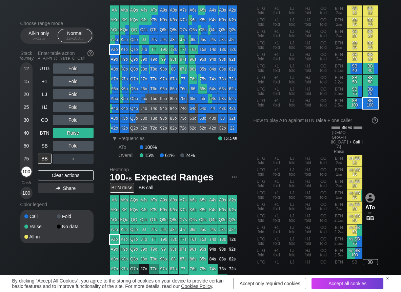
click at [24, 176] on div "100" at bounding box center [26, 171] width 10 height 10
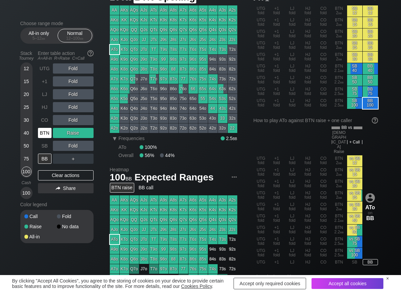
click at [48, 131] on div "BTN" at bounding box center [45, 133] width 14 height 10
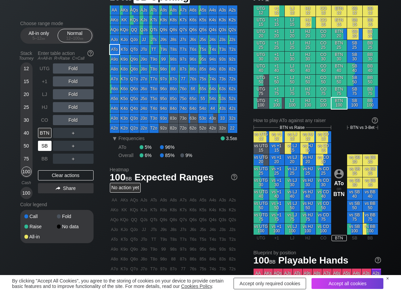
click at [41, 146] on div "SB" at bounding box center [45, 146] width 14 height 10
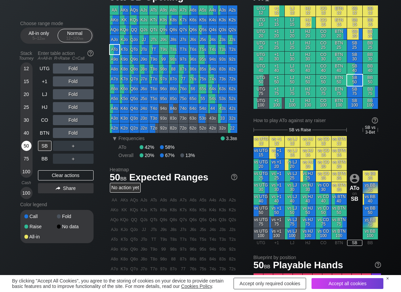
click at [23, 144] on div "50" at bounding box center [26, 146] width 10 height 10
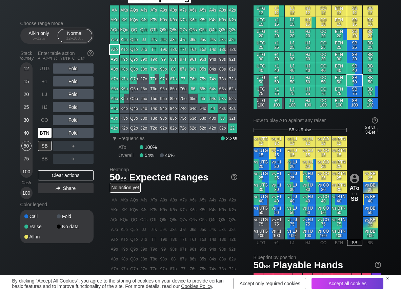
click at [46, 132] on div "BTN" at bounding box center [45, 133] width 14 height 10
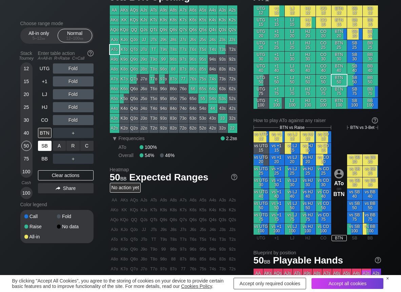
drag, startPoint x: 84, startPoint y: 149, endPoint x: 46, endPoint y: 152, distance: 37.4
click at [86, 146] on div "C ✕" at bounding box center [86, 146] width 13 height 10
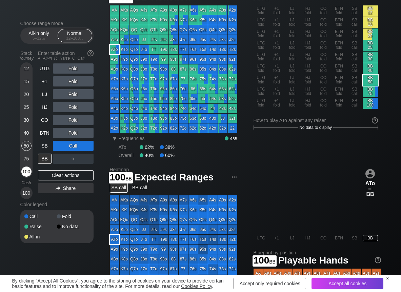
click at [25, 170] on div "100" at bounding box center [26, 171] width 10 height 10
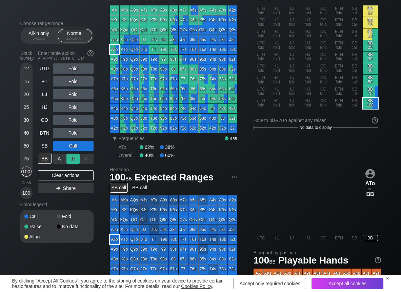
click at [76, 162] on div "R ✕" at bounding box center [72, 159] width 13 height 10
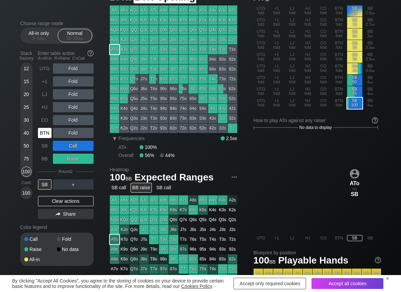
click at [47, 134] on div "BTN" at bounding box center [45, 133] width 14 height 10
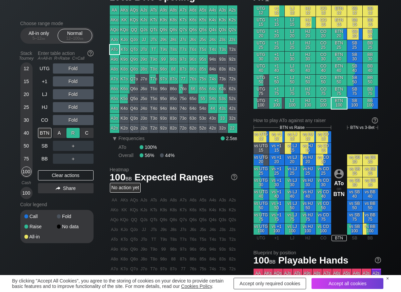
click at [70, 133] on div "R ✕" at bounding box center [72, 133] width 13 height 10
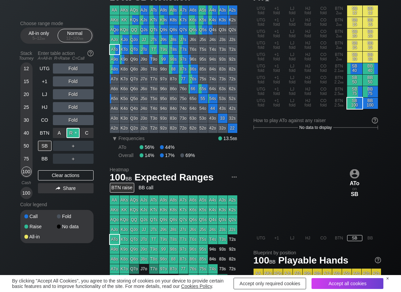
click at [70, 133] on div "R ✕" at bounding box center [72, 133] width 13 height 10
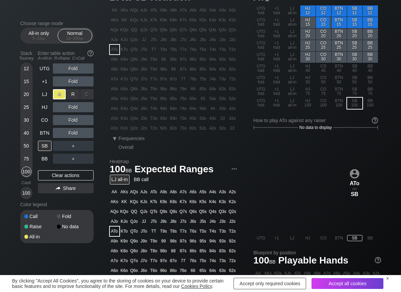
click at [62, 95] on div "A ✕" at bounding box center [59, 94] width 13 height 10
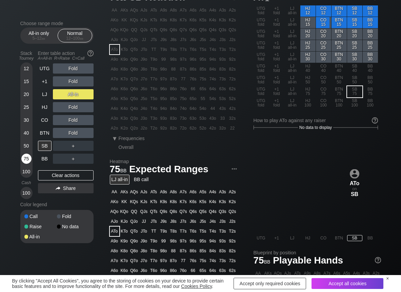
drag, startPoint x: 27, startPoint y: 157, endPoint x: 43, endPoint y: 147, distance: 18.7
click at [28, 157] on div "75" at bounding box center [26, 159] width 10 height 10
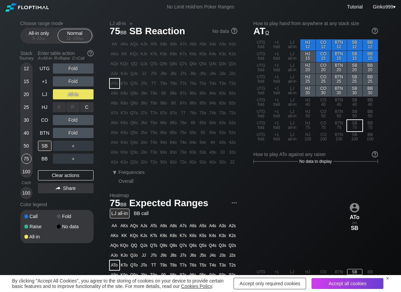
click at [70, 100] on div "A ✕ R ✕ C ✕ Fold" at bounding box center [73, 107] width 41 height 16
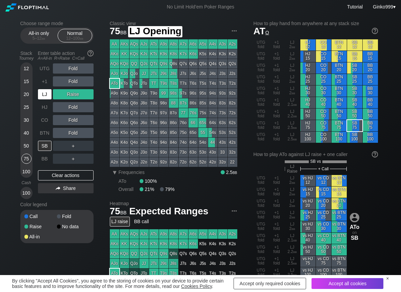
click at [44, 96] on div "LJ" at bounding box center [45, 94] width 14 height 10
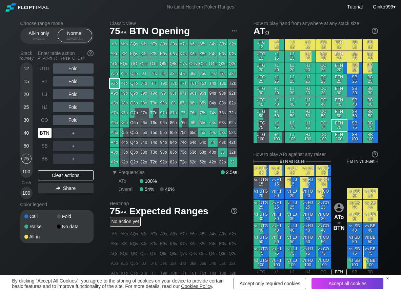
click at [44, 132] on div "BTN" at bounding box center [45, 133] width 14 height 10
click at [70, 119] on div "R ✕" at bounding box center [72, 120] width 13 height 10
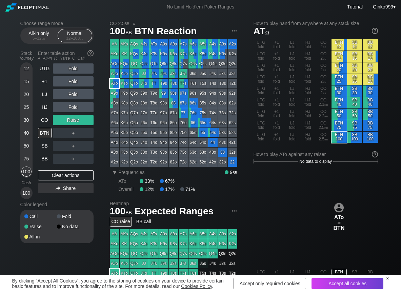
drag, startPoint x: 30, startPoint y: 169, endPoint x: 3, endPoint y: 170, distance: 27.1
click at [29, 169] on div "100" at bounding box center [26, 171] width 10 height 10
click at [74, 133] on div "R ✕" at bounding box center [72, 133] width 13 height 10
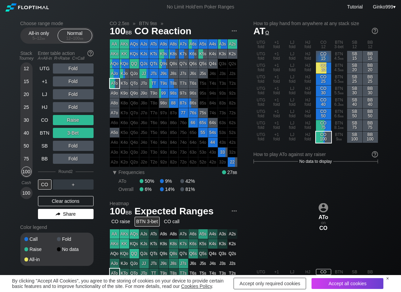
scroll to position [34, 0]
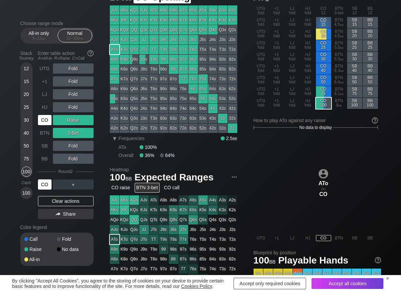
click at [45, 123] on div "CO" at bounding box center [45, 120] width 14 height 10
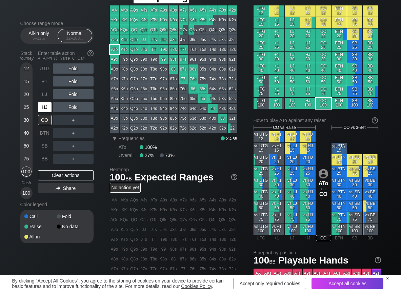
click at [49, 106] on div "HJ" at bounding box center [45, 107] width 14 height 10
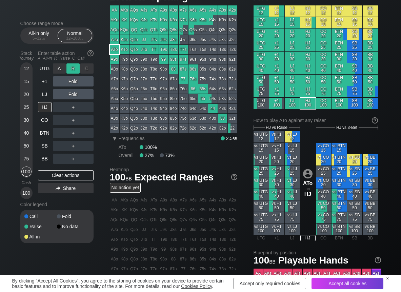
click at [70, 69] on div "R ✕" at bounding box center [72, 68] width 13 height 10
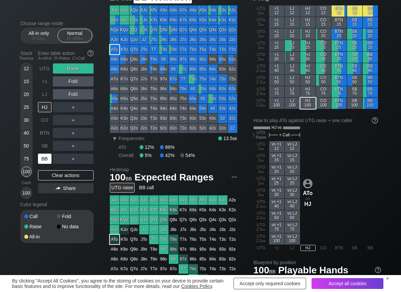
click at [40, 157] on div "BB" at bounding box center [45, 159] width 14 height 10
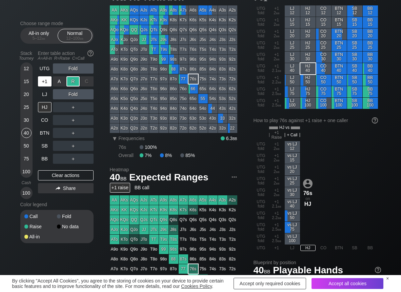
scroll to position [34, 0]
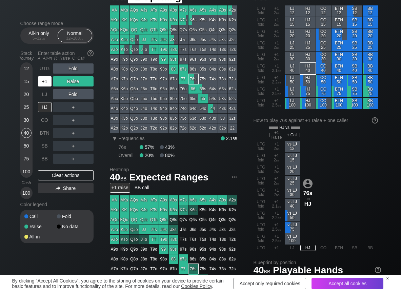
click at [50, 83] on div "+1" at bounding box center [45, 81] width 14 height 10
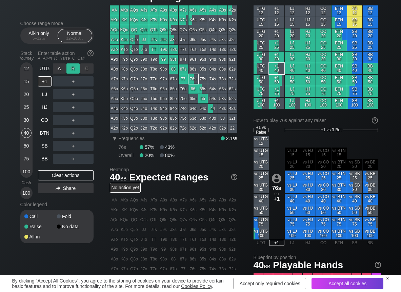
click at [70, 68] on div "R ✕" at bounding box center [72, 68] width 13 height 10
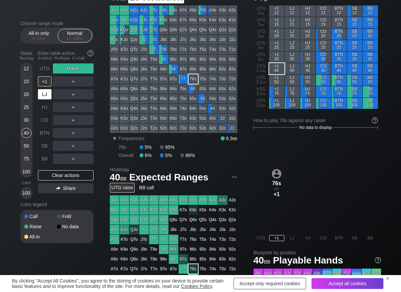
click at [47, 99] on div "LJ" at bounding box center [45, 94] width 14 height 10
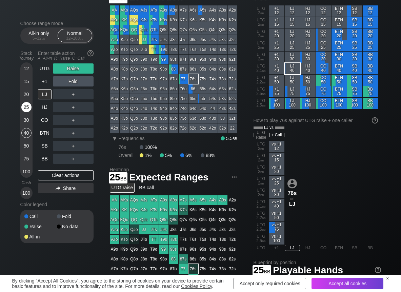
click at [22, 108] on div "25" at bounding box center [26, 107] width 10 height 10
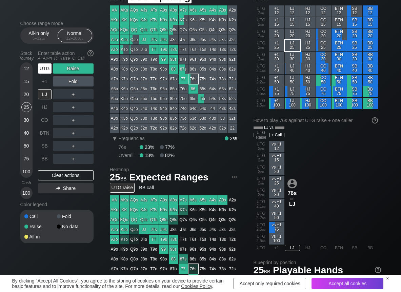
drag, startPoint x: 39, startPoint y: 64, endPoint x: 41, endPoint y: 70, distance: 5.9
click at [39, 65] on div "UTG" at bounding box center [45, 68] width 14 height 10
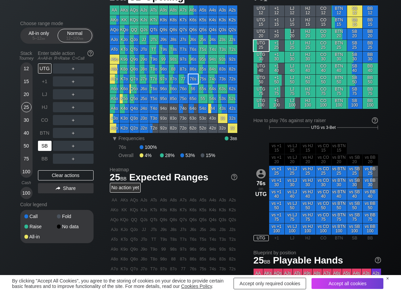
drag, startPoint x: 42, startPoint y: 147, endPoint x: 32, endPoint y: 122, distance: 26.5
click at [42, 147] on div "SB" at bounding box center [45, 146] width 14 height 10
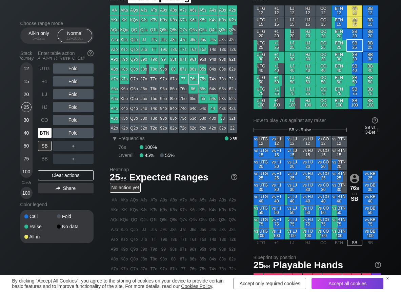
click at [39, 136] on div "BTN" at bounding box center [45, 133] width 14 height 10
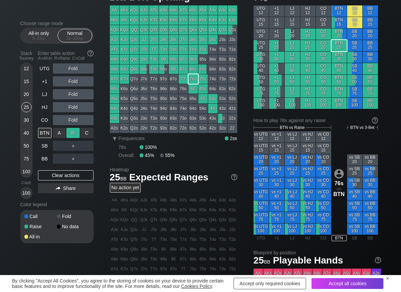
drag, startPoint x: 73, startPoint y: 130, endPoint x: 55, endPoint y: 133, distance: 18.8
click at [72, 131] on div "R ✕" at bounding box center [72, 133] width 13 height 10
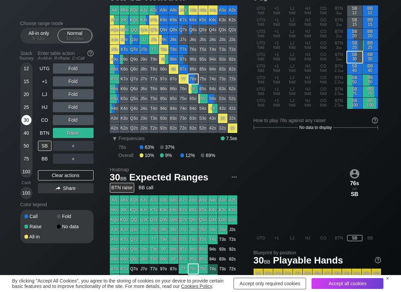
click at [26, 120] on div "30" at bounding box center [26, 120] width 10 height 10
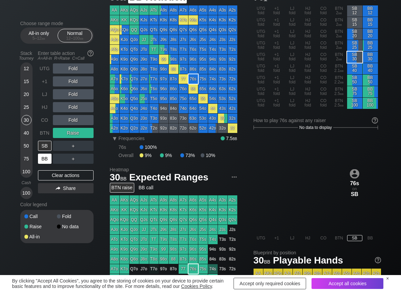
click at [42, 157] on div "BB" at bounding box center [45, 159] width 14 height 10
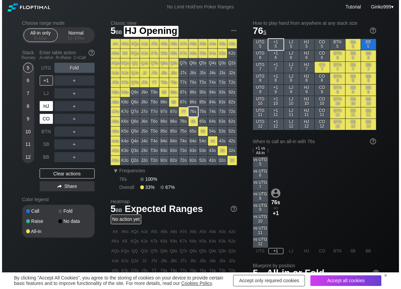
scroll to position [27, 0]
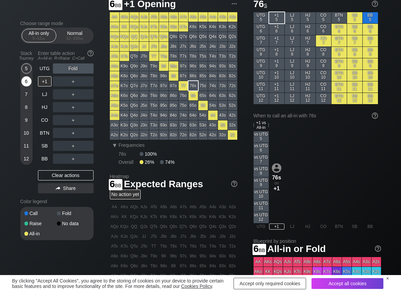
click at [25, 81] on div "6" at bounding box center [26, 81] width 10 height 10
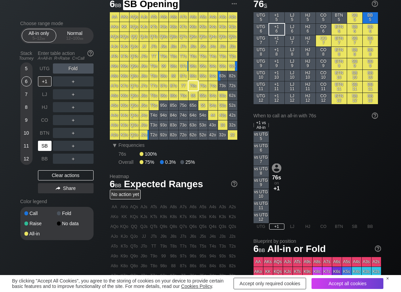
click at [46, 146] on div "SB" at bounding box center [45, 146] width 14 height 10
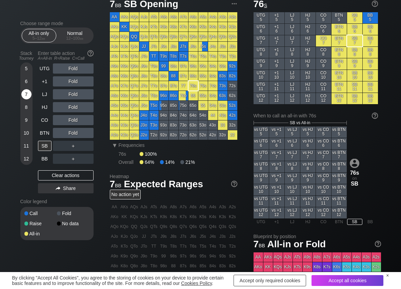
click at [24, 94] on div "7" at bounding box center [26, 94] width 10 height 10
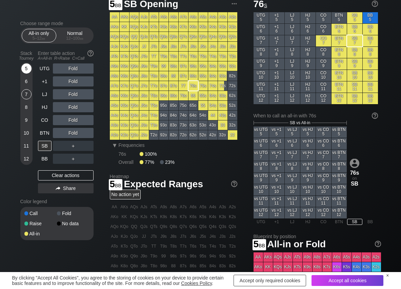
click at [24, 67] on div "5" at bounding box center [26, 68] width 10 height 10
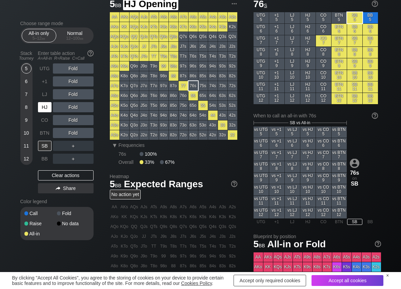
click at [38, 104] on div "HJ" at bounding box center [45, 107] width 14 height 10
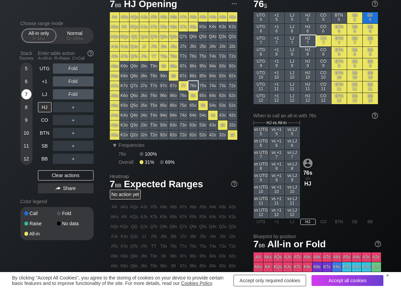
click at [26, 95] on div "7" at bounding box center [26, 94] width 10 height 10
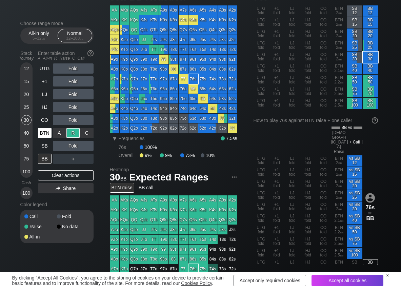
scroll to position [34, 0]
click at [47, 134] on div "BTN" at bounding box center [45, 133] width 14 height 10
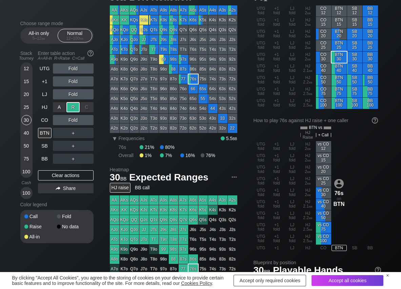
click at [75, 106] on div "R ✕" at bounding box center [72, 107] width 13 height 10
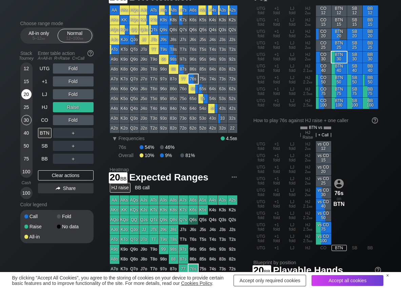
click at [25, 98] on div "20" at bounding box center [26, 94] width 10 height 10
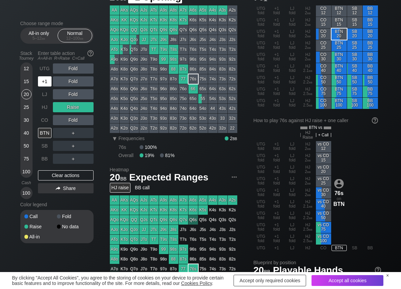
click at [43, 82] on div "+1" at bounding box center [45, 81] width 14 height 10
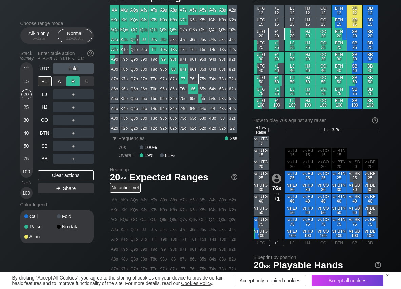
click at [70, 79] on div "R ✕" at bounding box center [72, 81] width 13 height 10
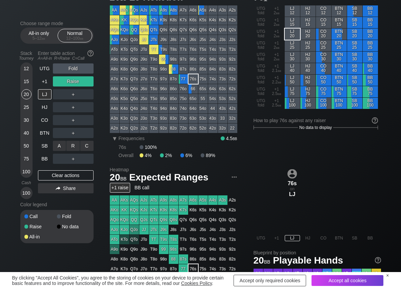
click at [72, 146] on div "R ✕" at bounding box center [72, 146] width 13 height 10
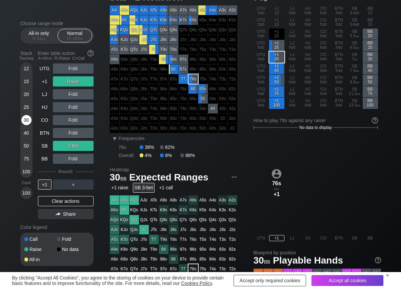
click at [28, 120] on div "30" at bounding box center [26, 120] width 10 height 10
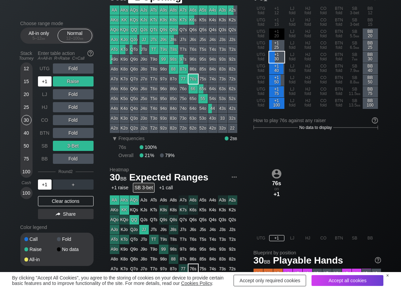
click at [48, 81] on div "+1" at bounding box center [45, 81] width 14 height 10
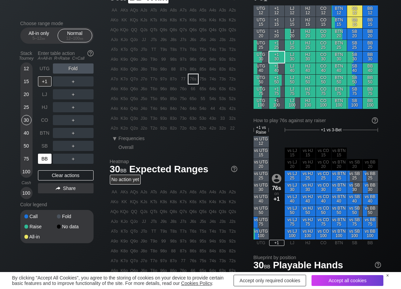
click at [46, 160] on div "BB" at bounding box center [45, 159] width 14 height 10
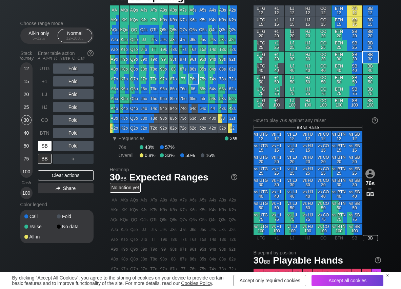
click at [40, 150] on div "SB" at bounding box center [45, 146] width 14 height 10
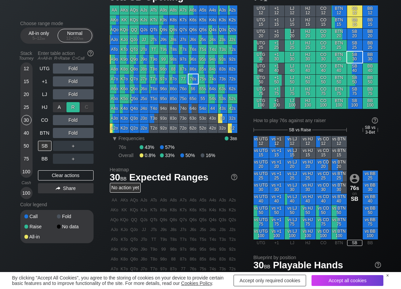
click at [74, 109] on div "R ✕" at bounding box center [72, 107] width 13 height 10
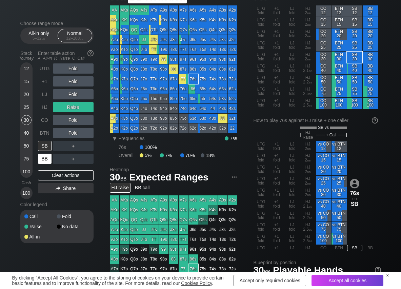
click at [42, 158] on div "BB" at bounding box center [45, 159] width 14 height 10
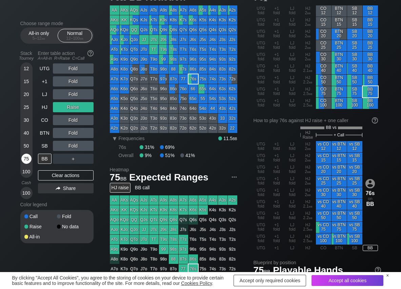
click at [26, 159] on div "75" at bounding box center [26, 159] width 10 height 10
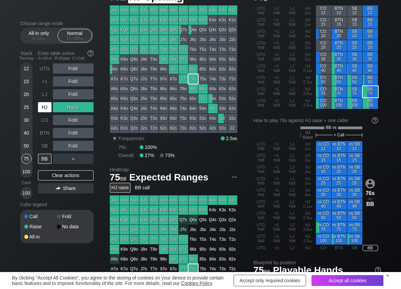
click at [45, 111] on div "HJ" at bounding box center [45, 107] width 14 height 10
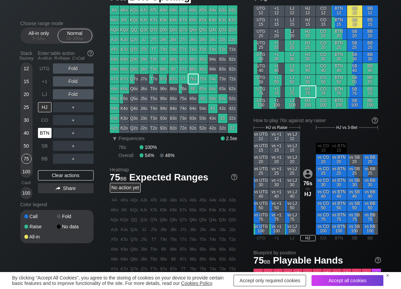
click at [43, 131] on div "BTN" at bounding box center [45, 133] width 14 height 10
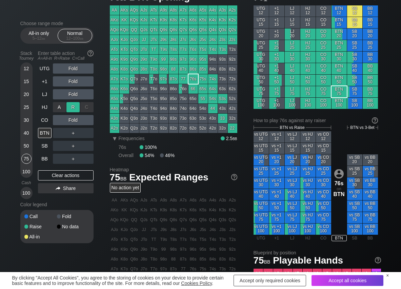
click at [75, 109] on div "R ✕" at bounding box center [72, 107] width 13 height 10
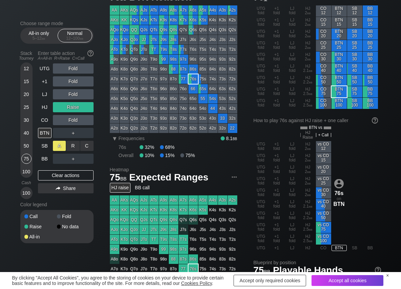
click at [60, 143] on div "A ✕" at bounding box center [59, 146] width 13 height 10
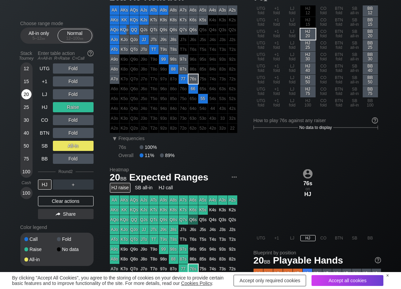
click at [24, 97] on div "20" at bounding box center [26, 94] width 10 height 10
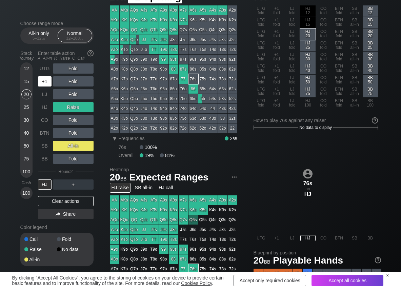
click at [43, 79] on div "+1" at bounding box center [45, 81] width 14 height 10
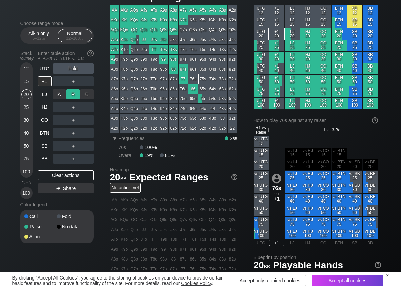
click at [71, 94] on div "R ✕" at bounding box center [72, 94] width 13 height 10
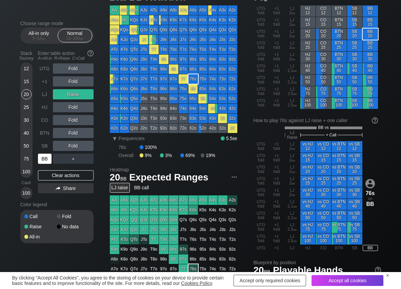
click at [46, 154] on div "BB" at bounding box center [45, 159] width 14 height 10
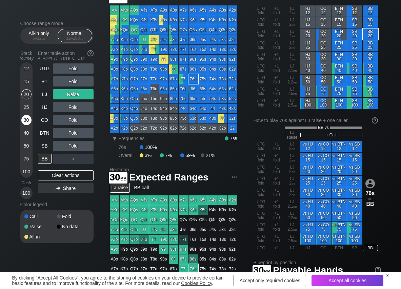
click at [27, 119] on div "30" at bounding box center [26, 120] width 10 height 10
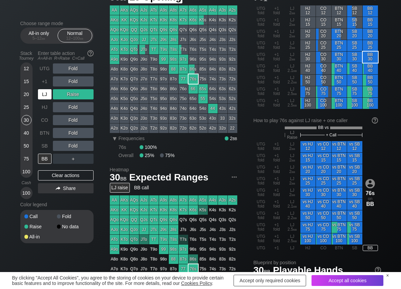
click at [44, 95] on div "LJ" at bounding box center [45, 94] width 14 height 10
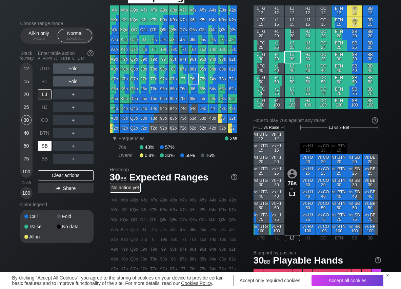
click at [42, 145] on div "SB" at bounding box center [45, 146] width 14 height 10
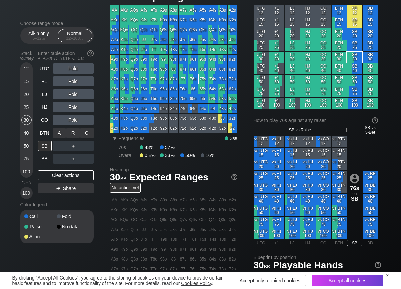
drag, startPoint x: 69, startPoint y: 133, endPoint x: 59, endPoint y: 138, distance: 12.0
click at [69, 134] on div "R ✕" at bounding box center [72, 133] width 13 height 10
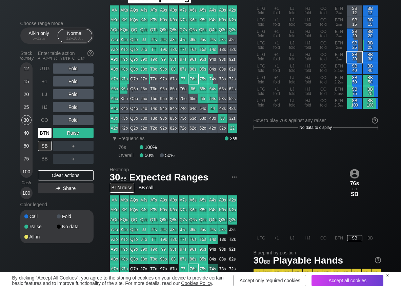
click at [47, 132] on div "BTN" at bounding box center [45, 133] width 14 height 10
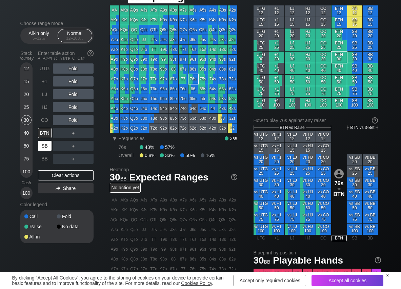
click at [44, 147] on div "SB" at bounding box center [45, 146] width 14 height 10
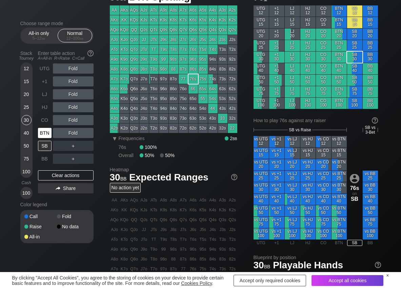
click at [46, 133] on div "BTN" at bounding box center [45, 133] width 14 height 10
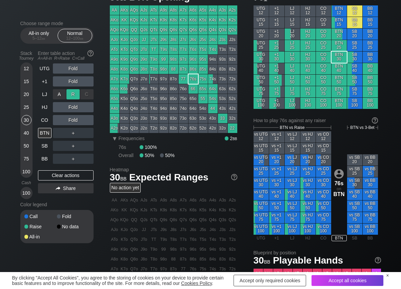
click at [68, 94] on div "R ✕" at bounding box center [72, 94] width 13 height 10
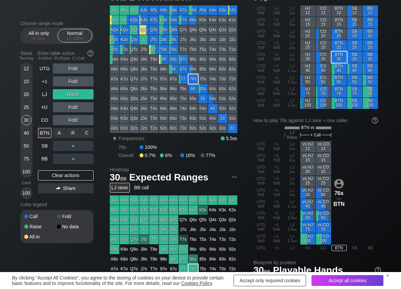
click at [87, 133] on div "C ✕" at bounding box center [86, 133] width 13 height 10
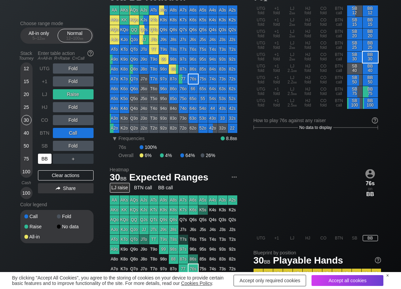
click at [47, 162] on div "BB" at bounding box center [45, 159] width 14 height 10
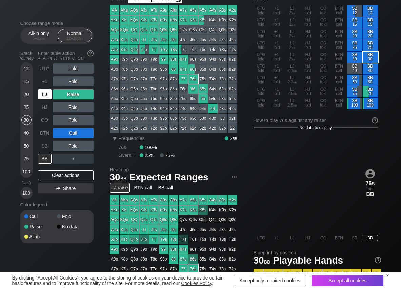
click at [42, 90] on div "LJ" at bounding box center [45, 94] width 14 height 10
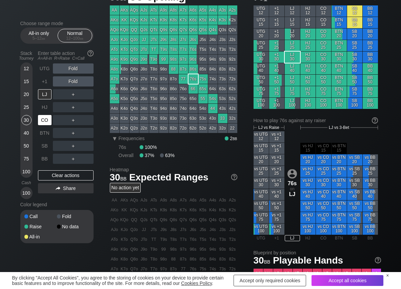
click at [49, 123] on div "CO" at bounding box center [45, 120] width 14 height 10
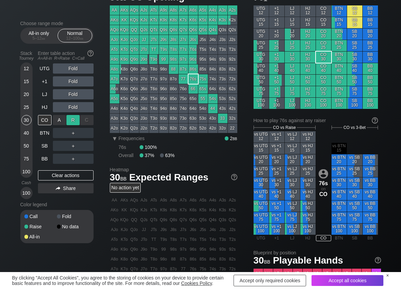
click at [75, 122] on div "R ✕" at bounding box center [72, 120] width 13 height 10
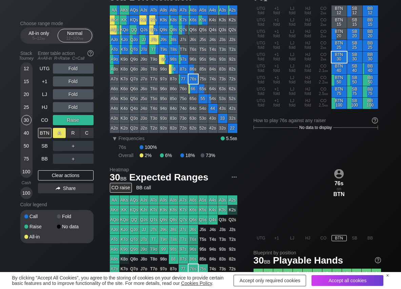
click at [53, 132] on div "A ✕" at bounding box center [59, 133] width 13 height 10
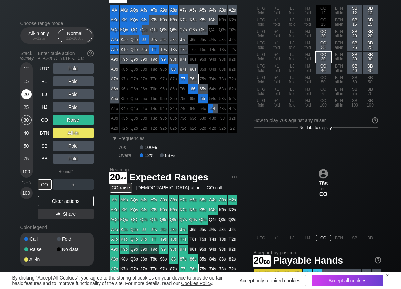
click at [24, 92] on div "20" at bounding box center [26, 94] width 10 height 10
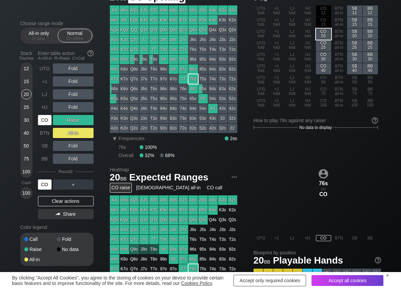
click at [43, 121] on div "CO" at bounding box center [45, 120] width 14 height 10
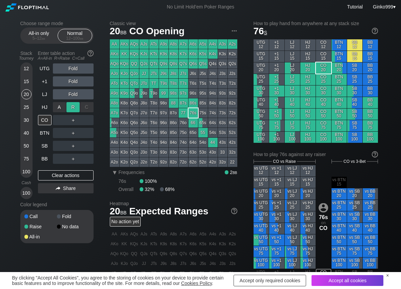
click at [72, 104] on div "R ✕" at bounding box center [72, 107] width 13 height 10
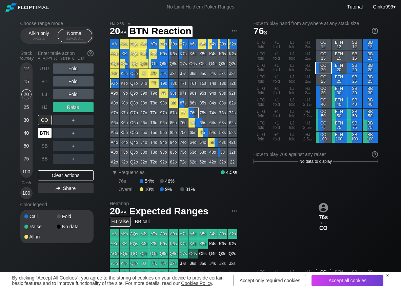
click at [46, 132] on div "BTN" at bounding box center [45, 133] width 14 height 10
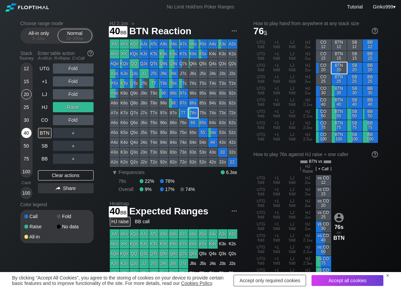
click at [24, 133] on div "40" at bounding box center [26, 133] width 10 height 10
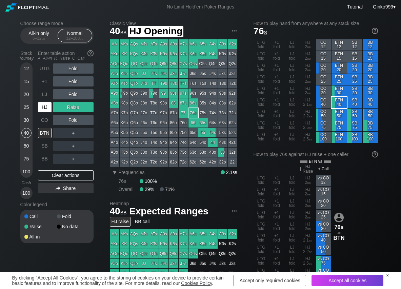
click at [41, 110] on div "HJ" at bounding box center [45, 107] width 14 height 10
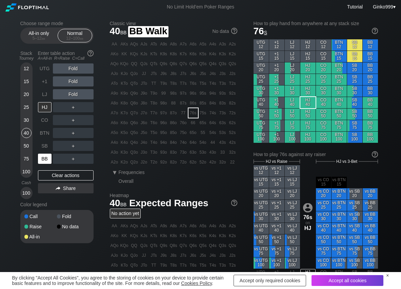
click at [42, 160] on div "BB" at bounding box center [45, 159] width 14 height 10
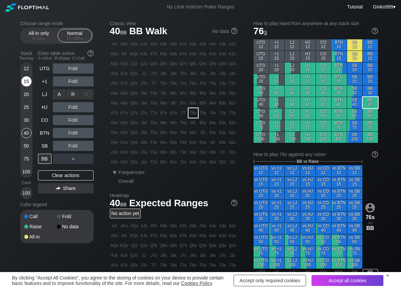
drag, startPoint x: 53, startPoint y: 95, endPoint x: 29, endPoint y: 77, distance: 29.8
click at [57, 95] on div "A ✕" at bounding box center [59, 94] width 13 height 10
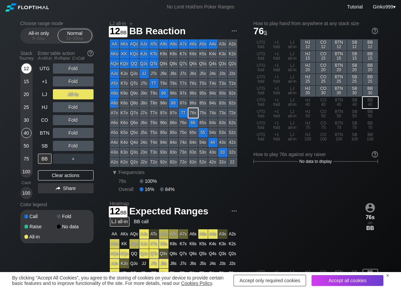
click at [26, 69] on div "12" at bounding box center [26, 68] width 10 height 10
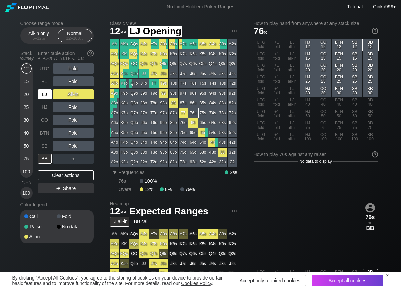
click at [41, 96] on div "LJ" at bounding box center [45, 94] width 14 height 10
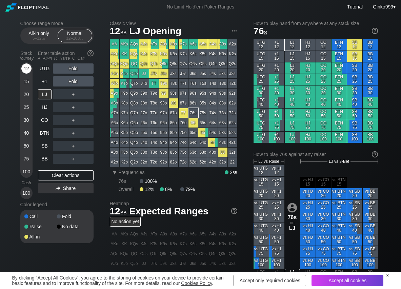
click at [22, 69] on div "12" at bounding box center [26, 68] width 10 height 10
click at [74, 92] on div "R ✕" at bounding box center [72, 94] width 13 height 10
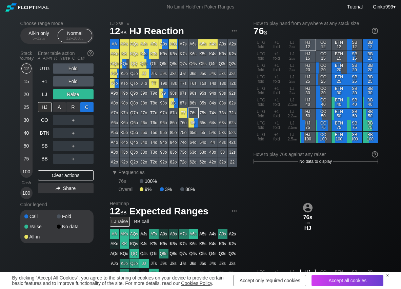
click at [84, 104] on div "C ✕" at bounding box center [86, 107] width 13 height 10
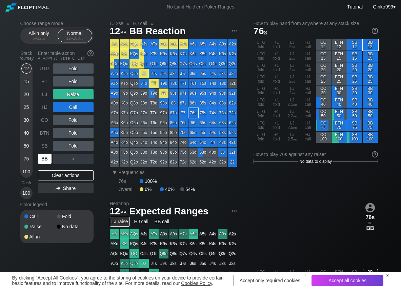
click at [45, 157] on div "BB" at bounding box center [45, 159] width 14 height 10
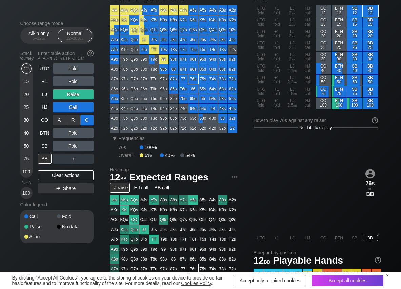
click at [87, 118] on div "C ✕" at bounding box center [86, 120] width 13 height 10
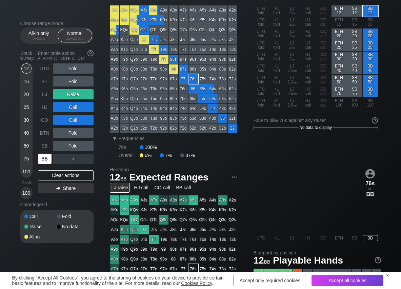
click at [46, 160] on div "BB" at bounding box center [45, 159] width 14 height 10
click at [89, 121] on div "C ✕" at bounding box center [86, 120] width 13 height 10
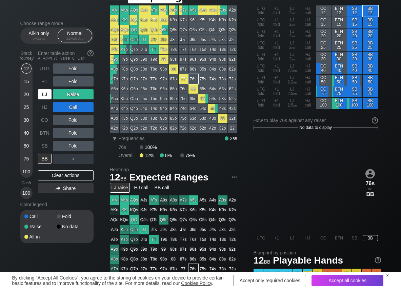
click at [48, 98] on div "LJ" at bounding box center [45, 94] width 14 height 10
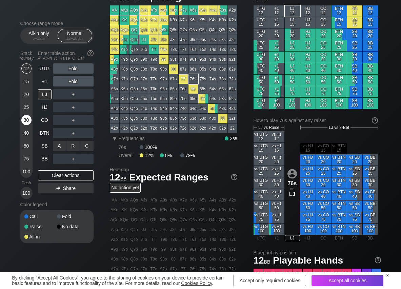
drag, startPoint x: 85, startPoint y: 143, endPoint x: 22, endPoint y: 118, distance: 67.5
click at [85, 143] on div "C ✕" at bounding box center [86, 146] width 13 height 10
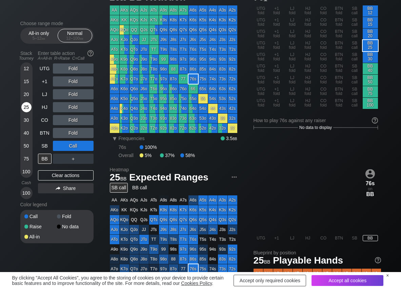
click at [27, 105] on div "25" at bounding box center [26, 107] width 10 height 10
click at [74, 147] on div "R ✕" at bounding box center [72, 146] width 13 height 10
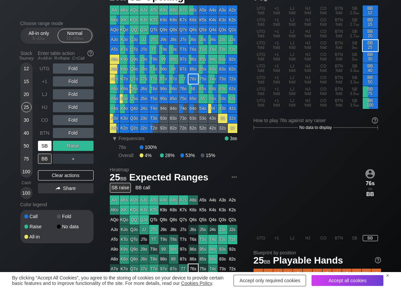
click at [47, 143] on div "SB" at bounding box center [45, 146] width 14 height 10
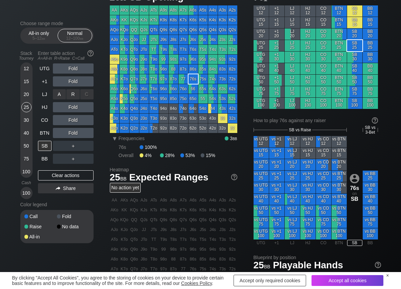
click at [78, 93] on div "R ✕" at bounding box center [72, 94] width 13 height 10
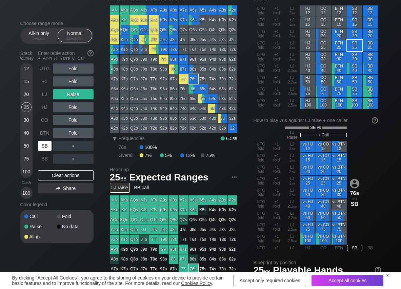
click at [46, 142] on div "SB" at bounding box center [45, 146] width 14 height 10
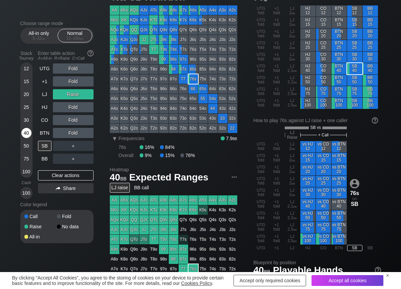
click at [26, 132] on div "40" at bounding box center [26, 133] width 10 height 10
click at [86, 148] on div "C ✕" at bounding box center [86, 146] width 13 height 10
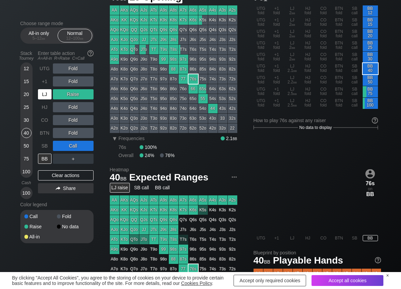
click at [47, 96] on div "LJ" at bounding box center [45, 94] width 14 height 10
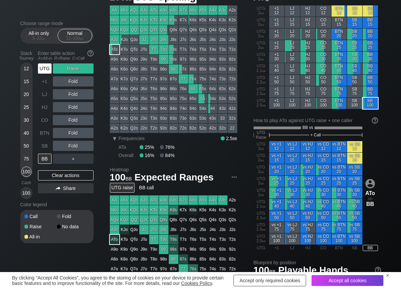
scroll to position [34, 0]
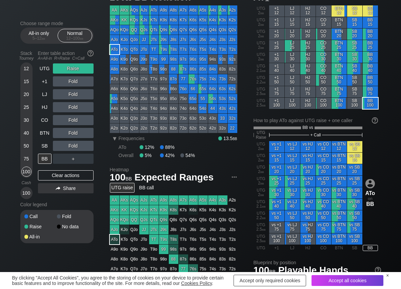
click at [52, 58] on div "A=All-in R=Raise C=Call" at bounding box center [66, 58] width 56 height 5
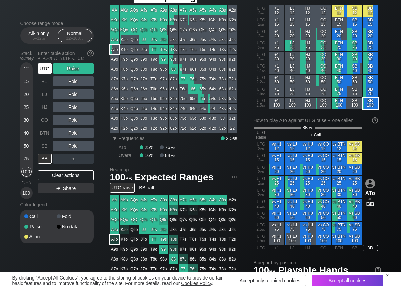
click at [45, 67] on div "UTG" at bounding box center [45, 68] width 14 height 10
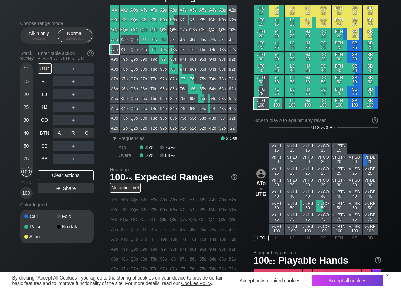
click at [57, 132] on div "A ✕" at bounding box center [59, 133] width 13 height 10
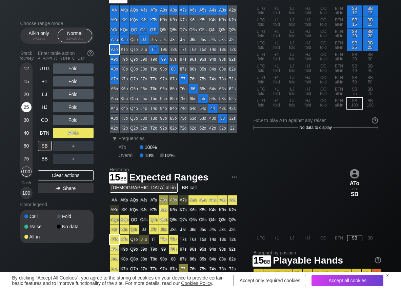
drag, startPoint x: 25, startPoint y: 83, endPoint x: 27, endPoint y: 110, distance: 27.5
click at [25, 83] on div "15" at bounding box center [26, 81] width 10 height 10
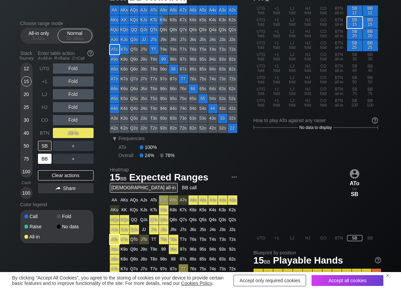
click at [42, 155] on div "BB" at bounding box center [45, 159] width 14 height 10
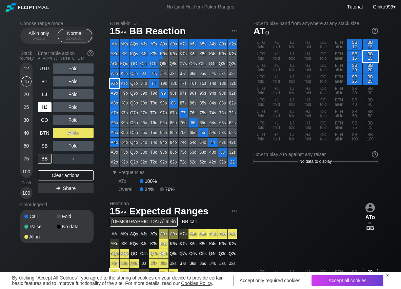
click at [42, 108] on div "HJ" at bounding box center [45, 107] width 14 height 10
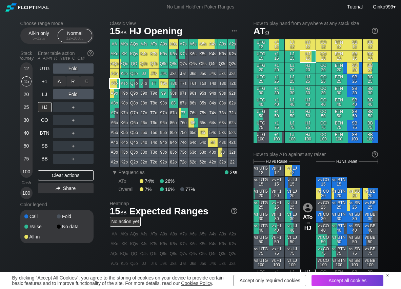
click at [75, 81] on div "R ✕" at bounding box center [72, 81] width 13 height 10
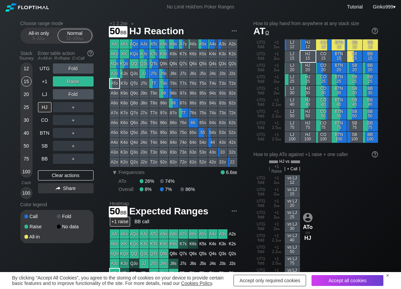
drag, startPoint x: 27, startPoint y: 144, endPoint x: 34, endPoint y: 149, distance: 8.0
click at [27, 146] on div "50" at bounding box center [26, 146] width 10 height 10
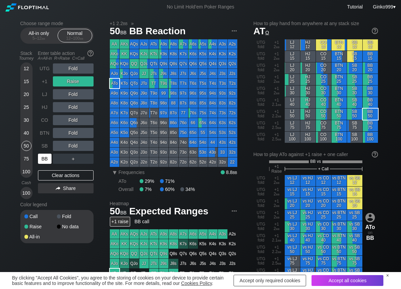
click at [45, 152] on div "BB" at bounding box center [45, 158] width 15 height 13
drag, startPoint x: 85, startPoint y: 105, endPoint x: 80, endPoint y: 120, distance: 16.4
click at [85, 106] on div "C ✕" at bounding box center [86, 107] width 13 height 10
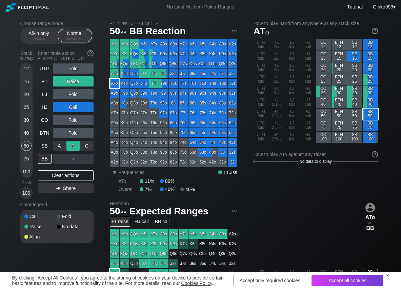
click at [75, 143] on div "R ✕" at bounding box center [72, 146] width 13 height 10
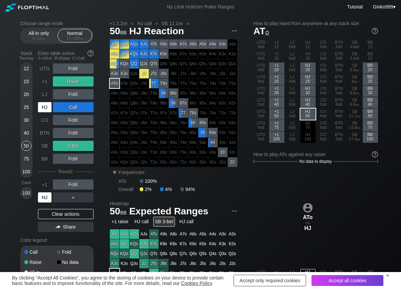
click at [49, 196] on div "HJ" at bounding box center [45, 197] width 14 height 10
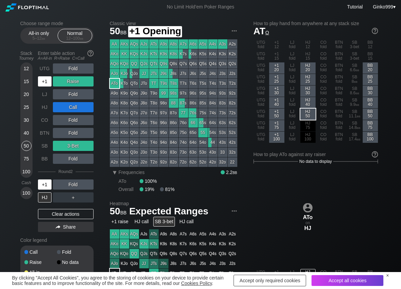
click at [43, 80] on div "+1" at bounding box center [45, 81] width 14 height 10
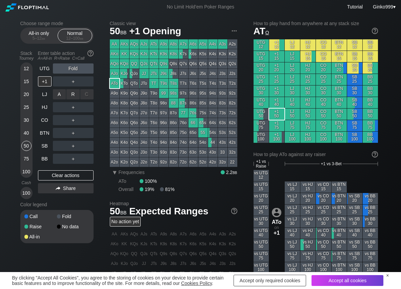
click at [63, 94] on div "A ✕" at bounding box center [59, 94] width 13 height 10
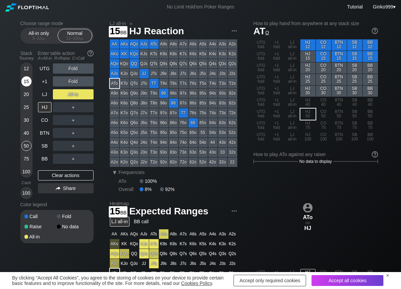
click at [27, 82] on div "15" at bounding box center [26, 81] width 10 height 10
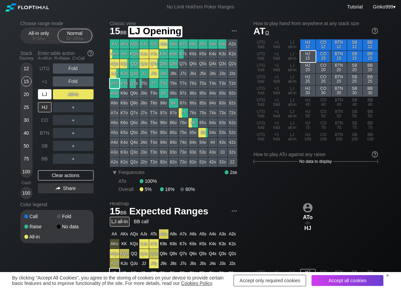
click at [43, 92] on div "LJ" at bounding box center [45, 94] width 14 height 10
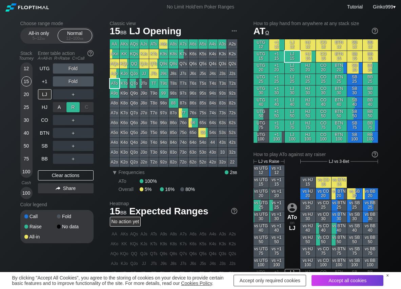
drag, startPoint x: 74, startPoint y: 109, endPoint x: 71, endPoint y: 114, distance: 5.1
click at [74, 109] on div "R ✕" at bounding box center [72, 107] width 13 height 10
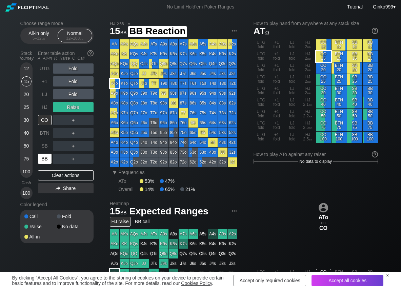
click at [48, 162] on div "BB" at bounding box center [45, 159] width 14 height 10
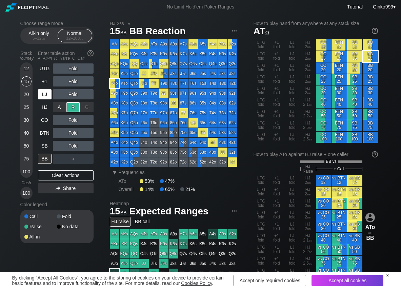
click at [50, 97] on div "LJ" at bounding box center [45, 94] width 14 height 10
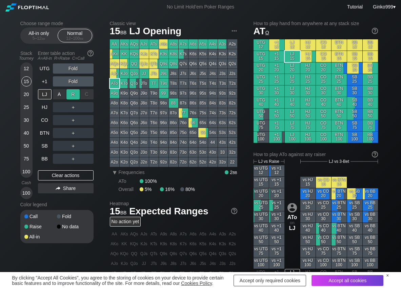
click at [67, 96] on div "R ✕" at bounding box center [72, 94] width 13 height 10
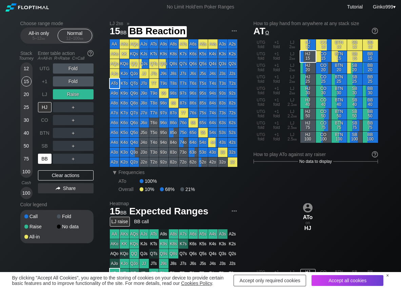
click at [44, 161] on div "BB" at bounding box center [45, 159] width 14 height 10
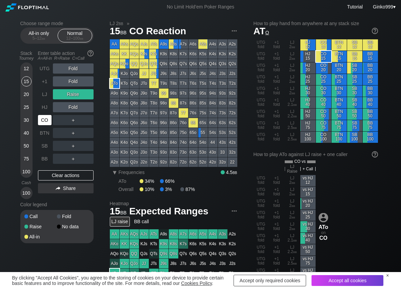
click at [42, 123] on div "CO" at bounding box center [45, 120] width 14 height 10
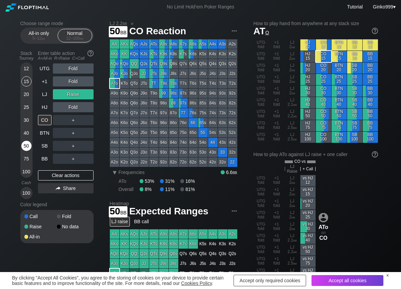
click at [23, 148] on div "50" at bounding box center [26, 146] width 10 height 10
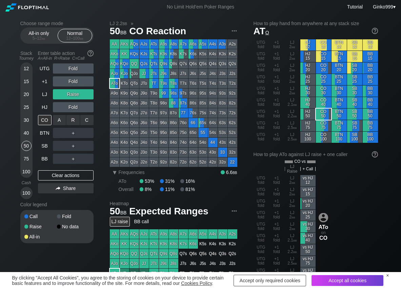
click at [88, 122] on div "C ✕" at bounding box center [86, 120] width 13 height 10
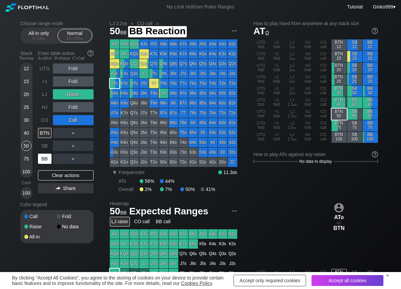
click at [49, 159] on div "BB" at bounding box center [45, 159] width 14 height 10
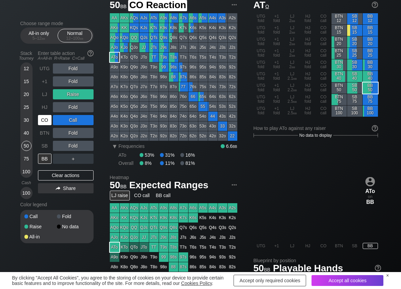
scroll to position [34, 0]
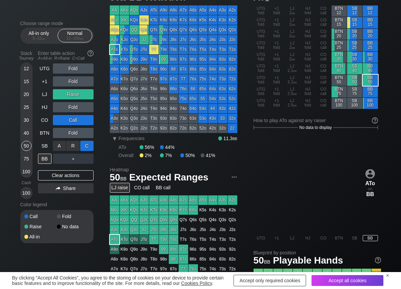
drag, startPoint x: 90, startPoint y: 141, endPoint x: 90, endPoint y: 146, distance: 5.4
click at [91, 146] on div "C ✕" at bounding box center [86, 146] width 13 height 10
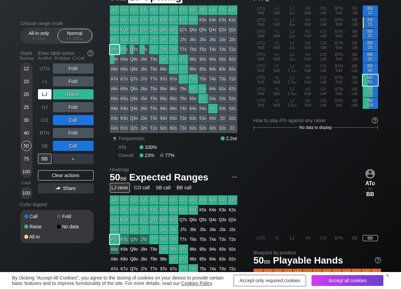
click at [44, 94] on div "LJ" at bounding box center [45, 94] width 14 height 10
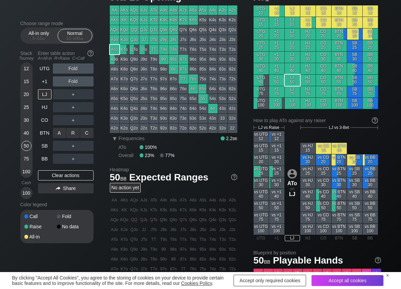
click at [77, 132] on div "R ✕" at bounding box center [72, 133] width 13 height 10
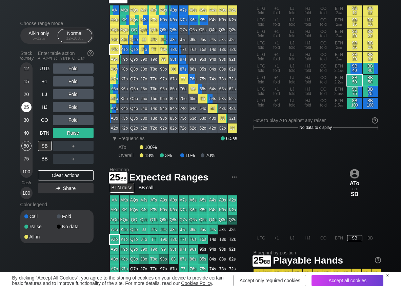
click at [27, 106] on div "25" at bounding box center [26, 107] width 10 height 10
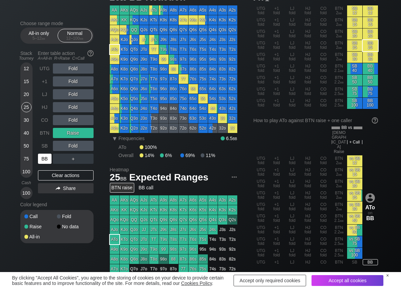
click at [43, 159] on div "BB" at bounding box center [45, 159] width 14 height 10
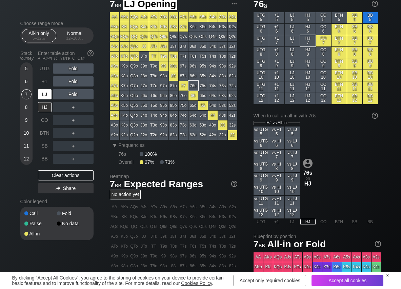
scroll to position [27, 0]
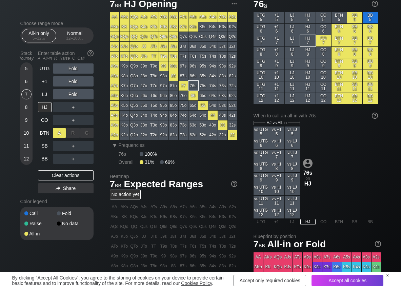
click at [59, 134] on div "A ✕" at bounding box center [59, 133] width 13 height 10
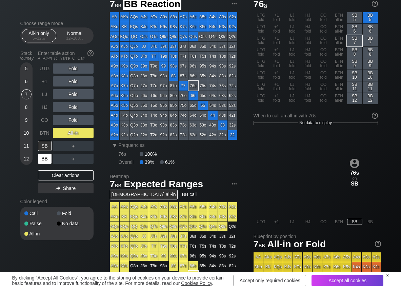
click at [43, 158] on div "BB" at bounding box center [45, 159] width 14 height 10
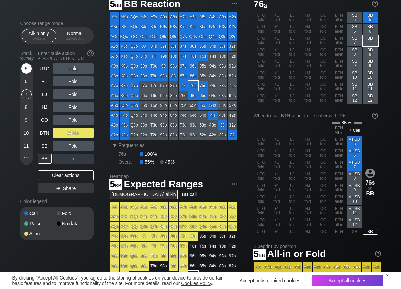
click at [24, 67] on div "5" at bounding box center [26, 68] width 10 height 10
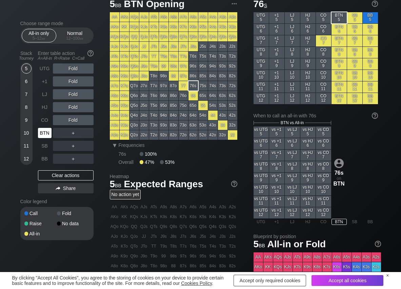
click at [45, 130] on div "BTN" at bounding box center [45, 133] width 14 height 10
